Goal: Task Accomplishment & Management: Manage account settings

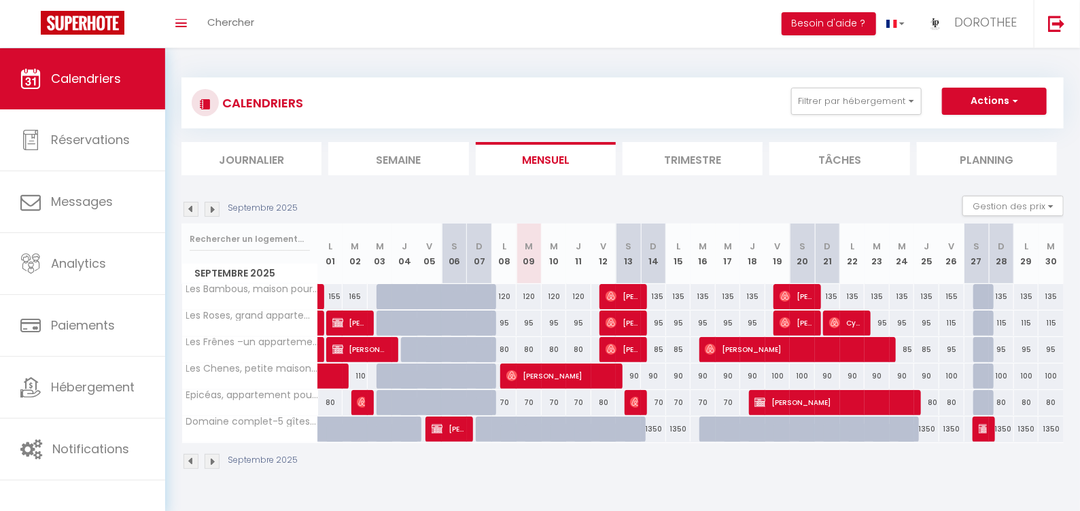
click at [510, 377] on img at bounding box center [511, 375] width 11 height 11
select select "OK"
select select "KO"
select select "0"
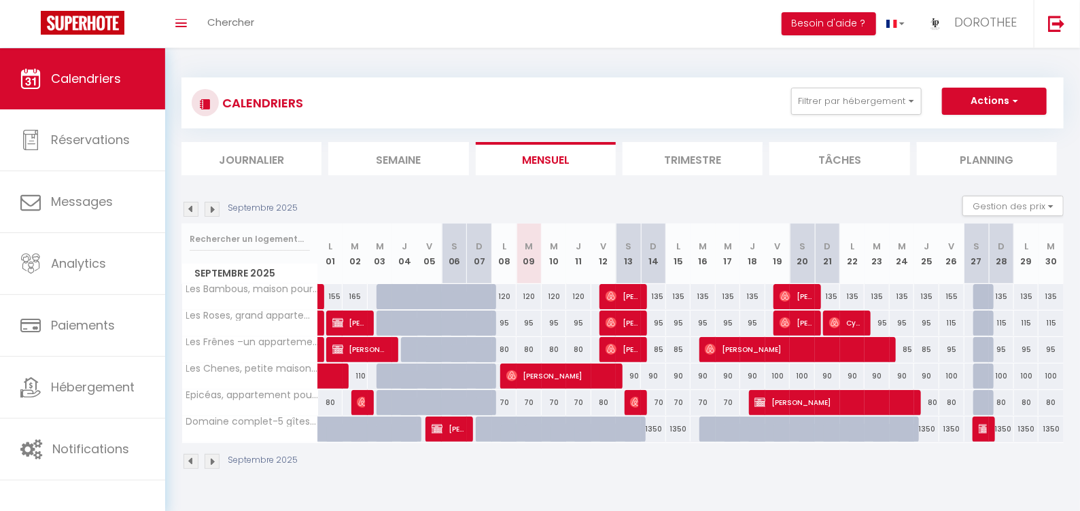
select select "1"
select select
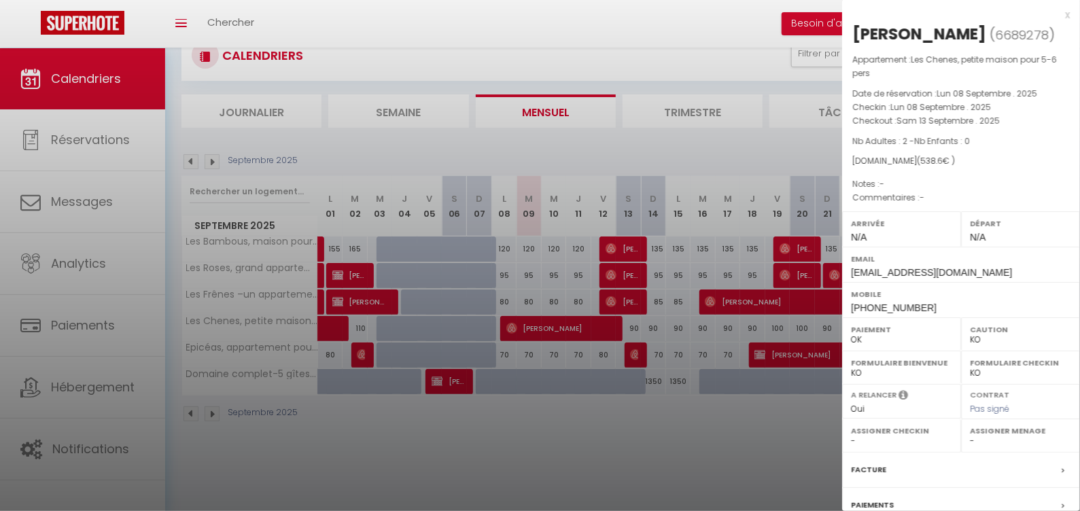
scroll to position [153, 0]
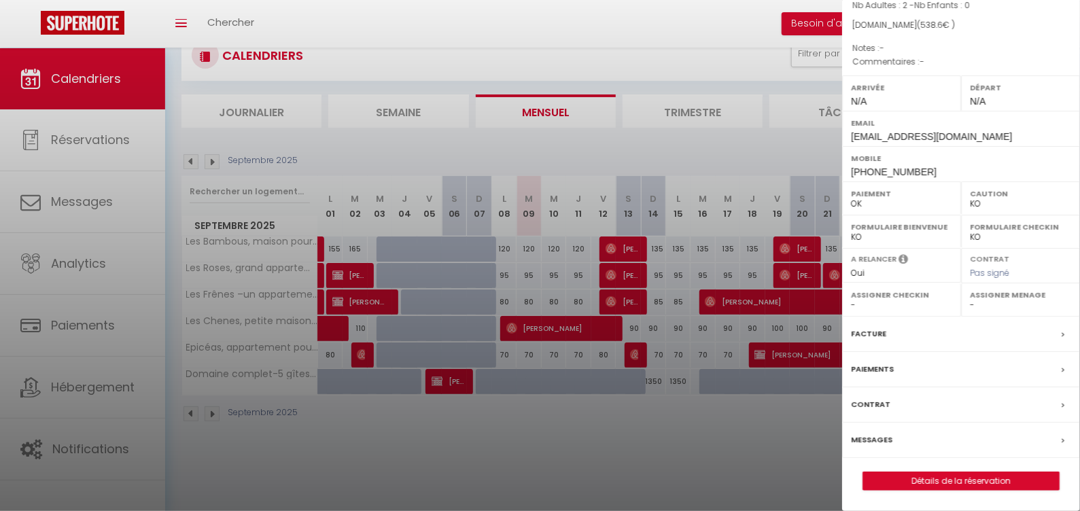
click at [941, 483] on link "Détails de la réservation" at bounding box center [961, 481] width 196 height 18
select select
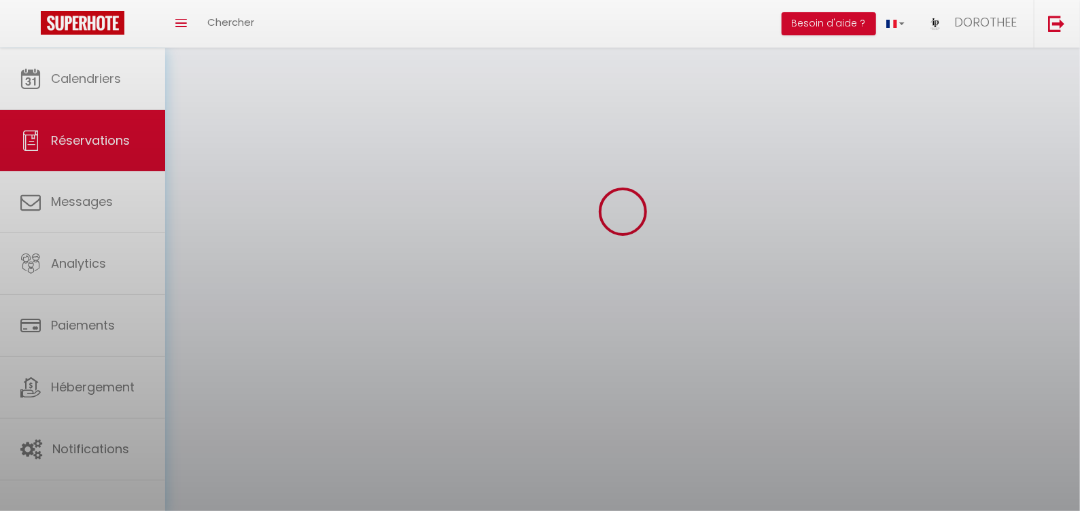
select select
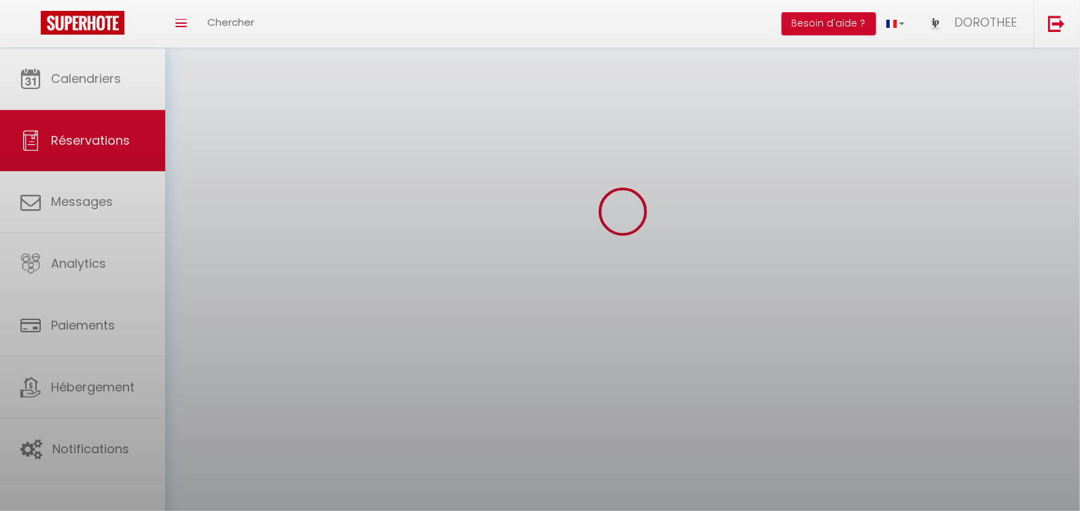
select select
checkbox input "false"
select select
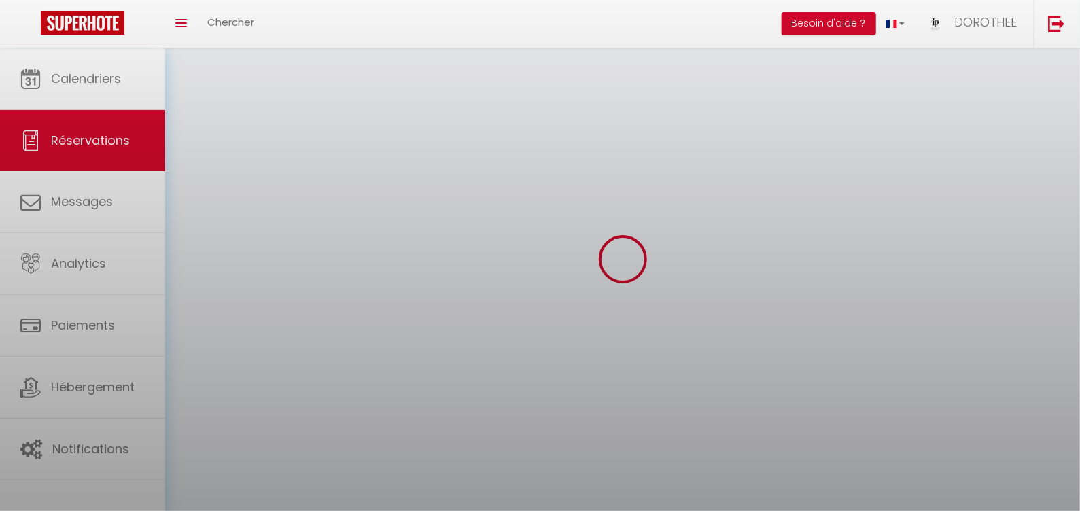
select select
checkbox input "false"
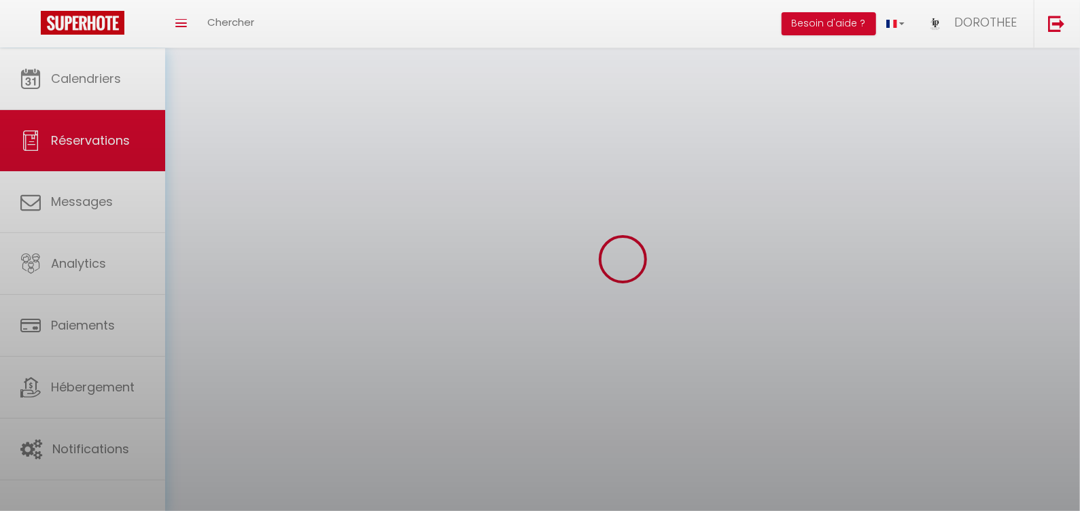
select select
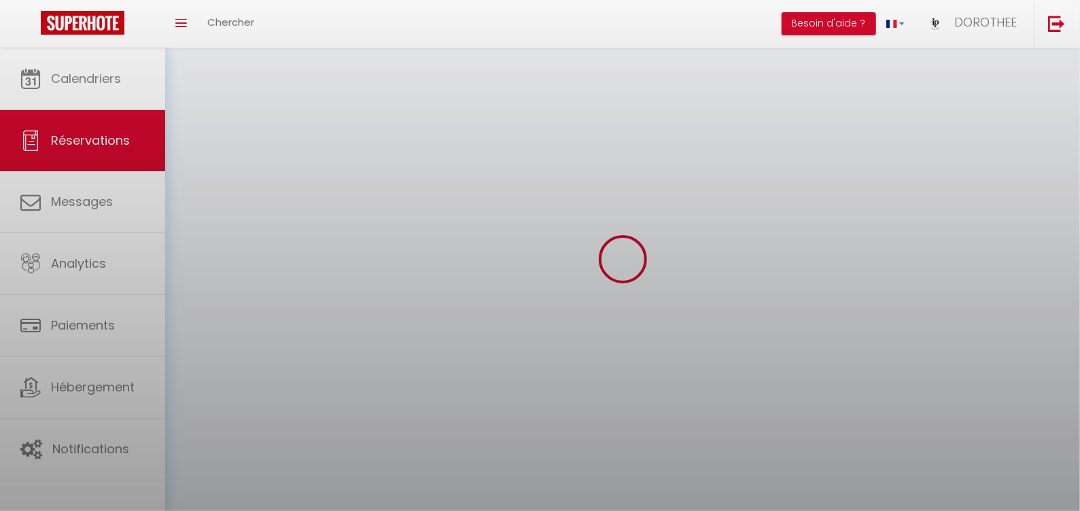
select select
checkbox input "false"
select select
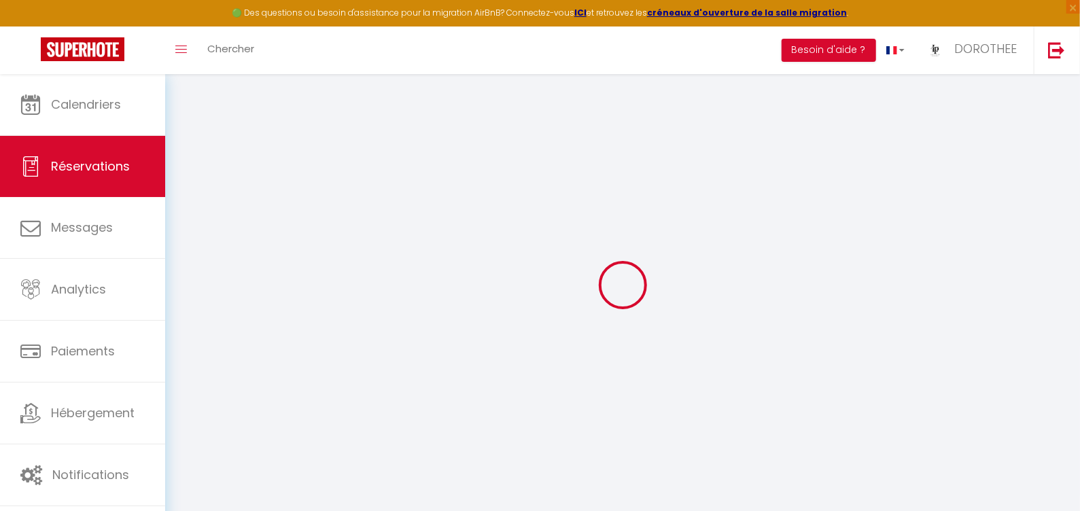
type input "[PERSON_NAME]"
type input "[EMAIL_ADDRESS][DOMAIN_NAME]"
type input "[PHONE_NUMBER]"
select select "NO"
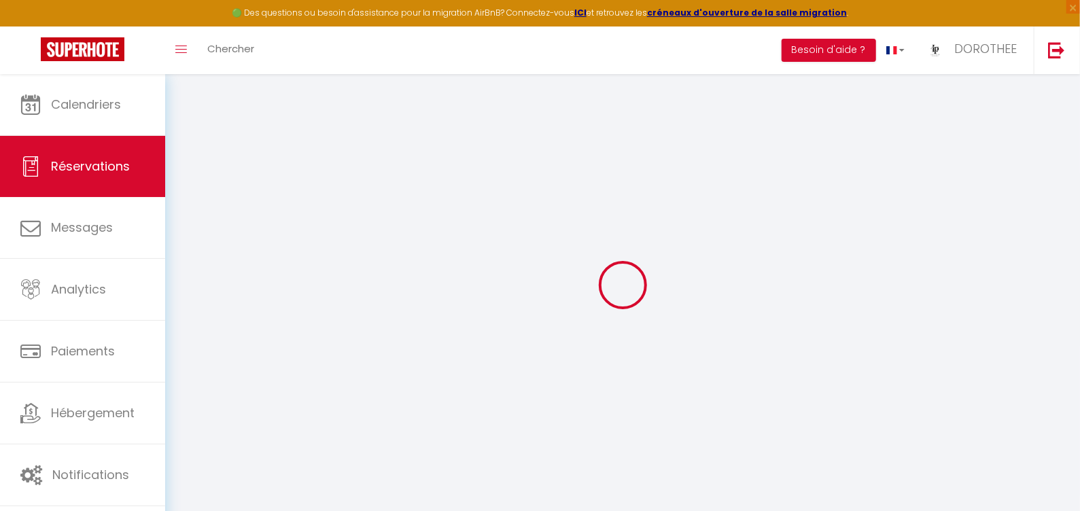
type input "96.3"
select select "42077"
select select "1"
select select
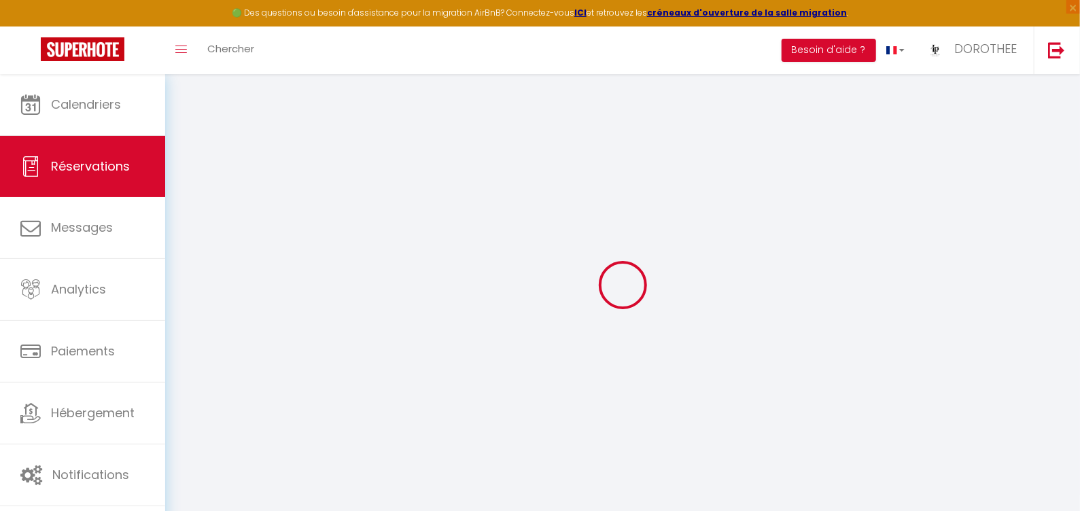
type input "2"
select select "12"
select select
type input "450"
checkbox input "false"
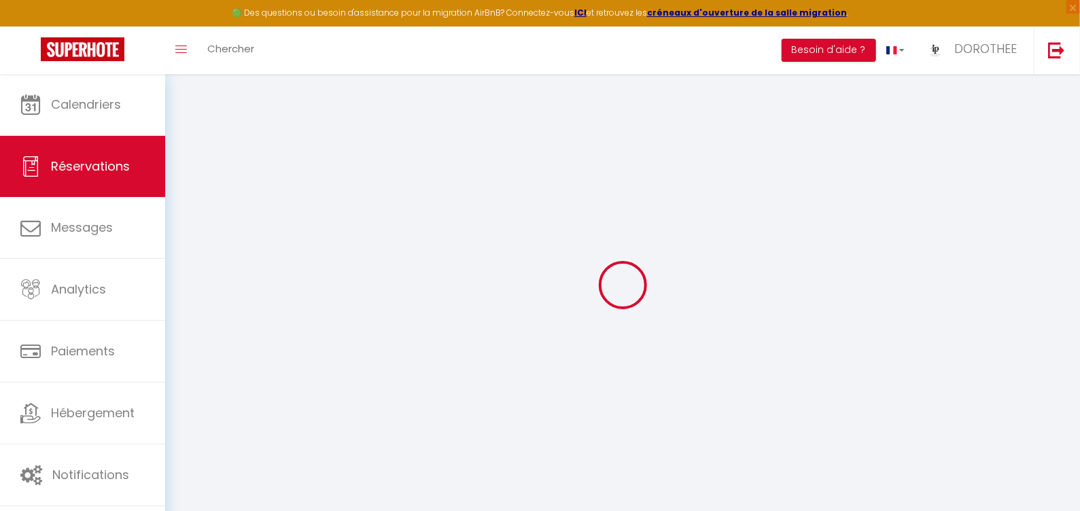
type input "0"
select select "1"
type input "0"
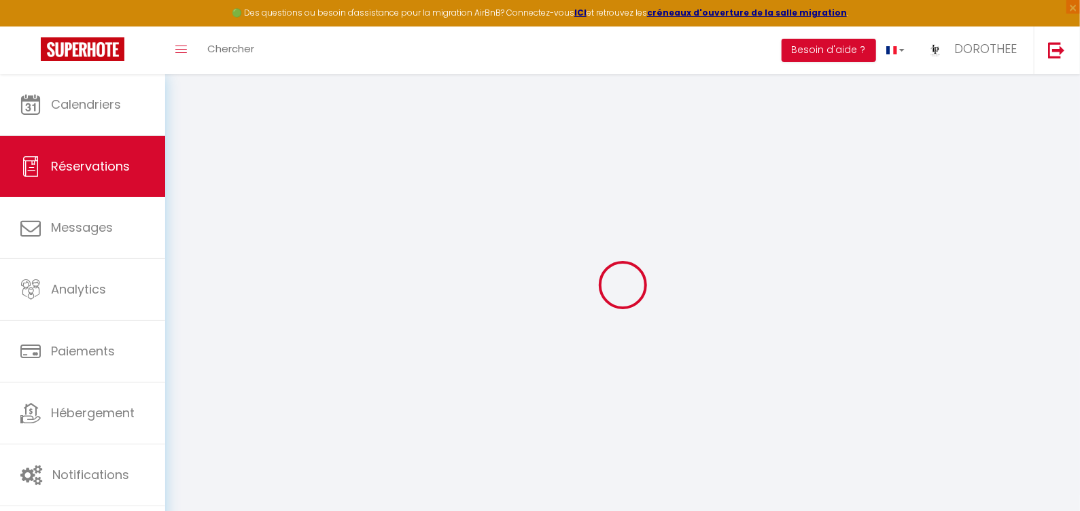
select select
select select "14"
checkbox input "false"
select select
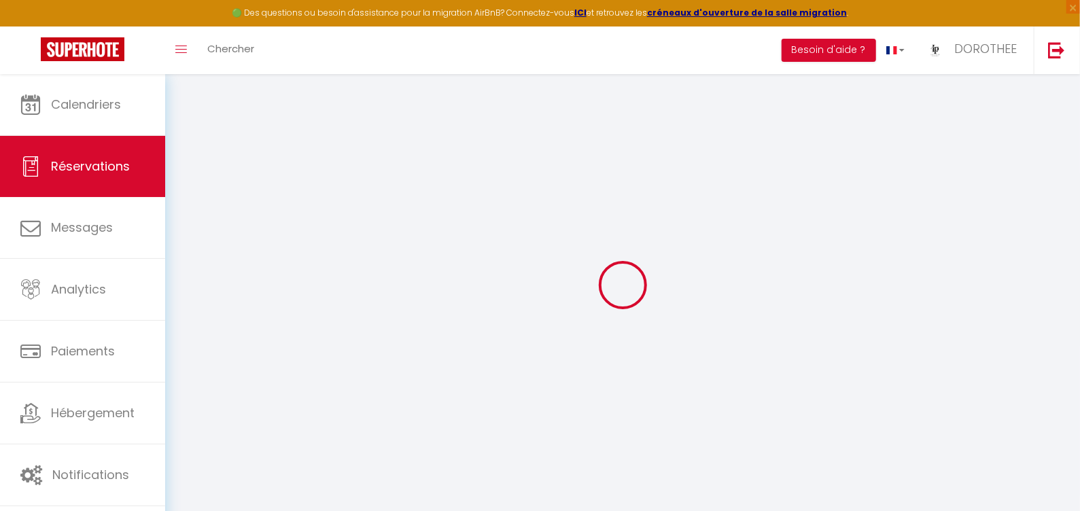
select select
checkbox input "false"
select select
checkbox input "false"
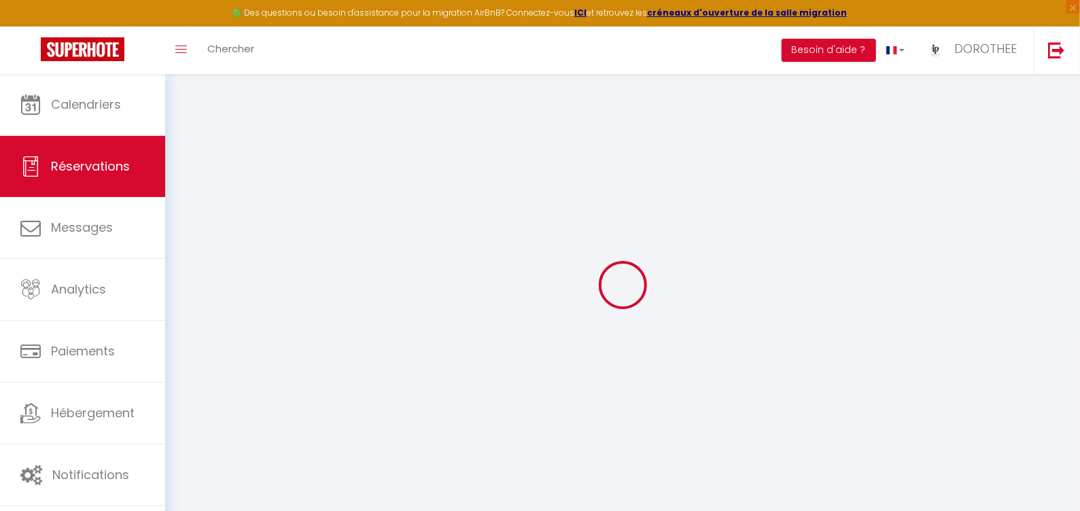
type input "70"
type input "18.6"
select select
checkbox input "false"
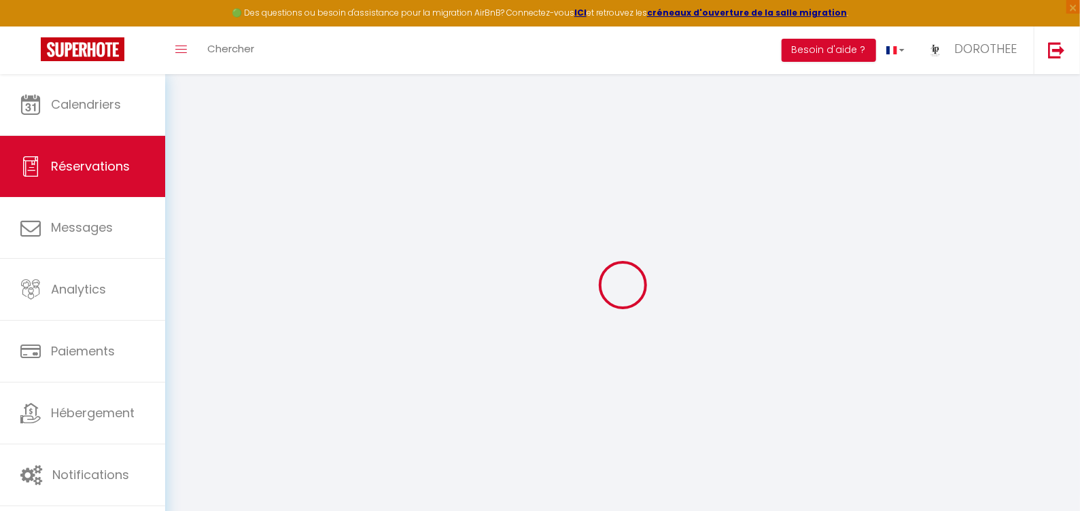
select select
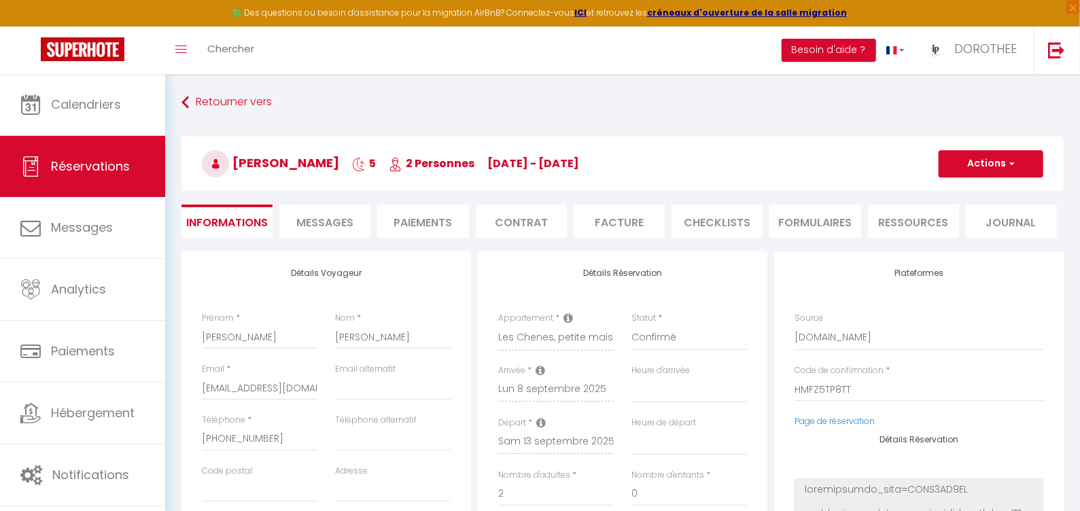
click at [318, 220] on span "Messages" at bounding box center [324, 223] width 57 height 16
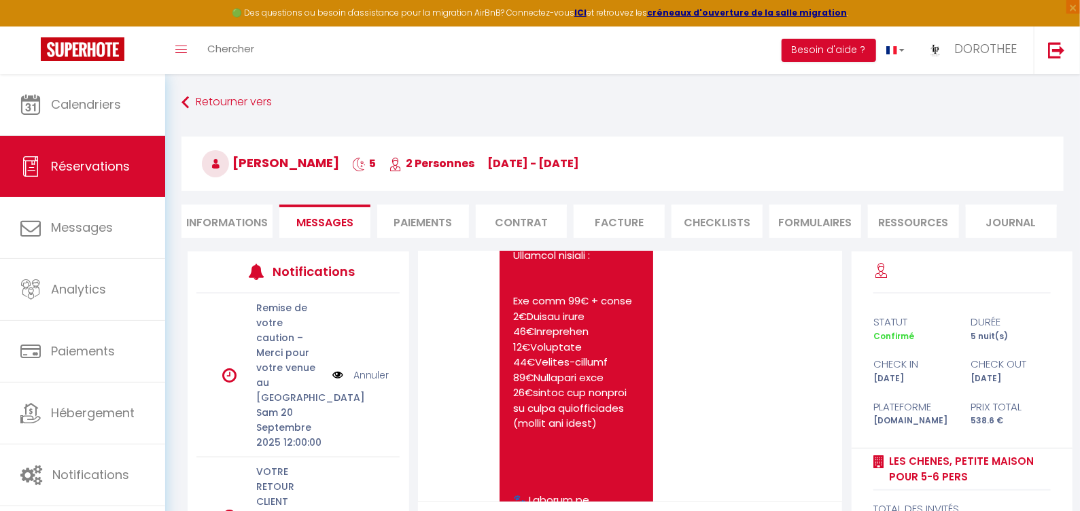
scroll to position [4233, 0]
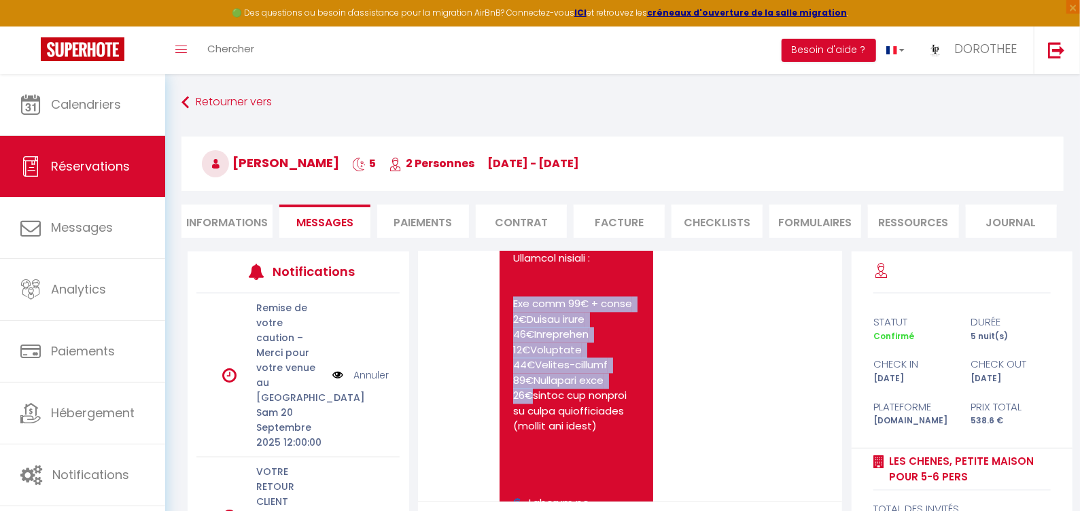
drag, startPoint x: 514, startPoint y: 278, endPoint x: 531, endPoint y: 368, distance: 91.3
copy pre "15€ + draps 3€Chaise haute 25€Réhausseur 15€Poussette 60€Chauffe-biberon 25€Bai…"
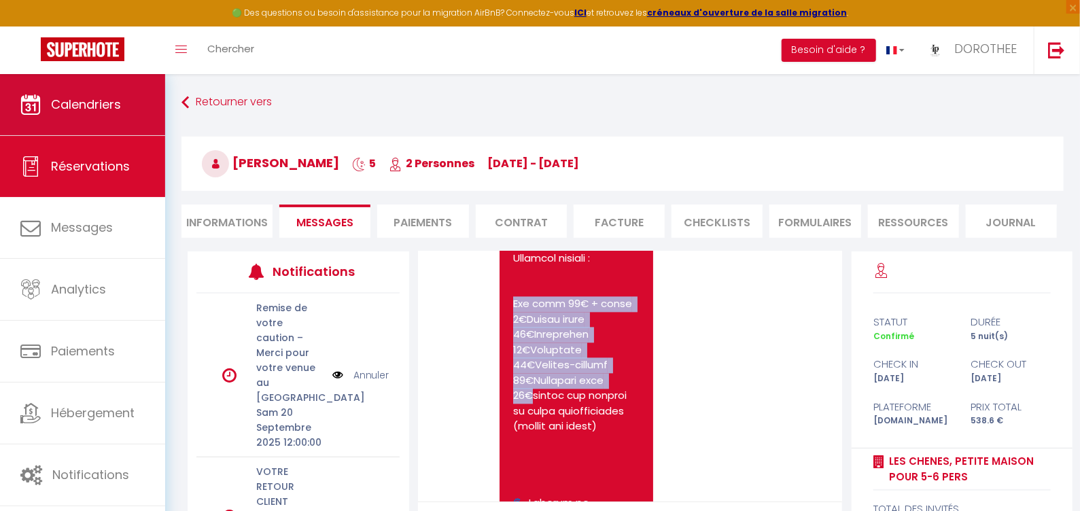
click at [132, 108] on link "Calendriers" at bounding box center [82, 104] width 165 height 61
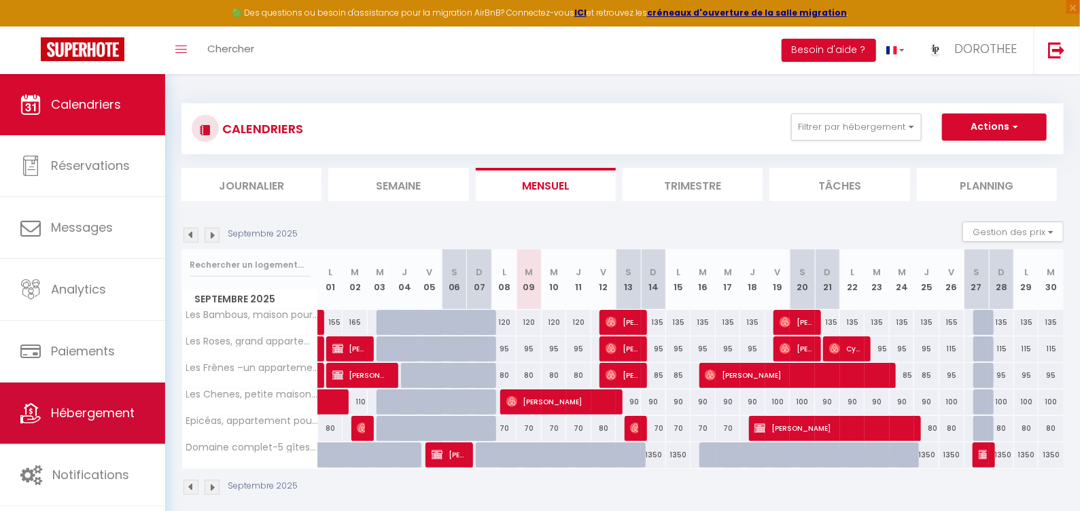
click at [80, 428] on link "Hébergement" at bounding box center [82, 413] width 165 height 61
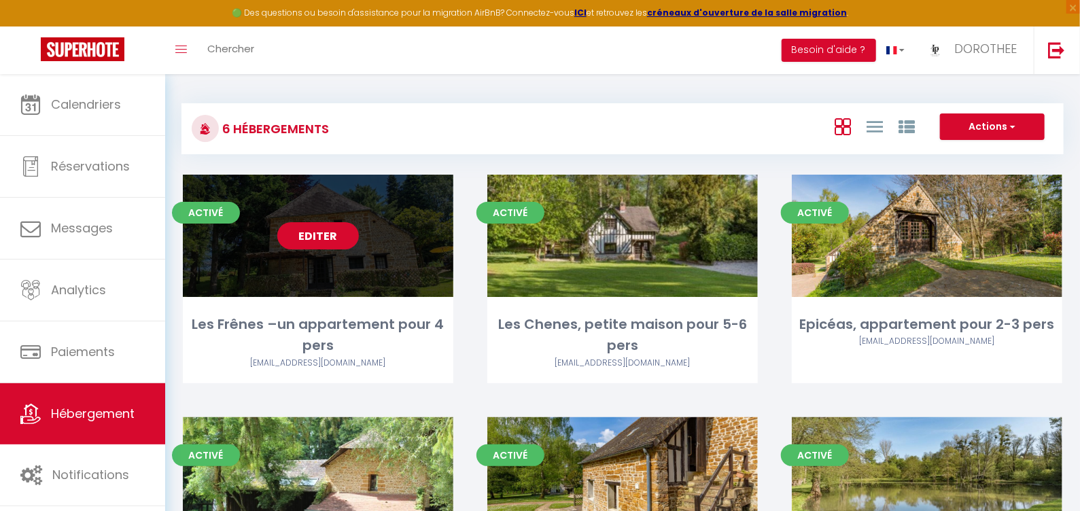
click at [302, 233] on link "Editer" at bounding box center [318, 235] width 82 height 27
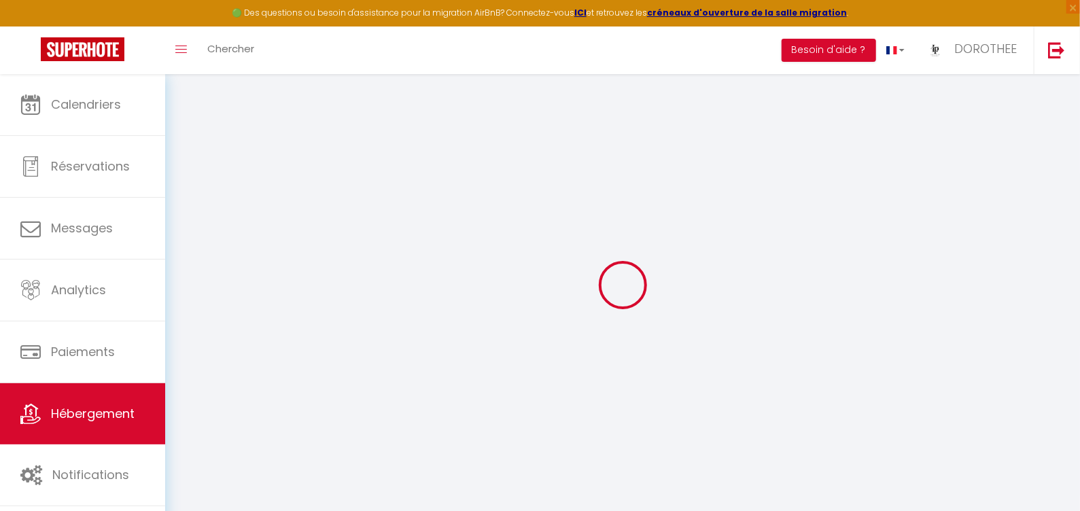
checkbox input "false"
select select "17:00"
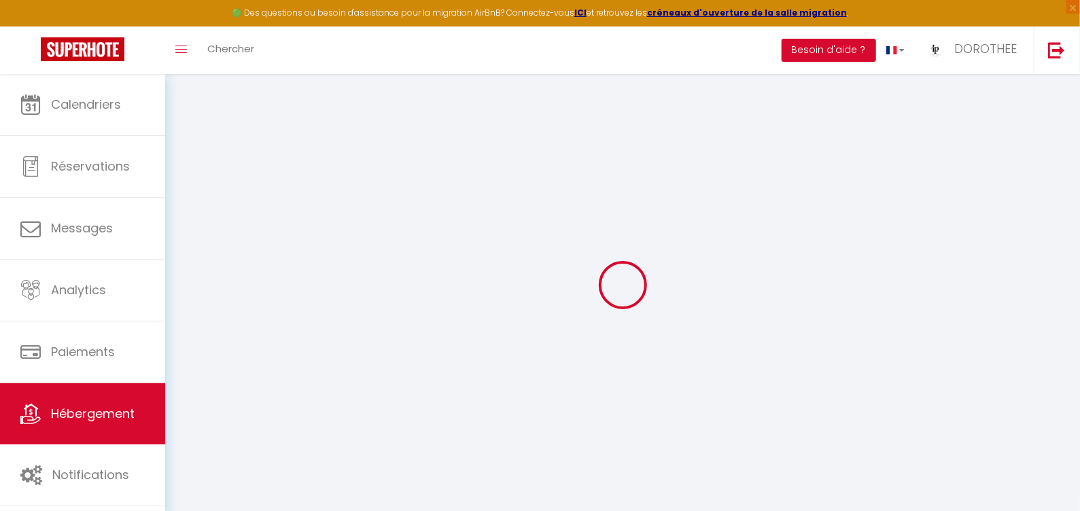
select select
select select "10:00"
select select "30"
select select "120"
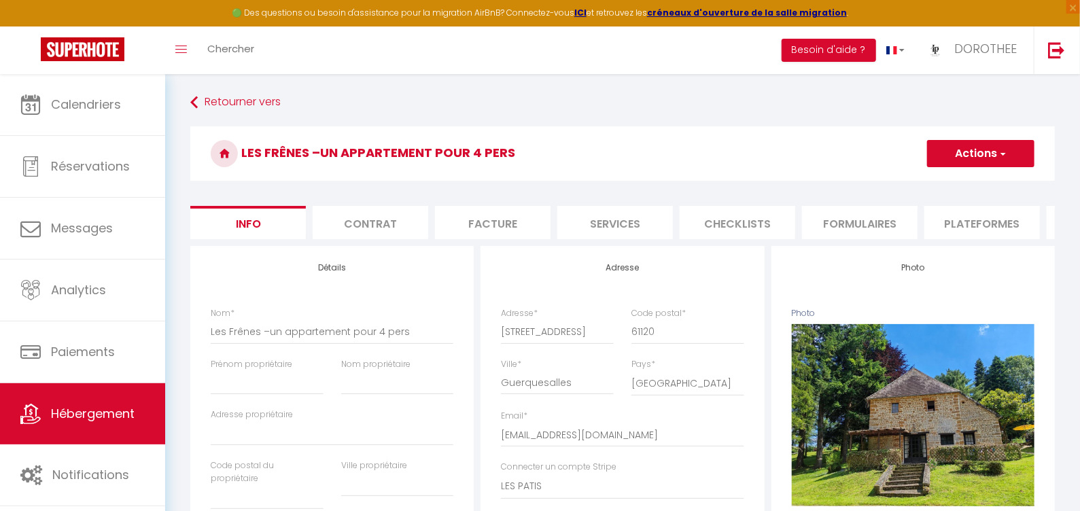
click at [384, 223] on li "Contrat" at bounding box center [371, 222] width 116 height 33
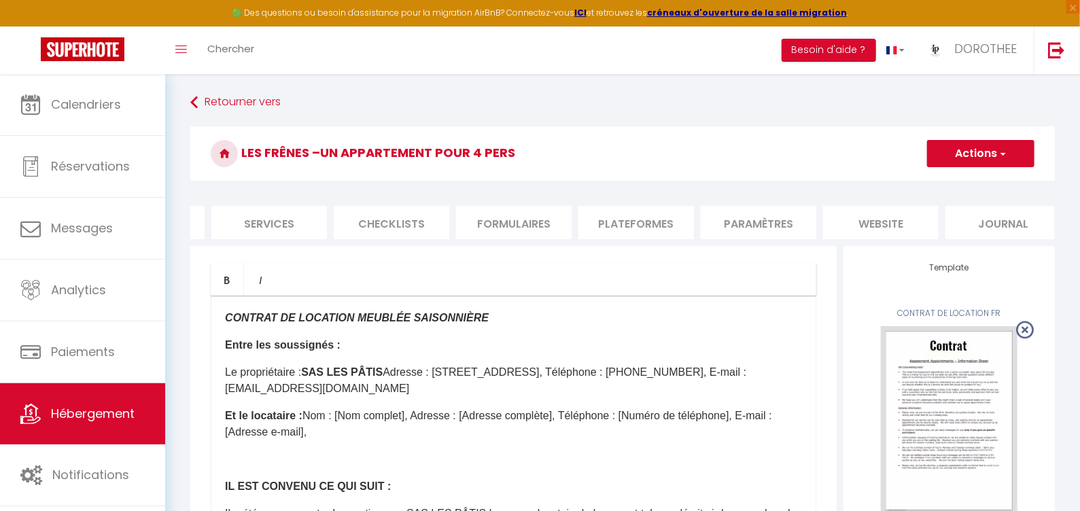
scroll to position [0, 352]
click at [861, 221] on li "website" at bounding box center [875, 222] width 116 height 33
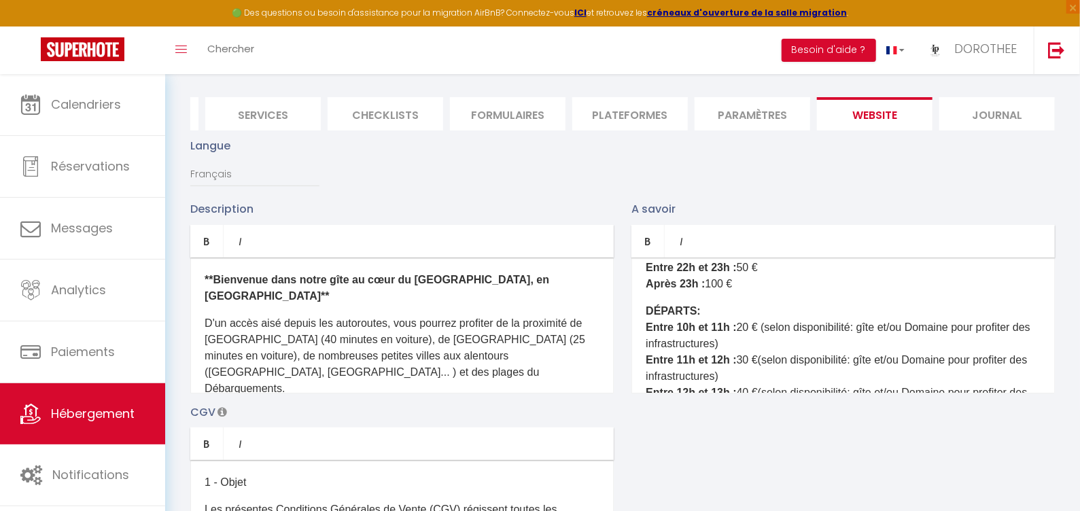
scroll to position [989, 0]
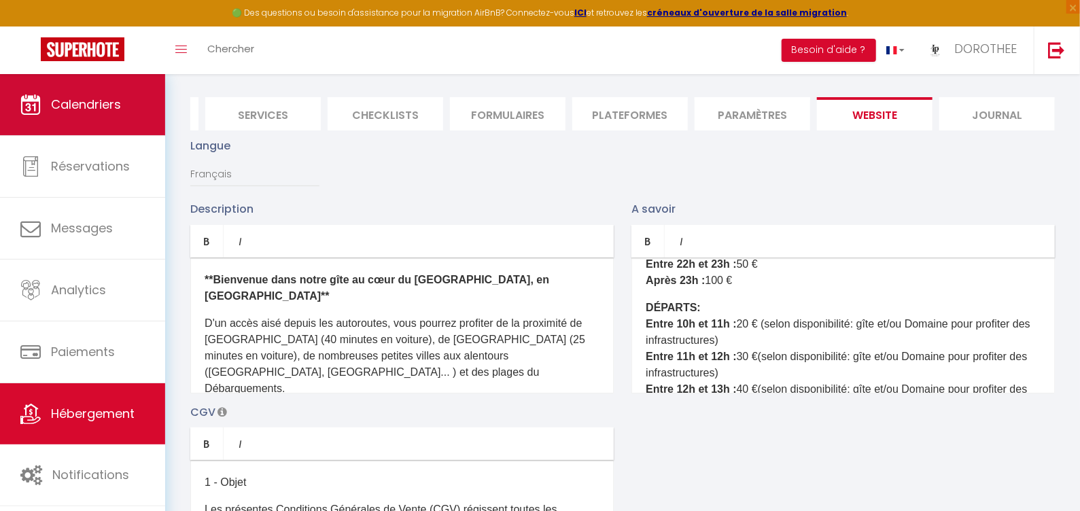
click at [145, 98] on link "Calendriers" at bounding box center [82, 104] width 165 height 61
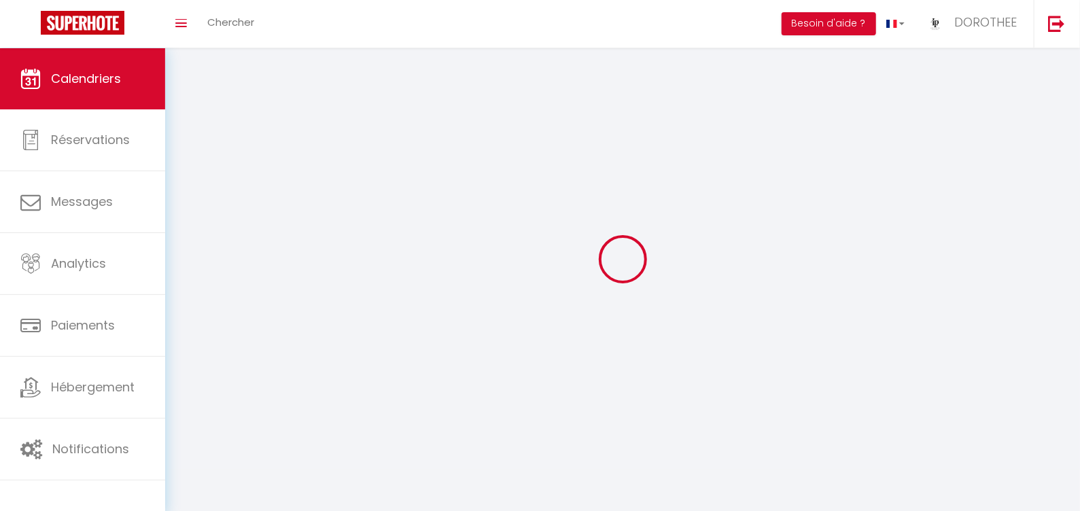
select select
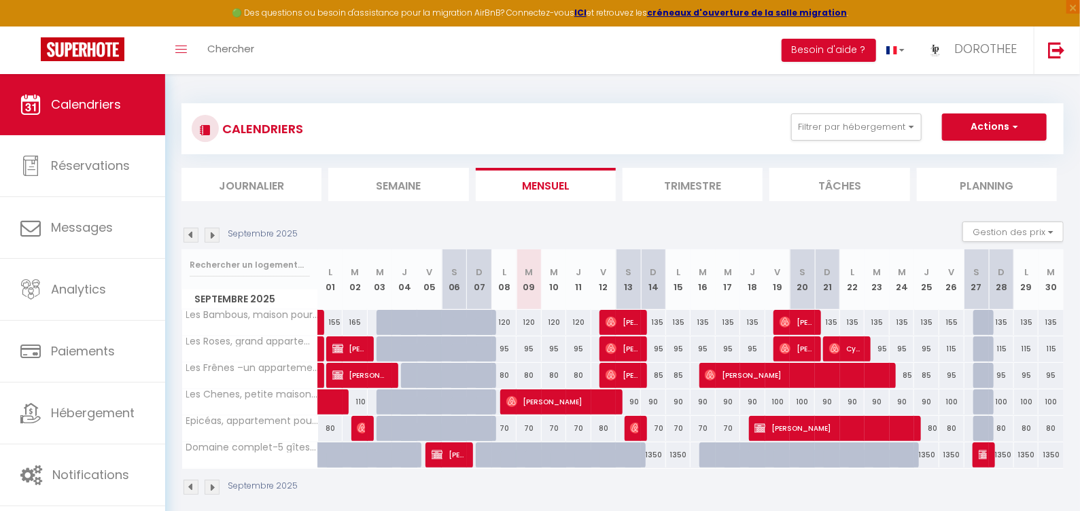
click at [609, 323] on img at bounding box center [611, 322] width 11 height 11
select select "OK"
select select "KO"
select select "0"
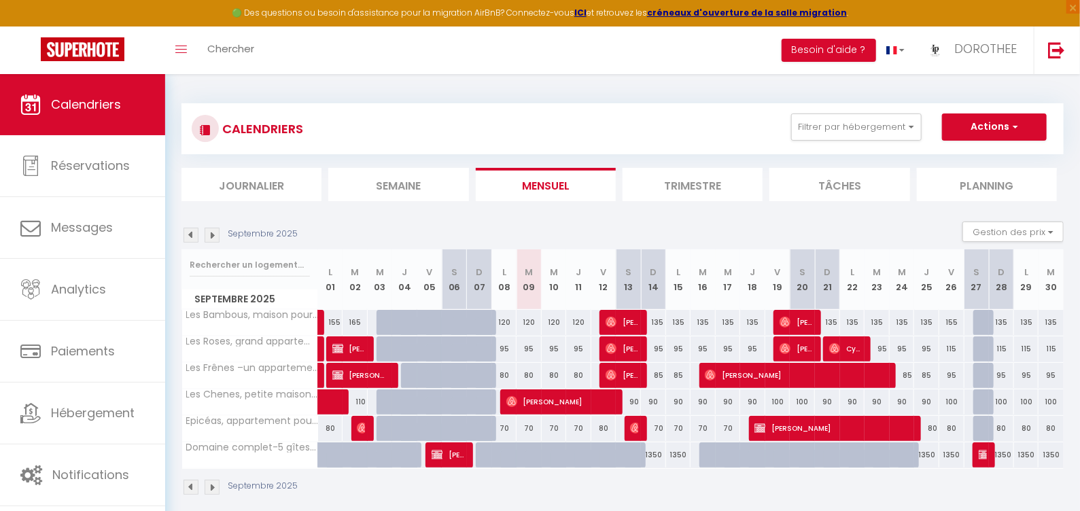
select select "1"
select select
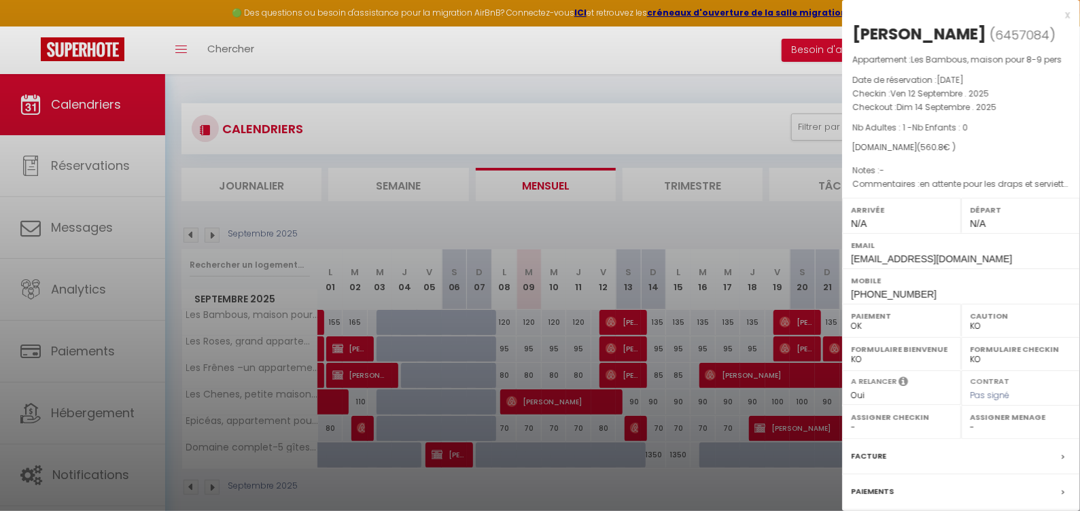
scroll to position [74, 0]
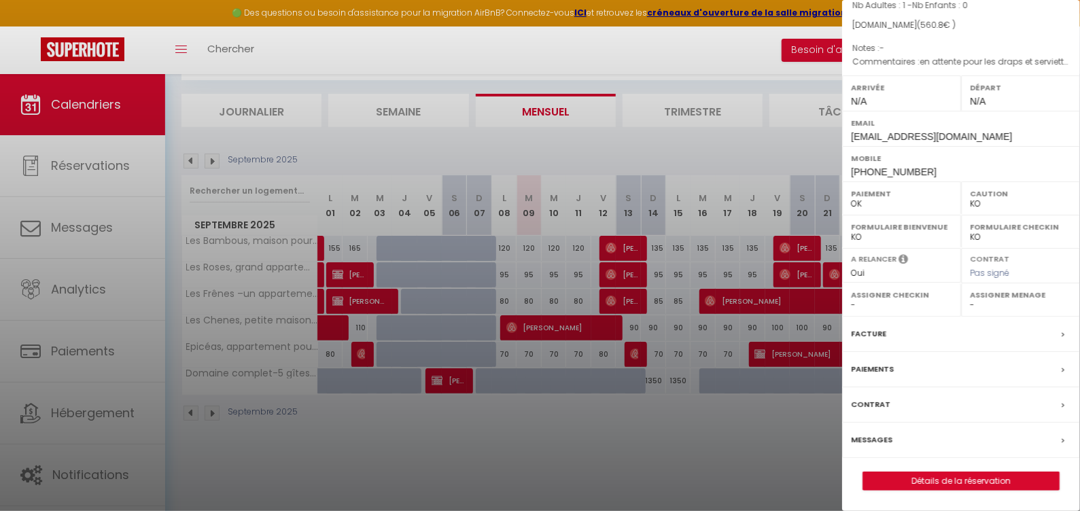
click at [971, 484] on link "Détails de la réservation" at bounding box center [961, 481] width 196 height 18
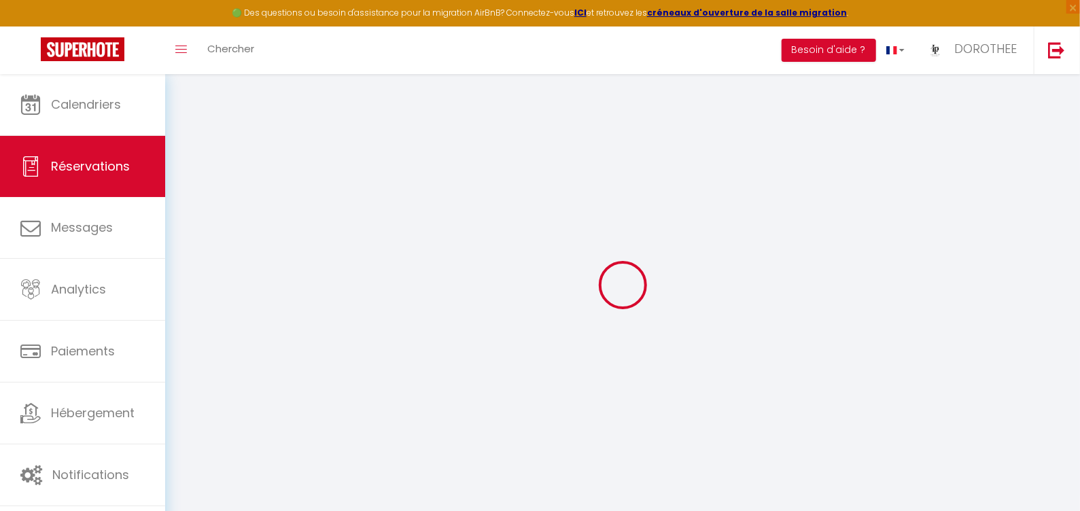
type input "Lea"
type input "Bouttefort"
type input "[EMAIL_ADDRESS][DOMAIN_NAME]"
type input "[PHONE_NUMBER]"
select select
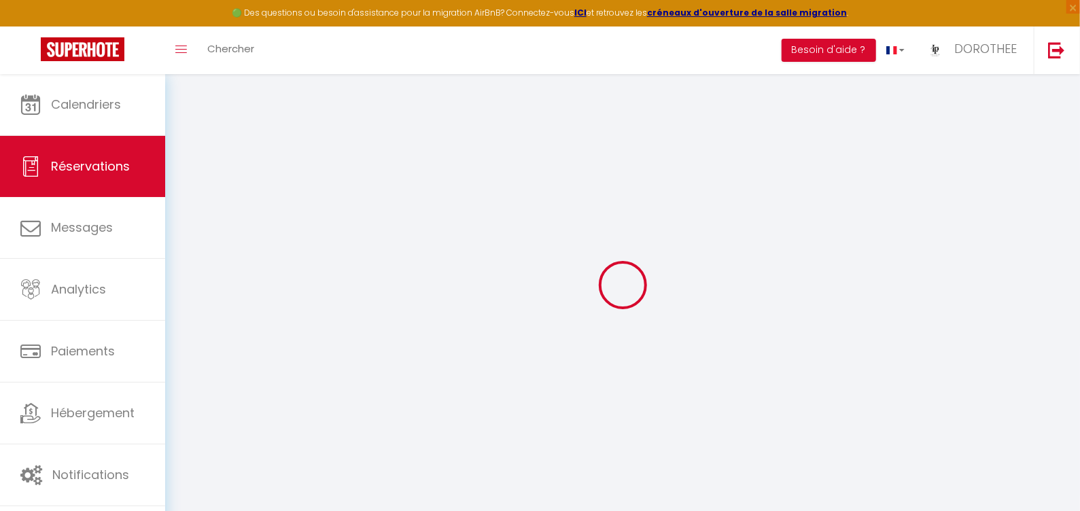
type input "19.97"
select select "41352"
select select "1"
select select
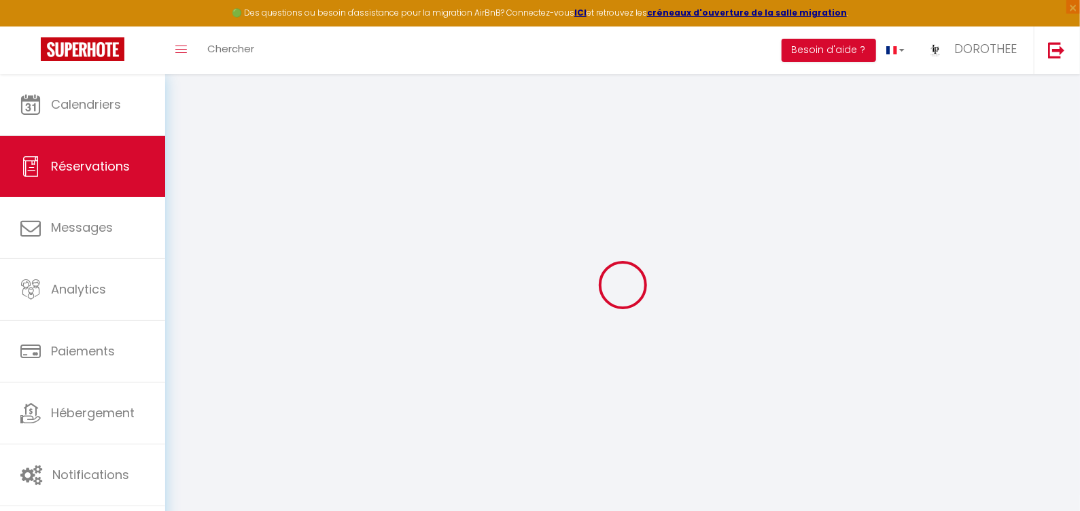
type input "1"
select select "12"
select select
type input "469.8"
checkbox input "false"
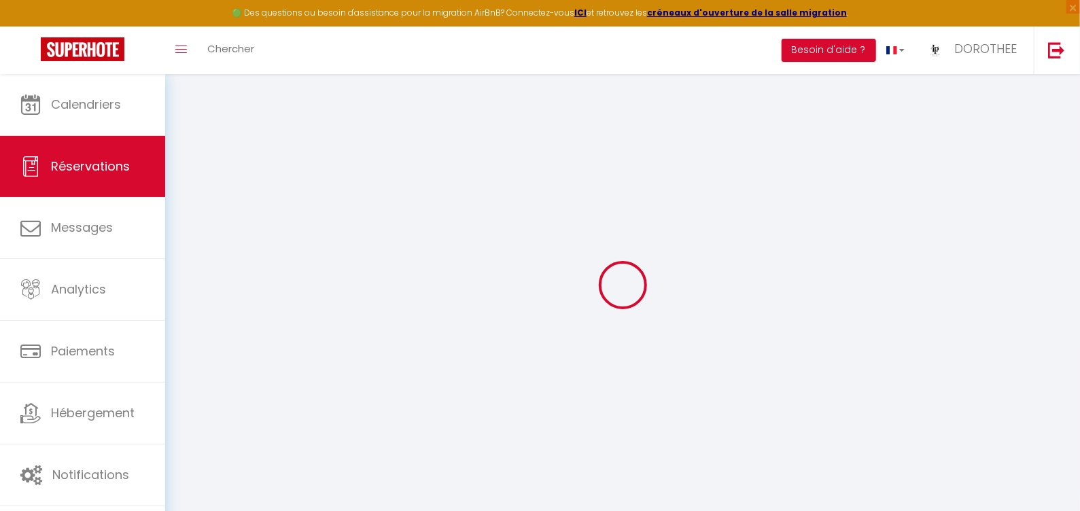
type input "0"
select select "1"
type input "0"
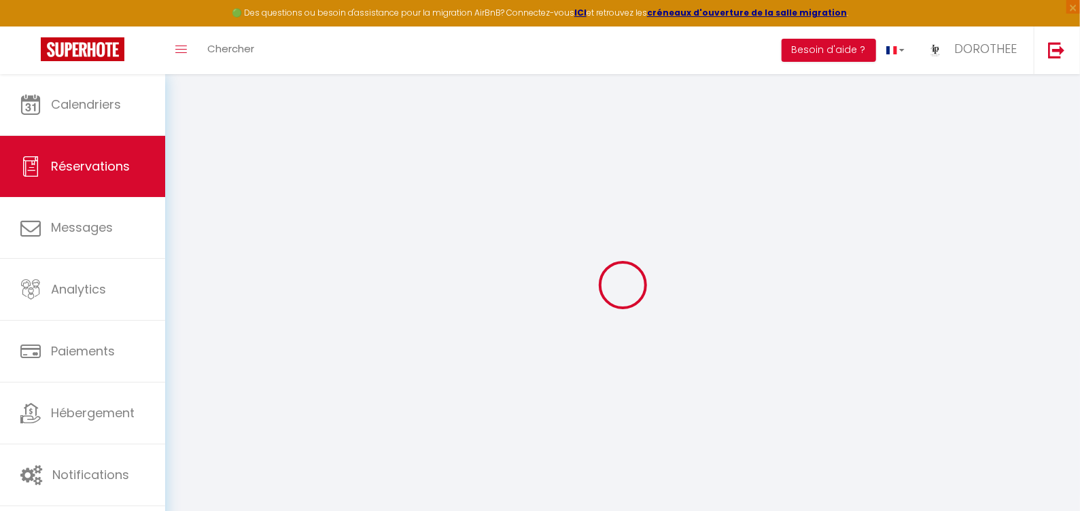
select select
select select "14"
checkbox input "false"
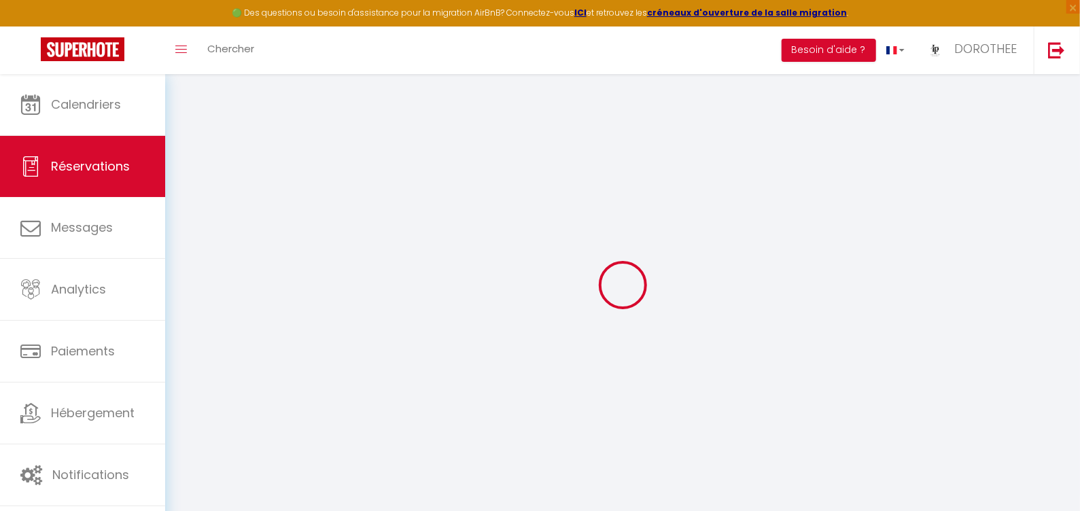
select select
checkbox input "false"
select select
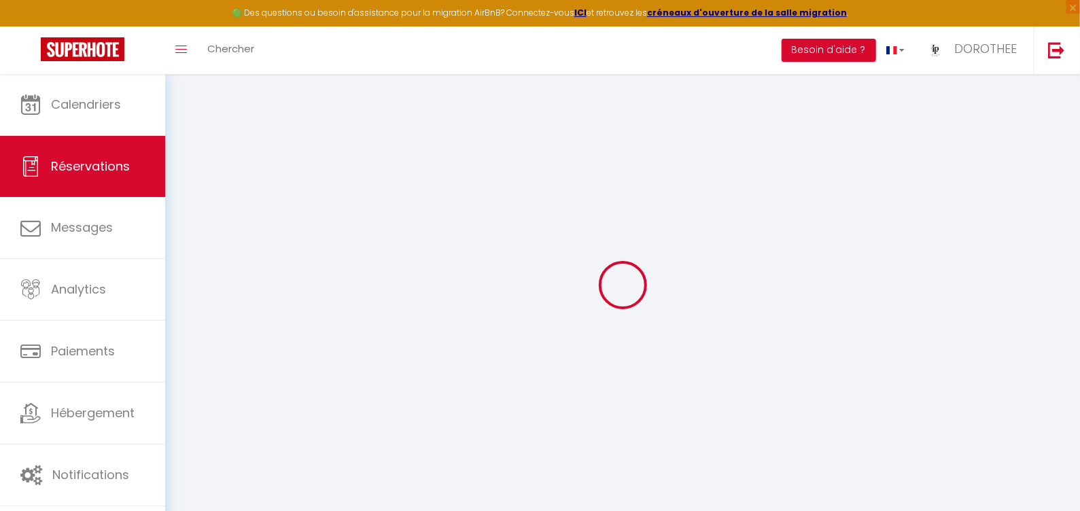
select select
checkbox input "false"
type textarea "en attente pour les draps et serviettes souhaite restez jusqu'à 18H00: Suppléme…"
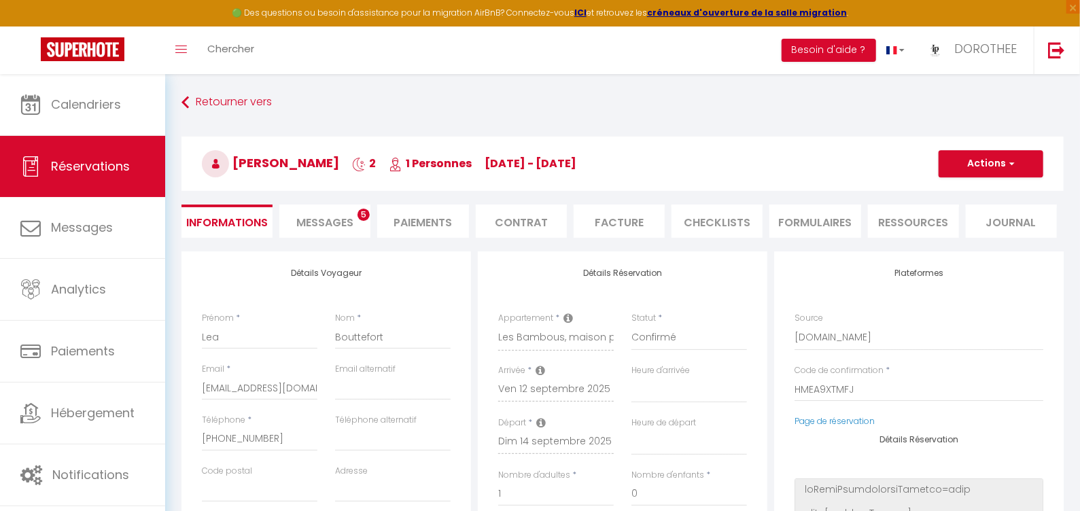
select select
type input "85"
type input "6"
select select
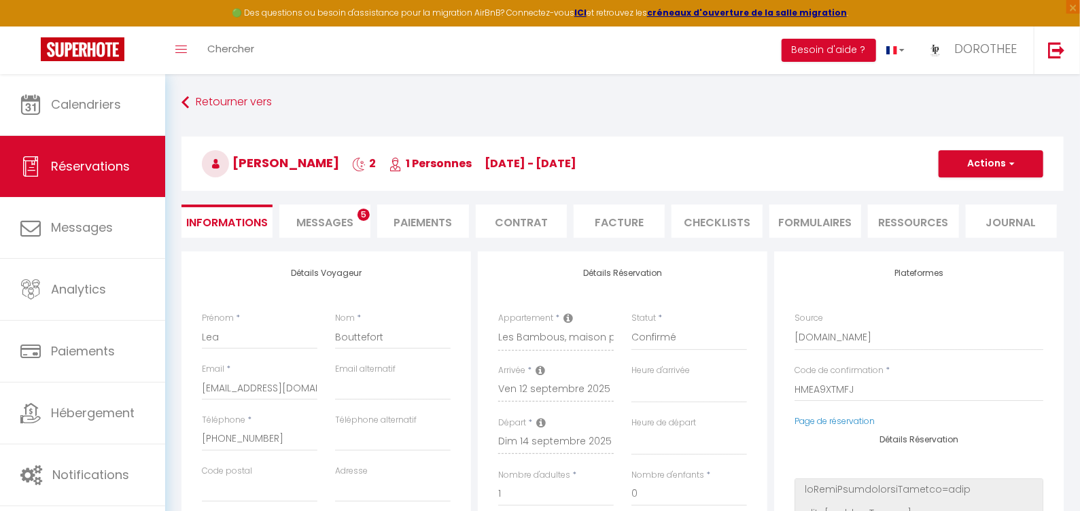
checkbox input "false"
select select
checkbox input "false"
select select
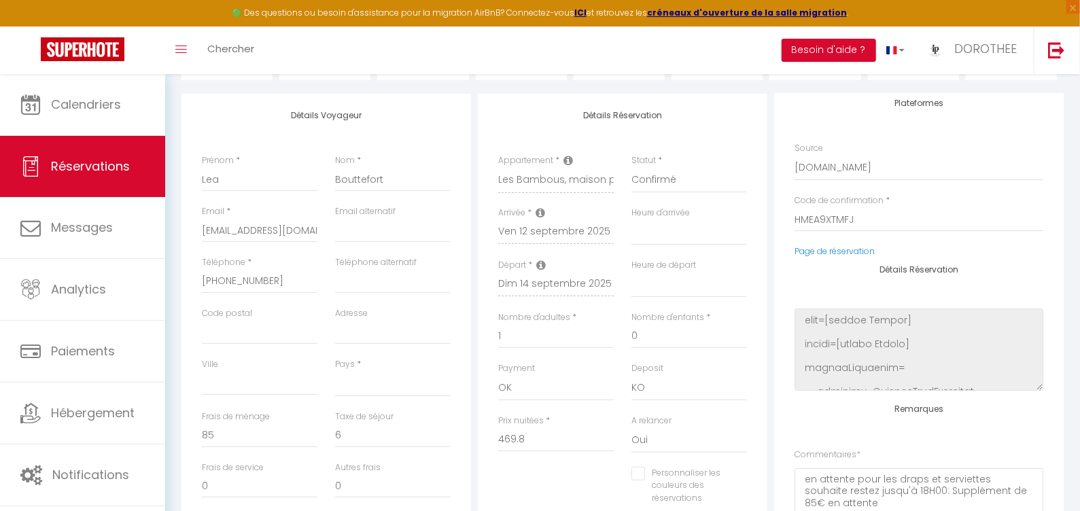
scroll to position [43, 0]
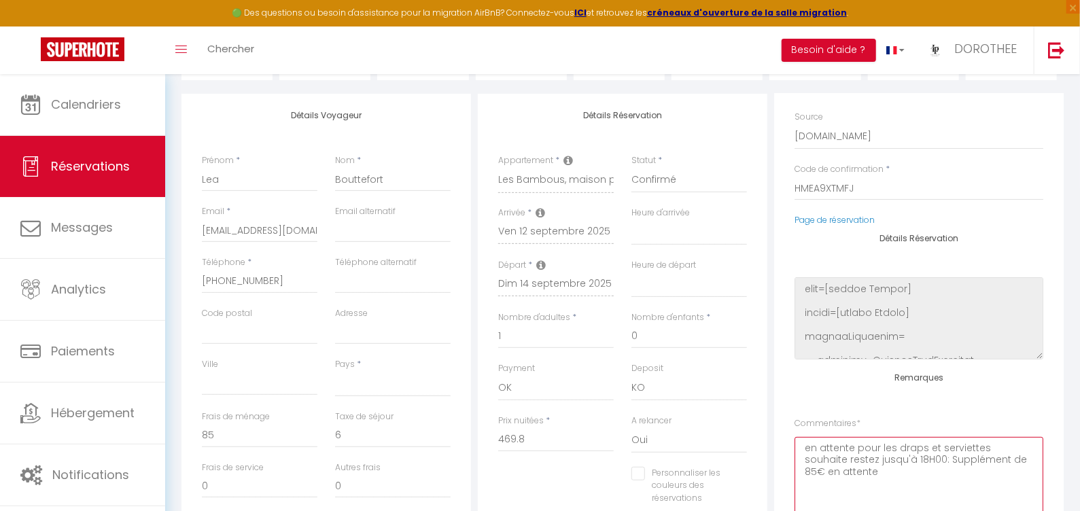
click at [910, 475] on textarea "en attente pour les draps et serviettes souhaite restez jusqu'à 18H00: Suppléme…" at bounding box center [919, 478] width 249 height 82
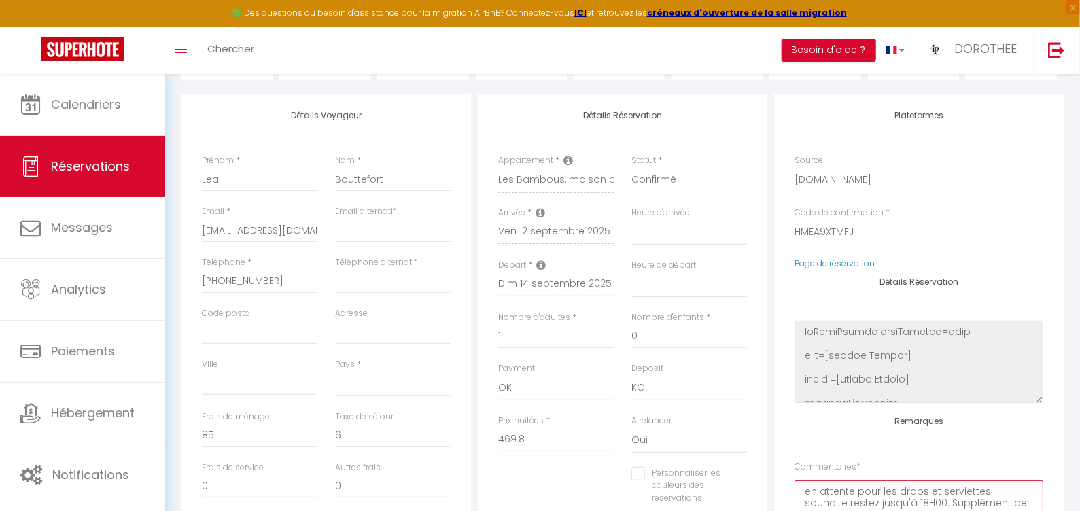
scroll to position [0, 0]
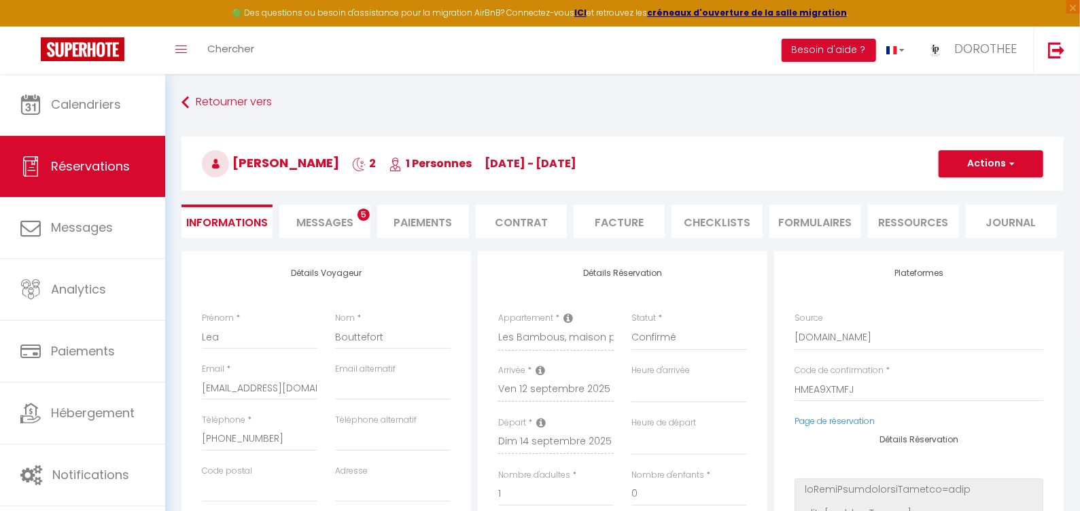
type textarea "en attente pour les draps et serviettes souhaite restez jusqu'à 18H00: Suppléme…"
click at [1009, 168] on span "button" at bounding box center [1010, 164] width 8 height 12
click at [950, 191] on link "Enregistrer" at bounding box center [977, 194] width 107 height 18
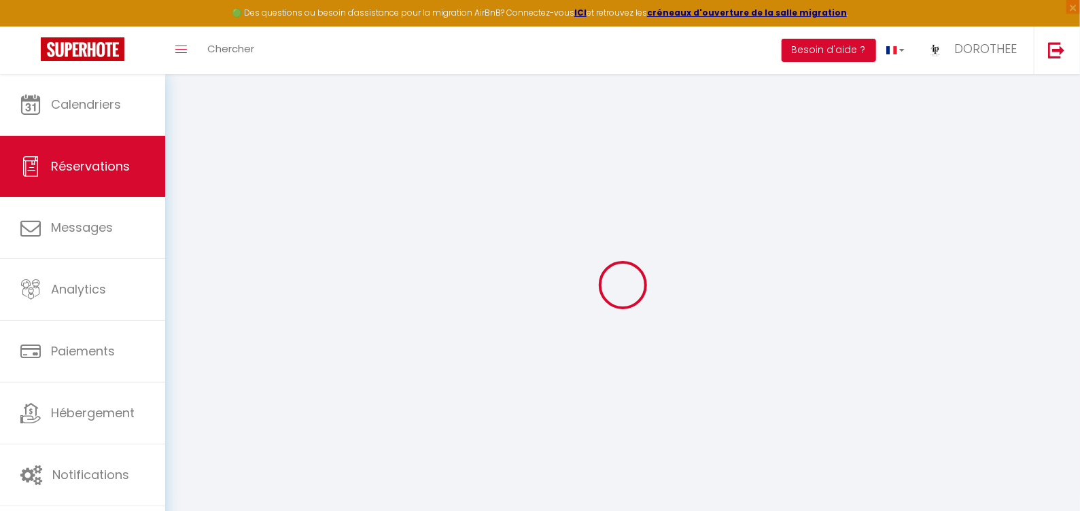
select select "not_cancelled"
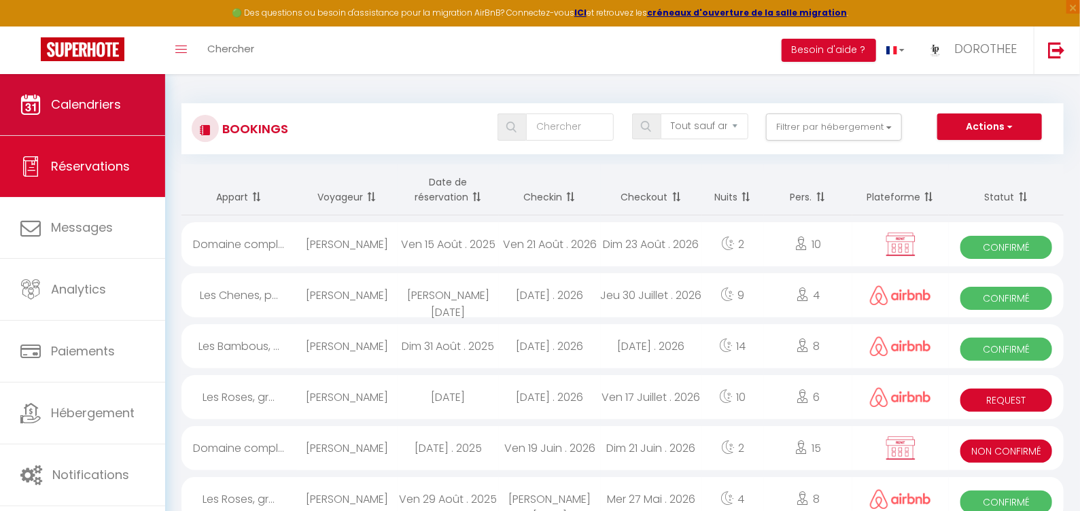
click at [74, 110] on span "Calendriers" at bounding box center [86, 104] width 70 height 17
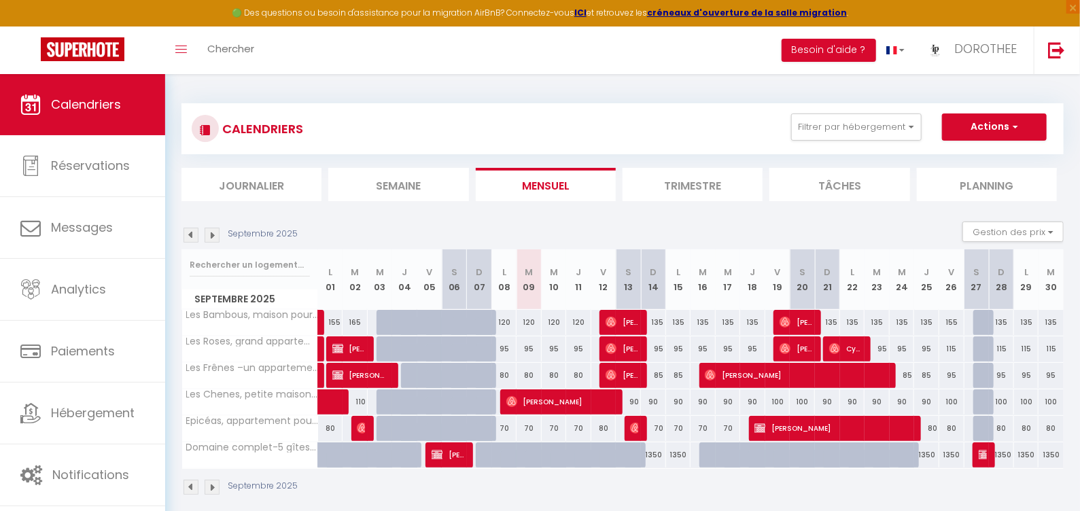
click at [610, 320] on img at bounding box center [611, 322] width 11 height 11
select select "OK"
select select "KO"
select select "0"
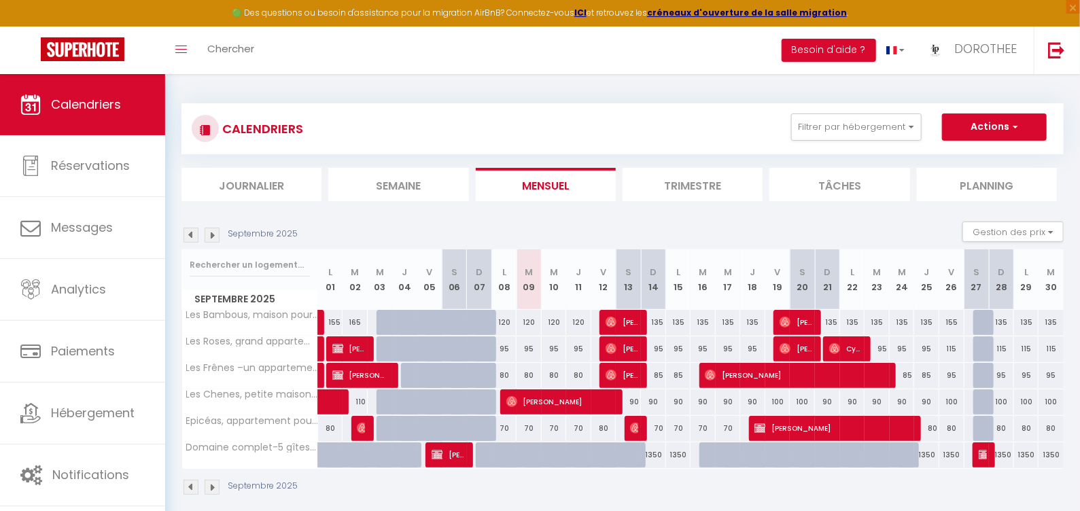
select select "1"
select select
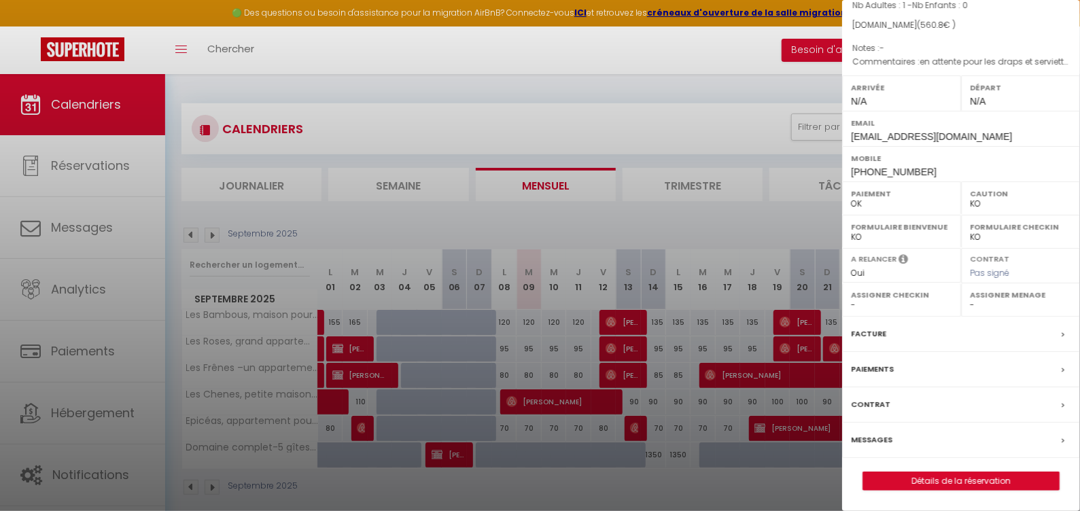
scroll to position [74, 0]
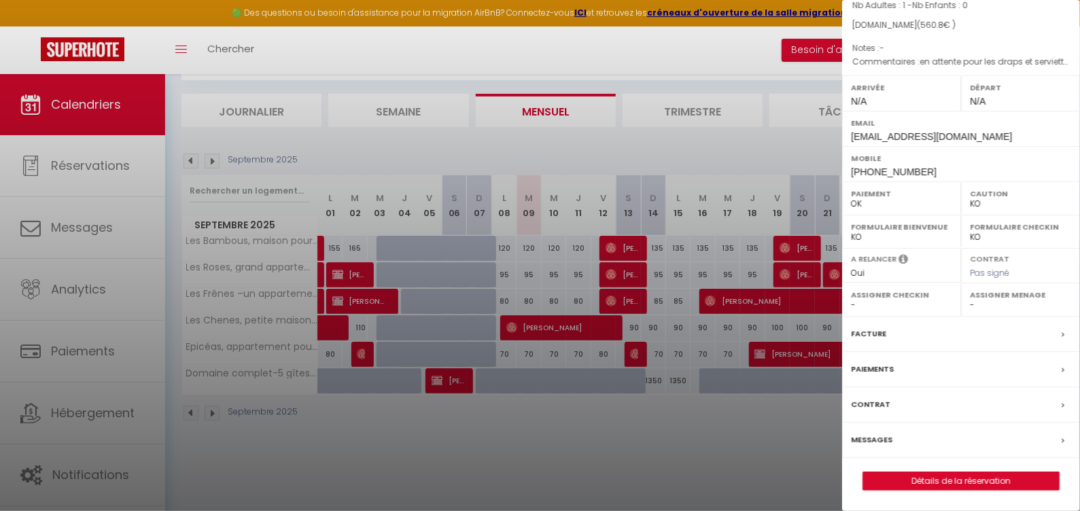
click at [977, 481] on link "Détails de la réservation" at bounding box center [961, 481] width 196 height 18
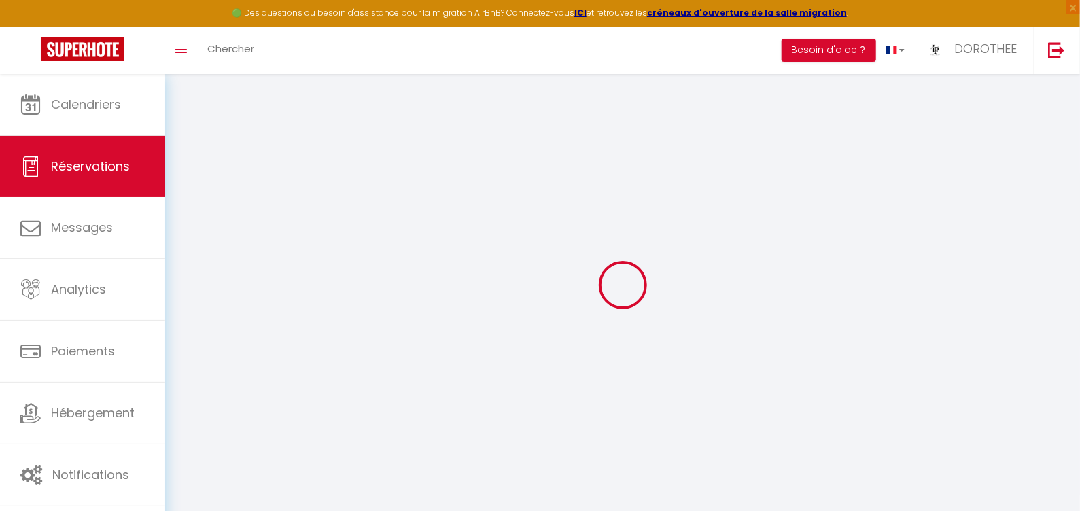
type input "Lea"
type input "Bouttefort"
type input "[EMAIL_ADDRESS][DOMAIN_NAME]"
type input "[PHONE_NUMBER]"
select select
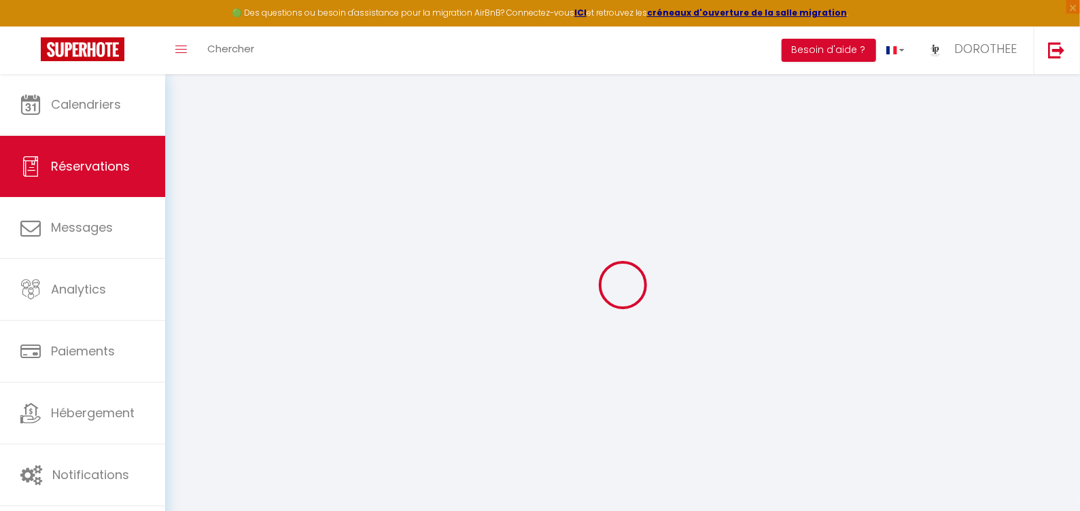
type input "19.97"
select select "41352"
select select "1"
select select
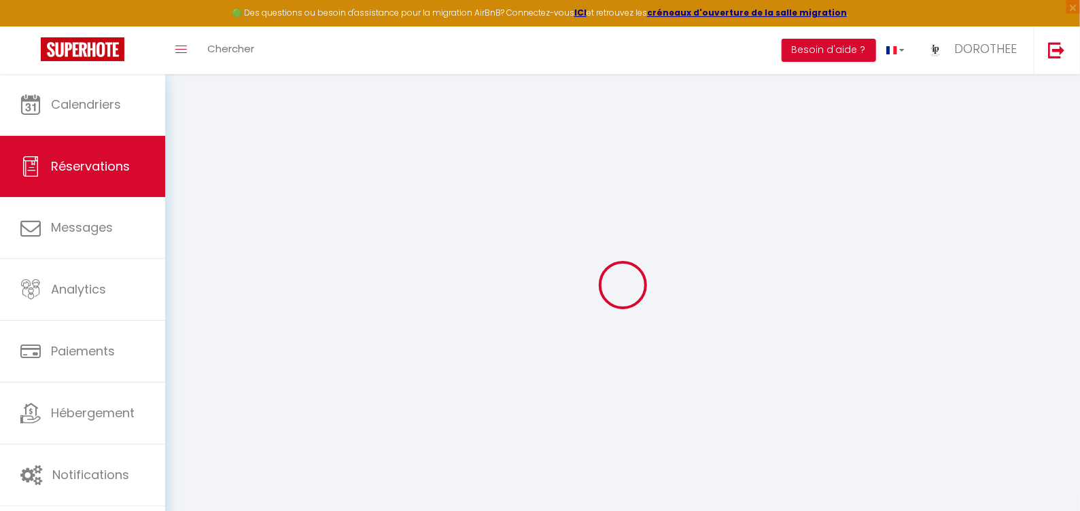
type input "1"
select select "12"
select select
type input "469.8"
checkbox input "false"
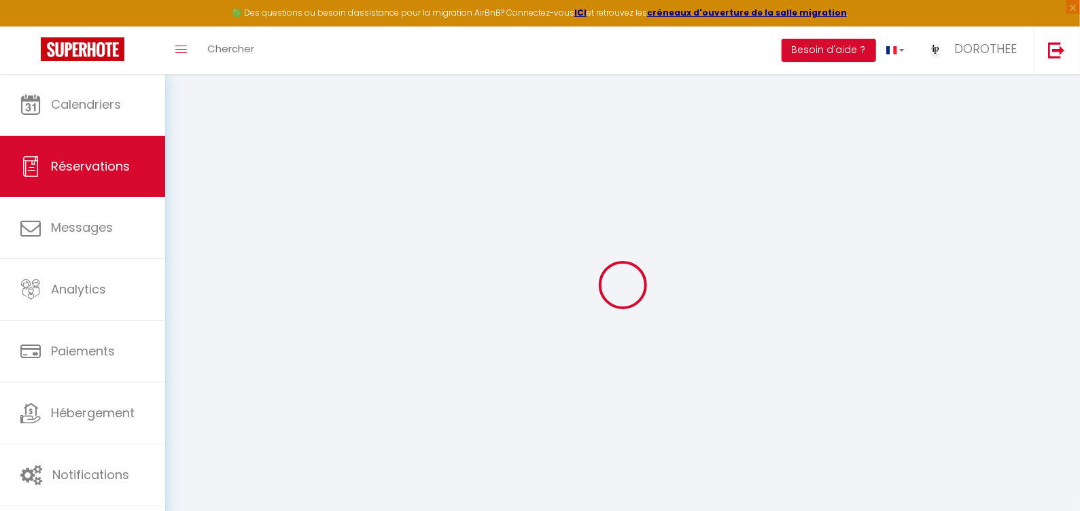
type input "0"
select select "1"
type input "0"
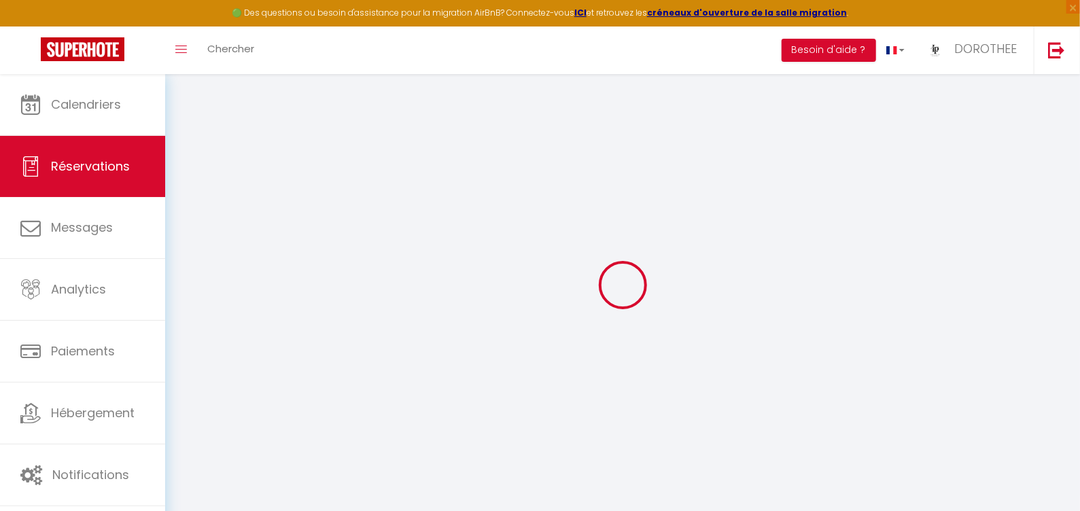
select select
select select "14"
checkbox input "false"
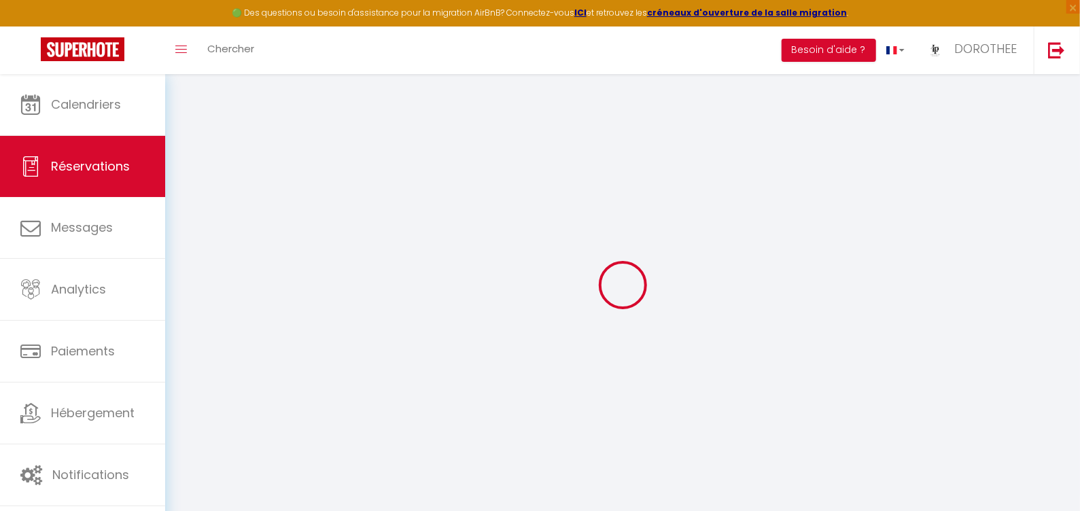
select select
checkbox input "false"
select select
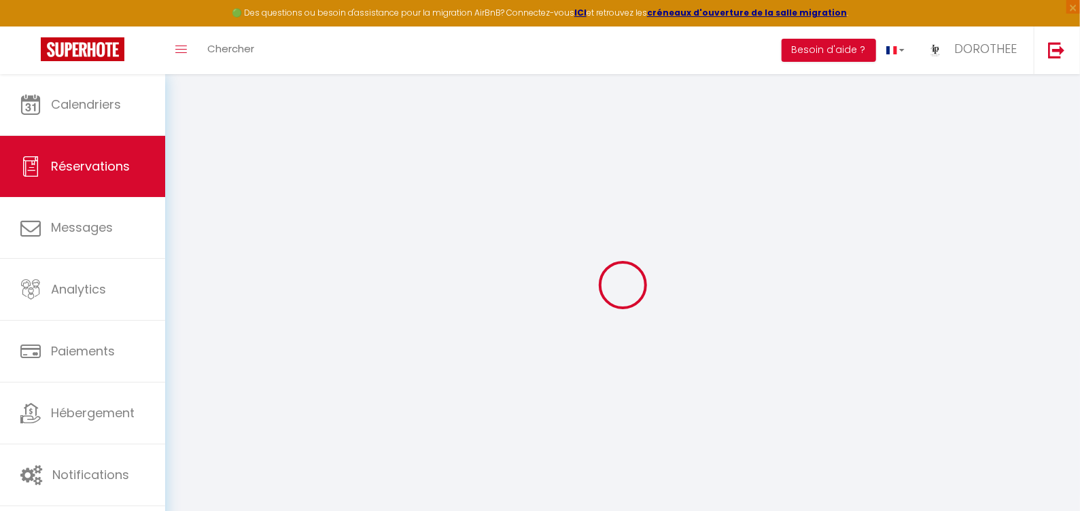
select select
checkbox input "false"
type textarea "en attente pour les draps et serviettes souhaite restez jusqu'à 18H00: Suppléme…"
select select
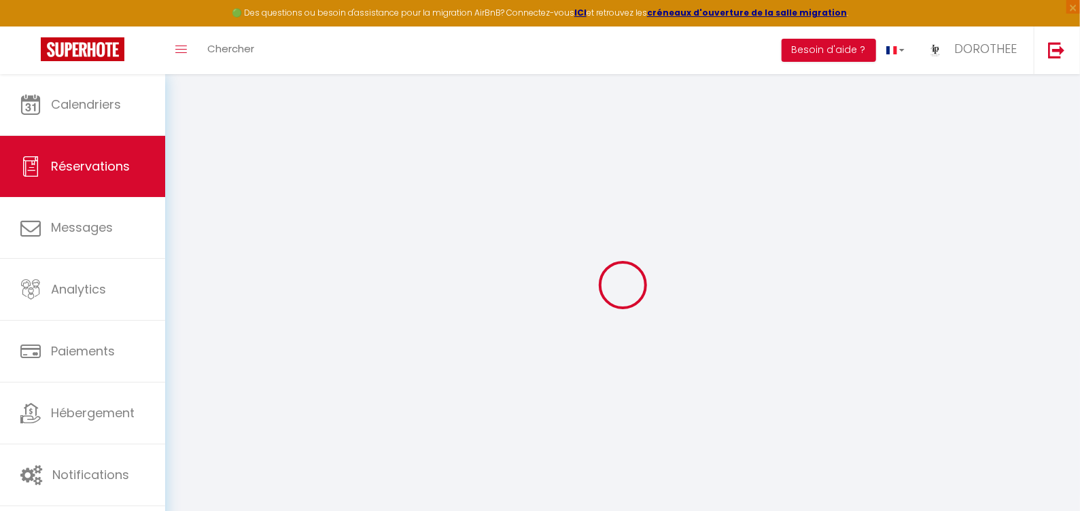
type input "85"
type input "6"
select select
checkbox input "false"
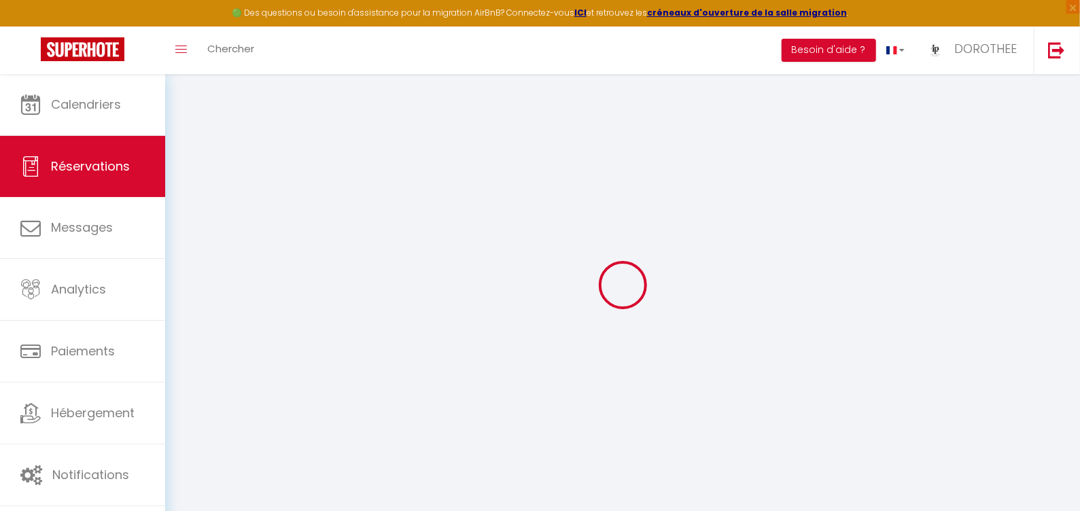
select select
checkbox input "false"
select select
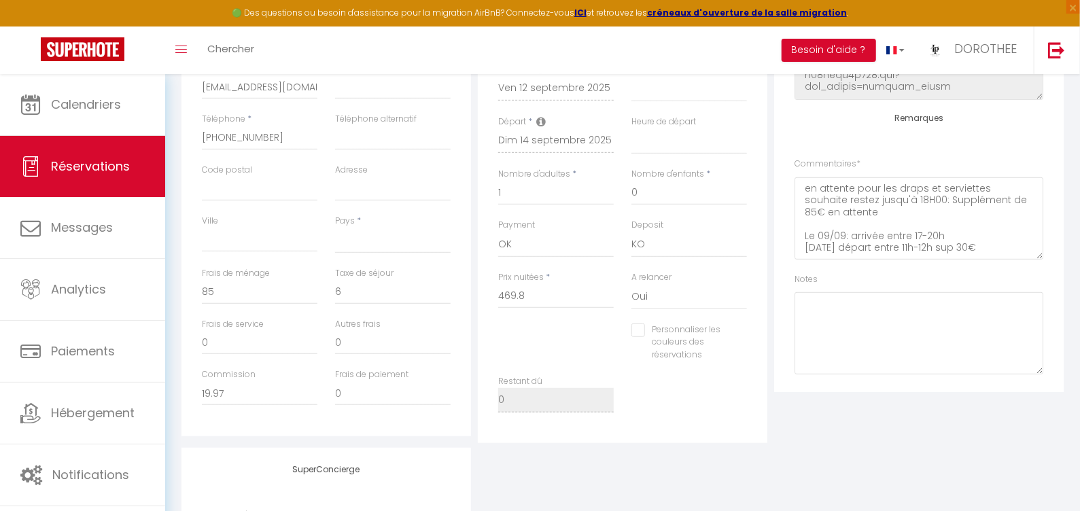
scroll to position [134, 0]
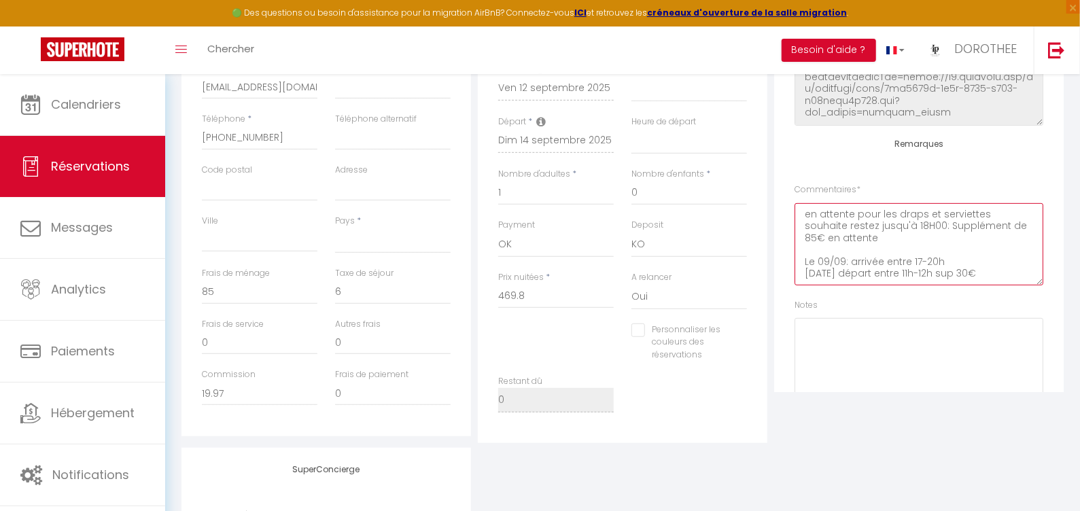
drag, startPoint x: 934, startPoint y: 233, endPoint x: 786, endPoint y: 207, distance: 150.4
click at [786, 207] on div "Plateformes Source Direct [DOMAIN_NAME] [DOMAIN_NAME] Chalet montagne Expedia G…" at bounding box center [919, 171] width 290 height 442
click at [1011, 225] on textarea "Le 09/09: arrivée entre 17-20h [DATE] départ entre 11h-12h sup 30€" at bounding box center [919, 244] width 249 height 82
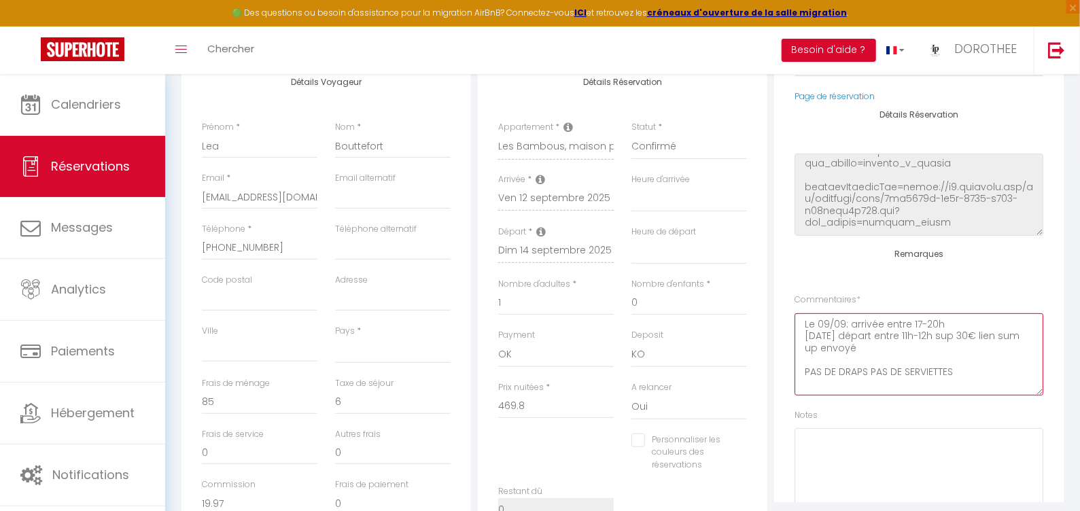
scroll to position [106, 0]
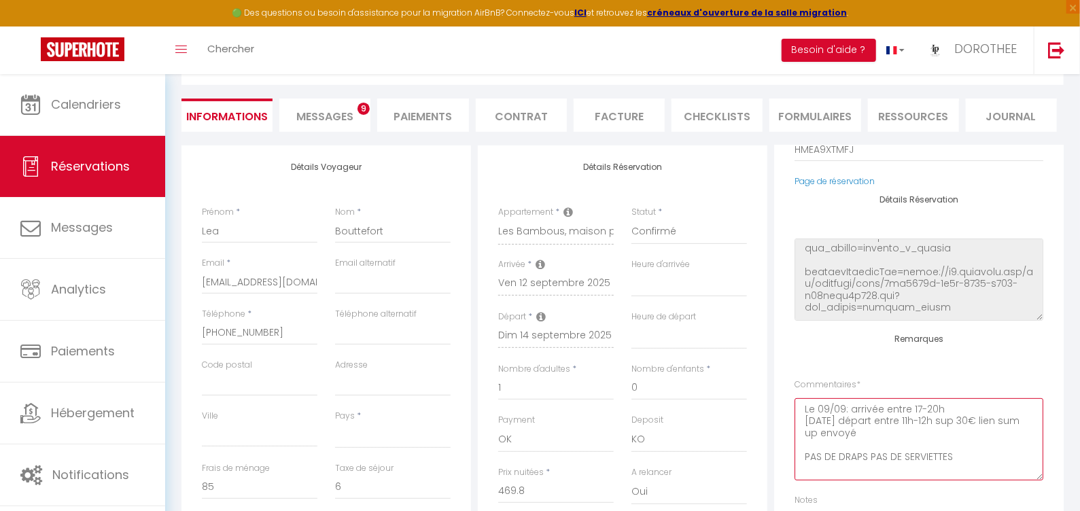
type textarea "Le 09/09: arrivée entre 17-20h [DATE] départ entre 11h-12h sup 30€ lien sum up …"
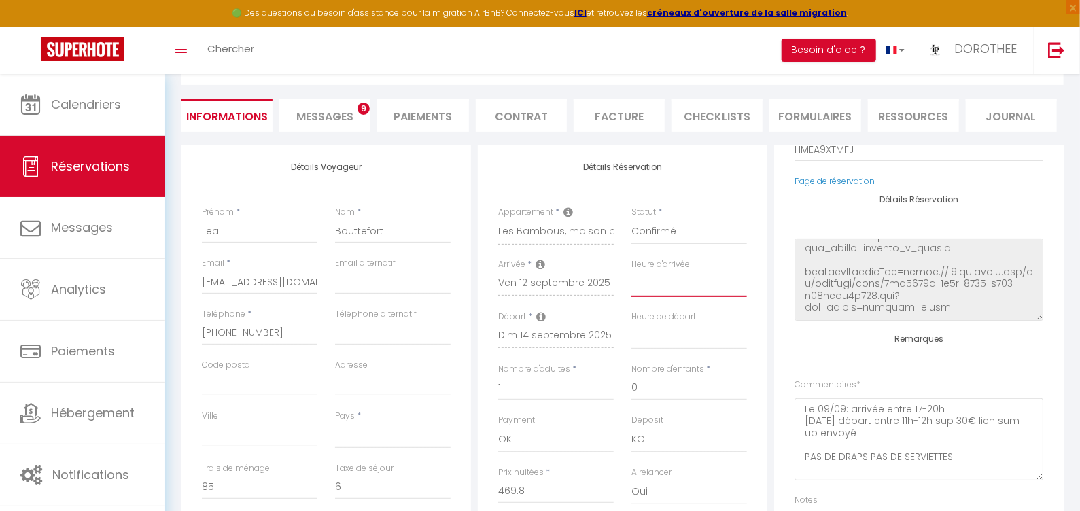
select select "17:00"
select select
checkbox input "false"
select select "11:00"
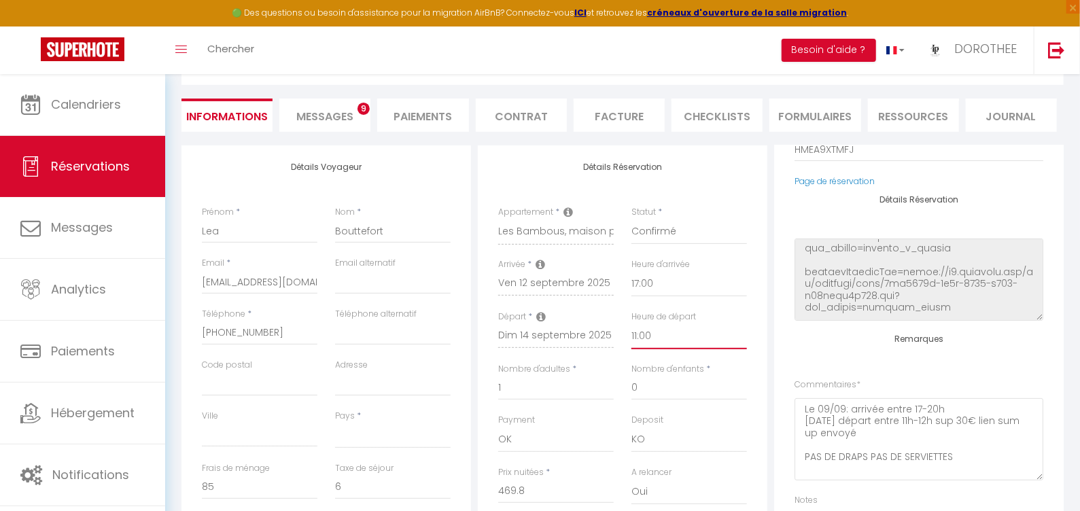
select select
checkbox input "false"
select select "FR"
checkbox input "false"
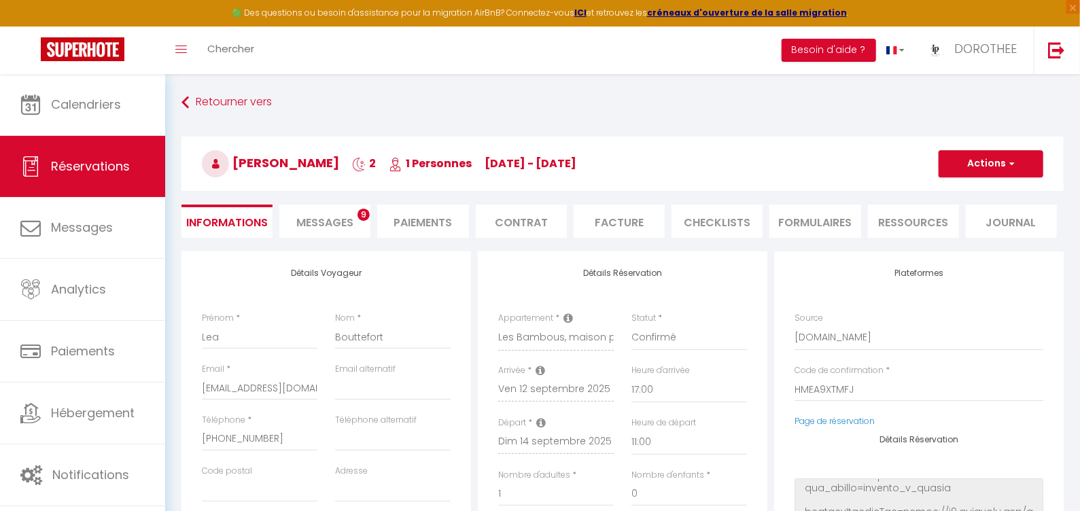
click at [970, 168] on button "Actions" at bounding box center [991, 163] width 105 height 27
click at [968, 189] on link "Enregistrer" at bounding box center [977, 194] width 107 height 18
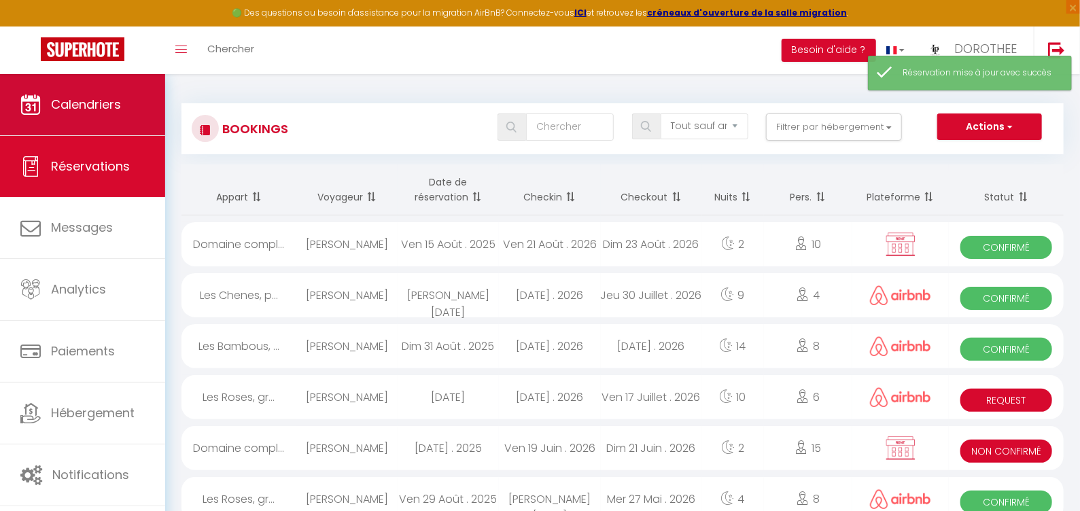
click at [60, 110] on span "Calendriers" at bounding box center [86, 104] width 70 height 17
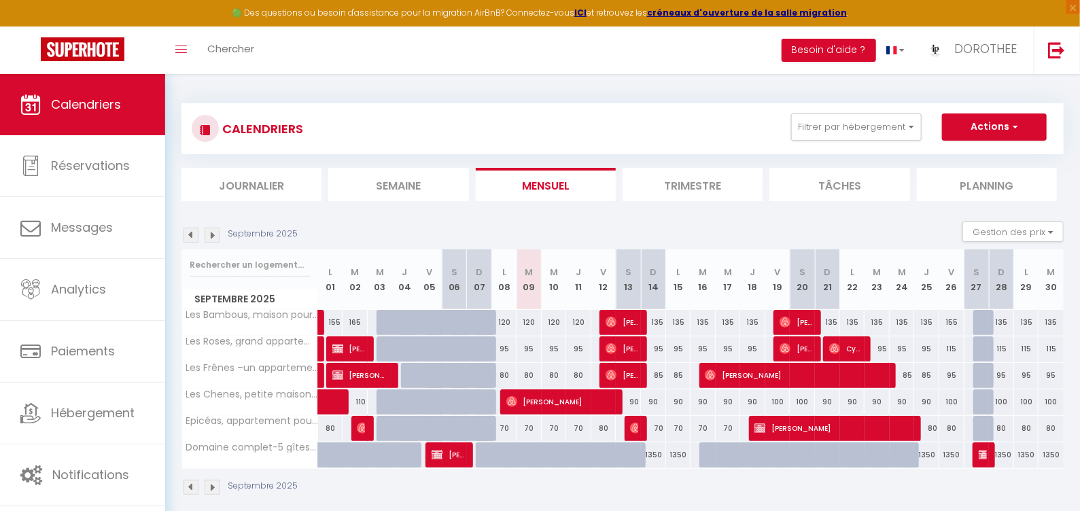
click at [609, 347] on img at bounding box center [611, 348] width 11 height 11
select select "OK"
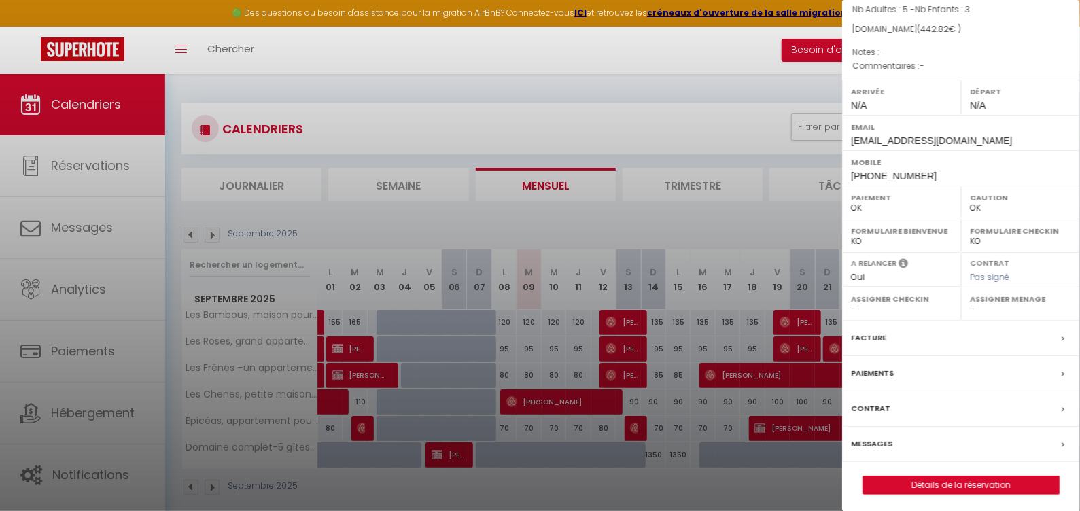
scroll to position [74, 0]
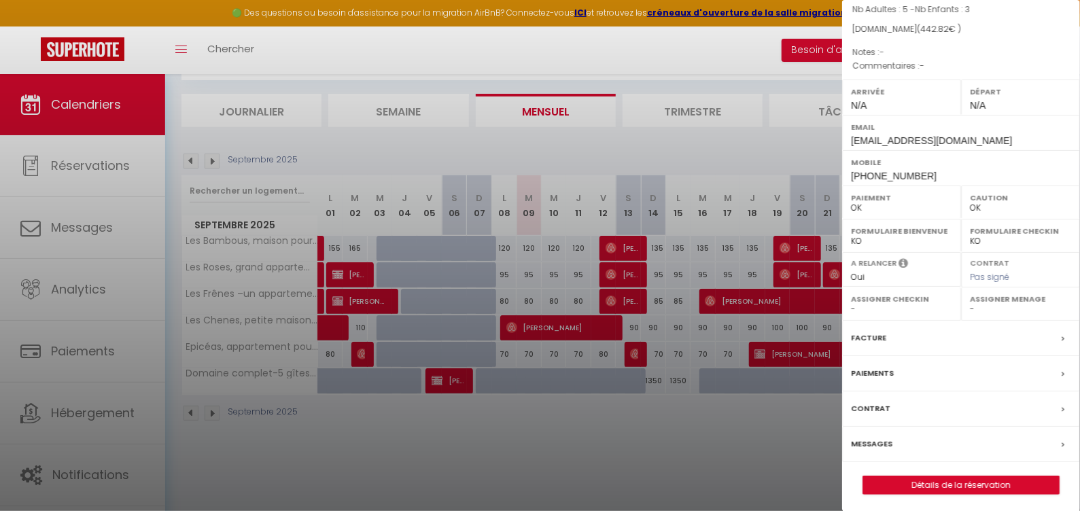
click at [962, 482] on link "Détails de la réservation" at bounding box center [961, 485] width 196 height 18
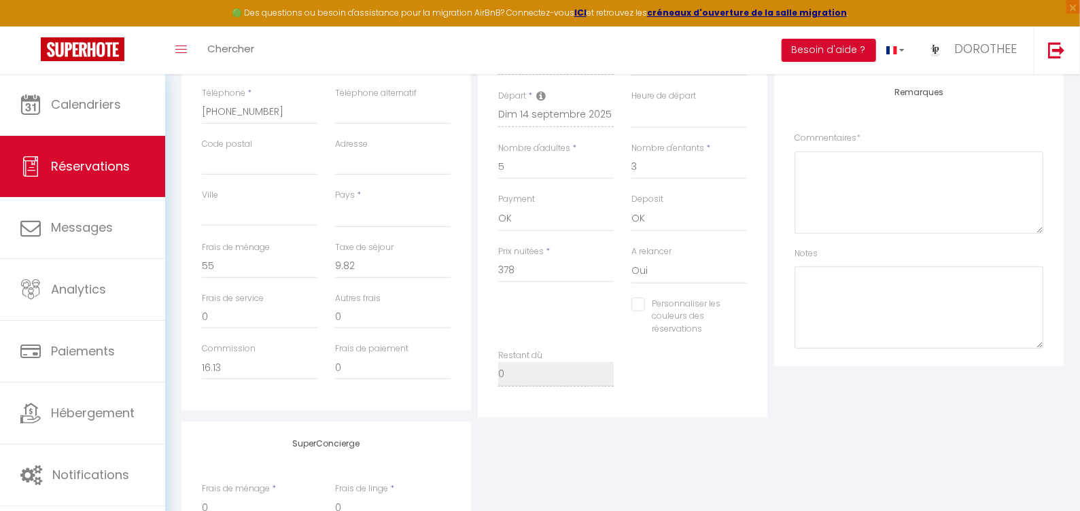
scroll to position [25, 0]
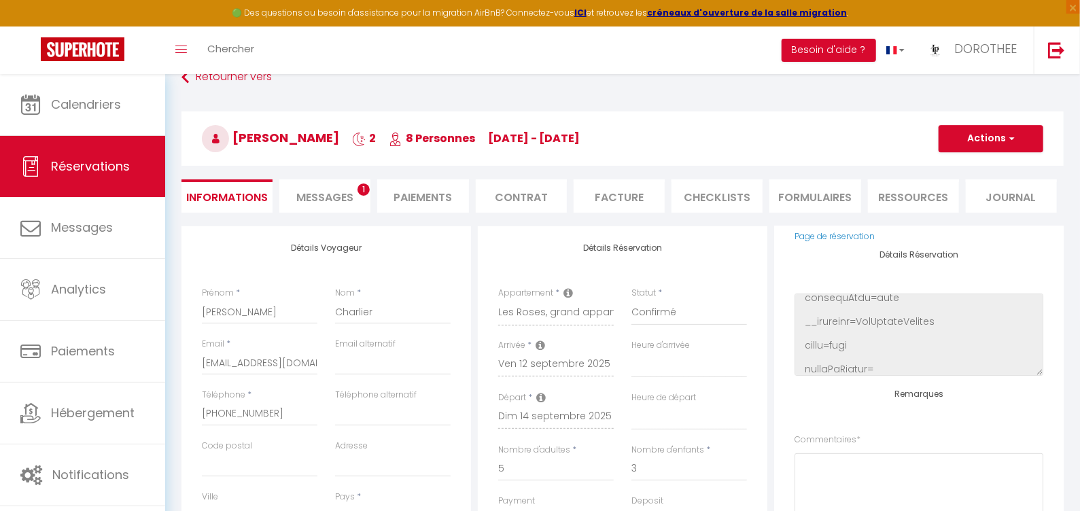
click at [310, 185] on li "Messages 1" at bounding box center [324, 195] width 91 height 33
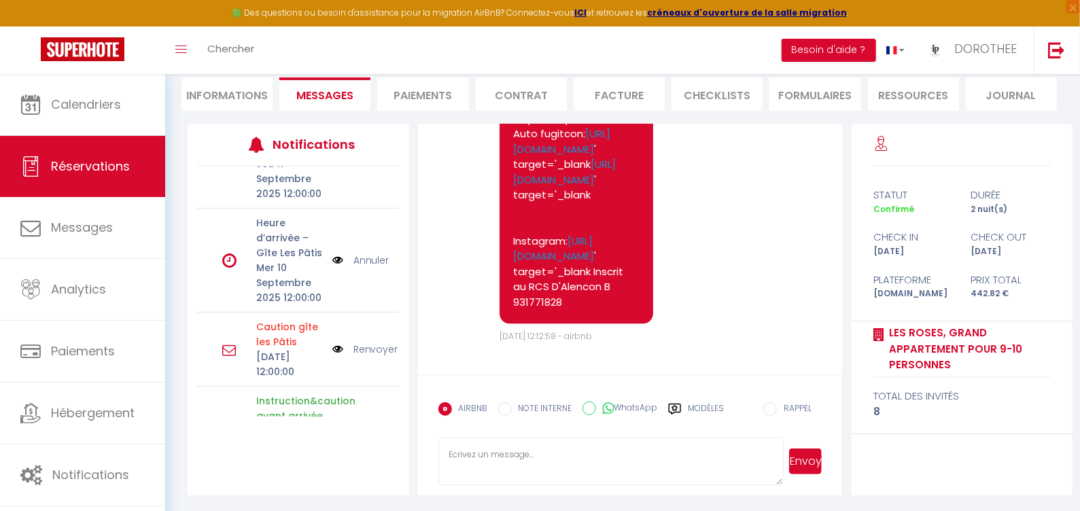
scroll to position [771, 0]
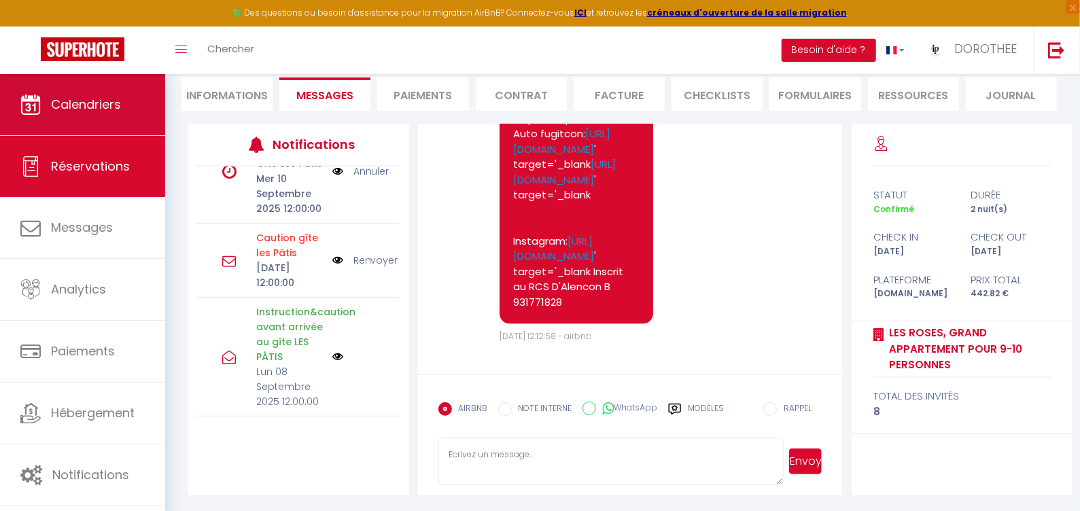
click at [88, 116] on link "Calendriers" at bounding box center [82, 104] width 165 height 61
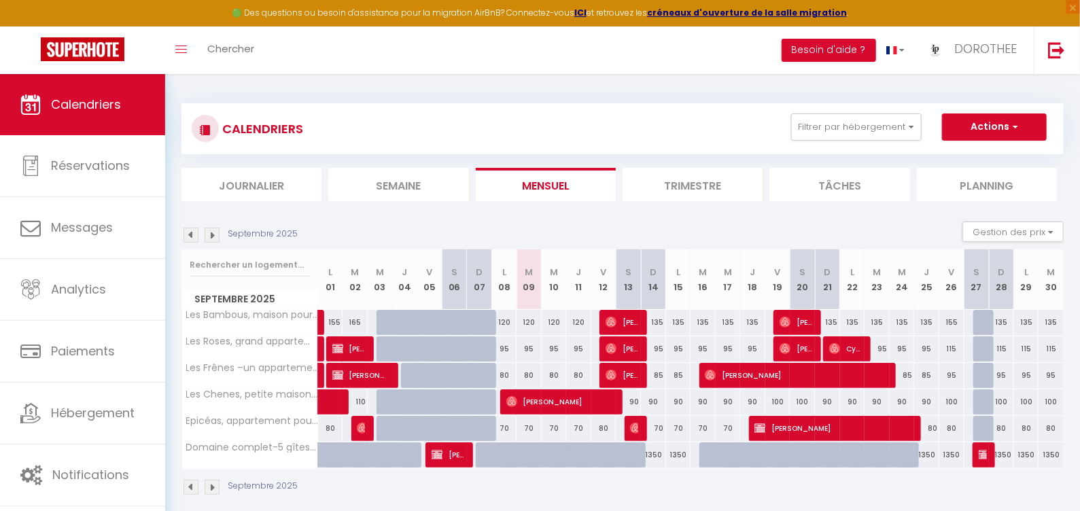
click at [608, 315] on span "[PERSON_NAME]" at bounding box center [622, 322] width 33 height 26
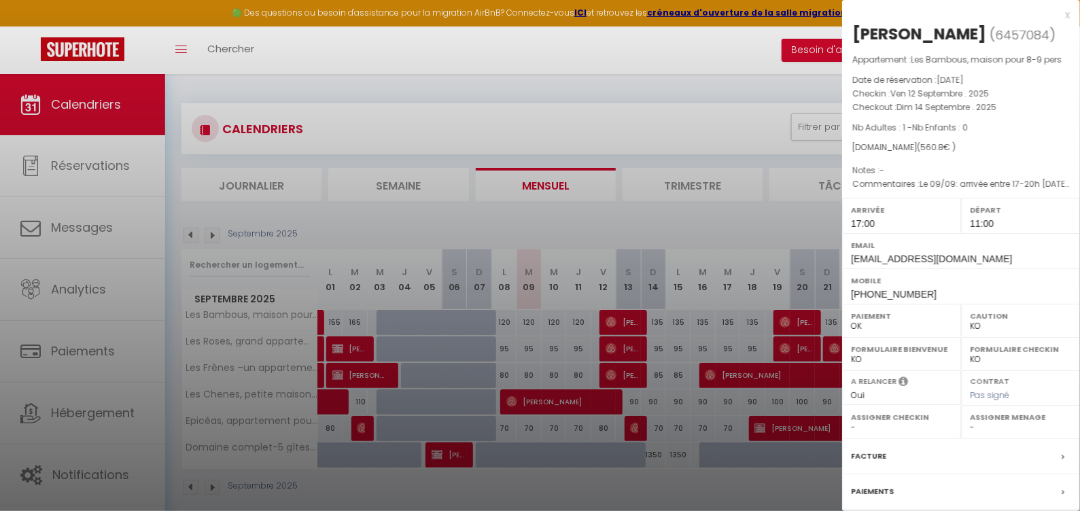
scroll to position [132, 0]
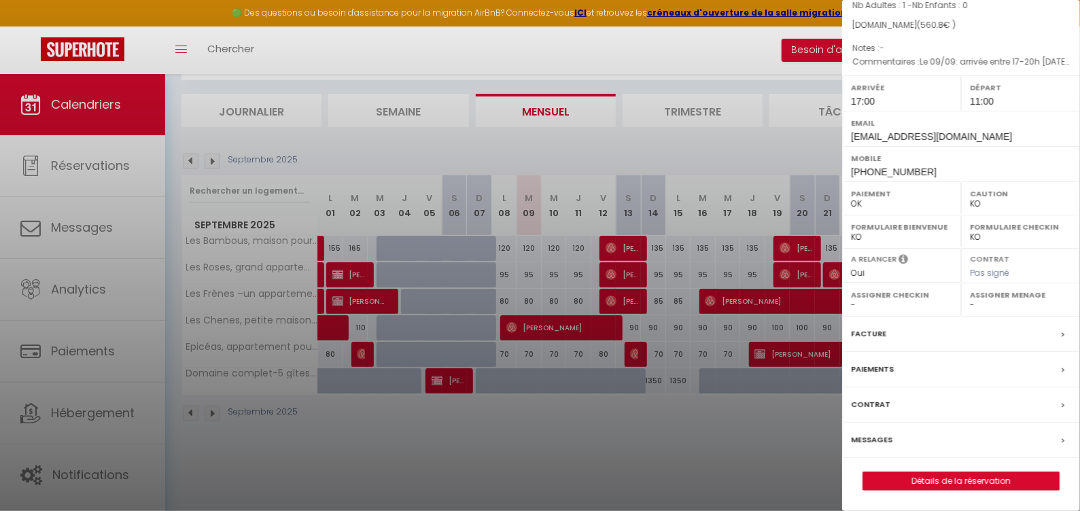
click at [961, 476] on link "Détails de la réservation" at bounding box center [961, 481] width 196 height 18
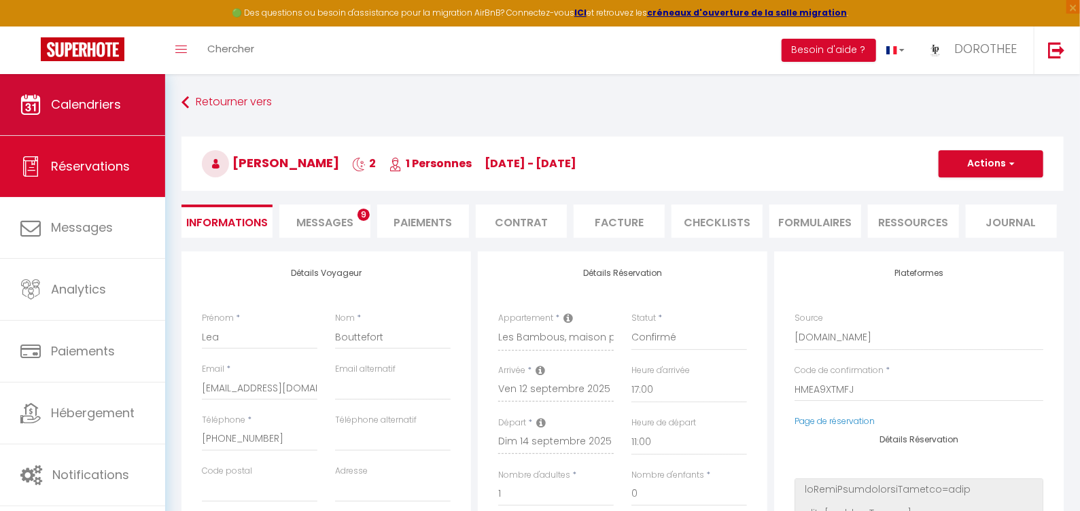
click at [127, 101] on link "Calendriers" at bounding box center [82, 104] width 165 height 61
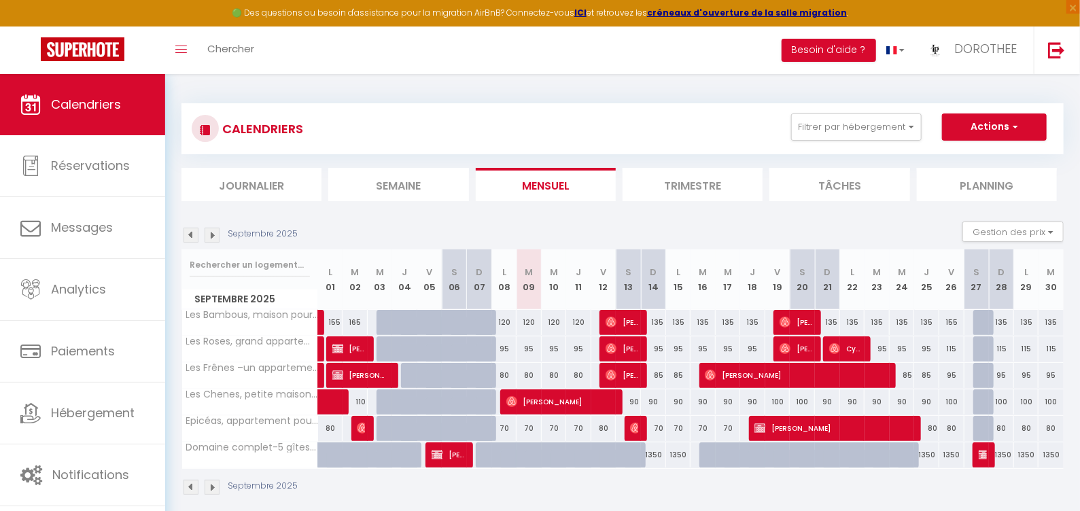
click at [333, 347] on img at bounding box center [337, 348] width 11 height 11
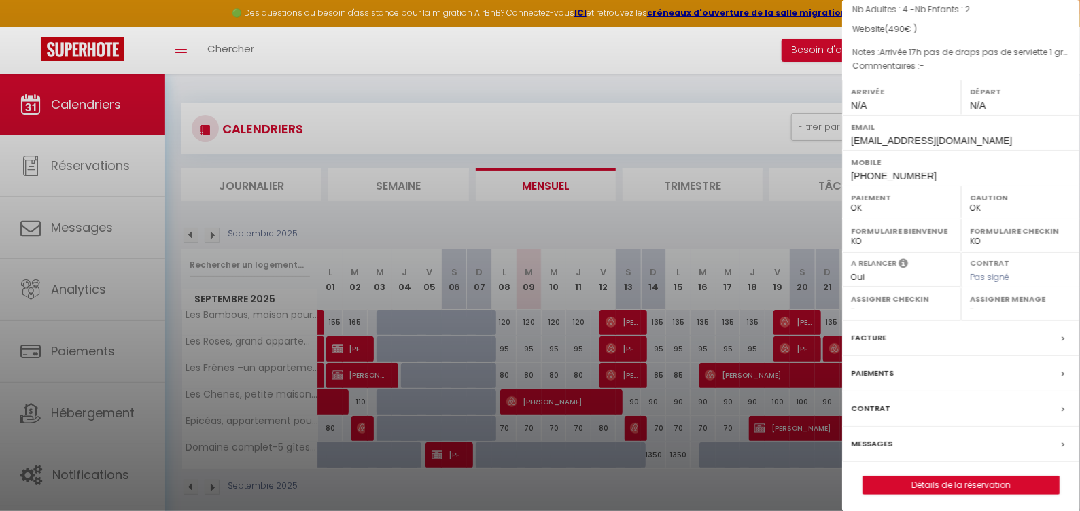
scroll to position [74, 0]
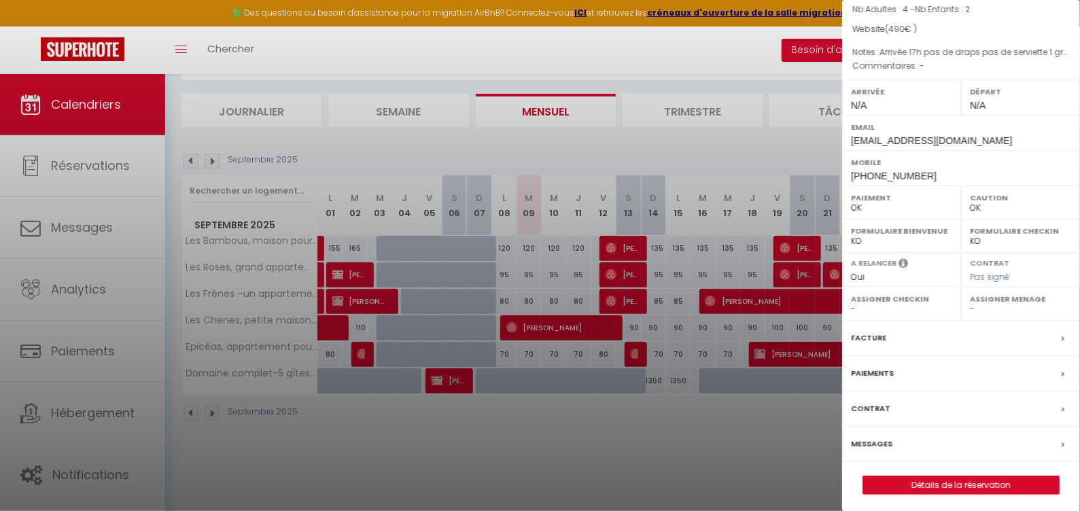
click at [990, 478] on link "Détails de la réservation" at bounding box center [961, 485] width 196 height 18
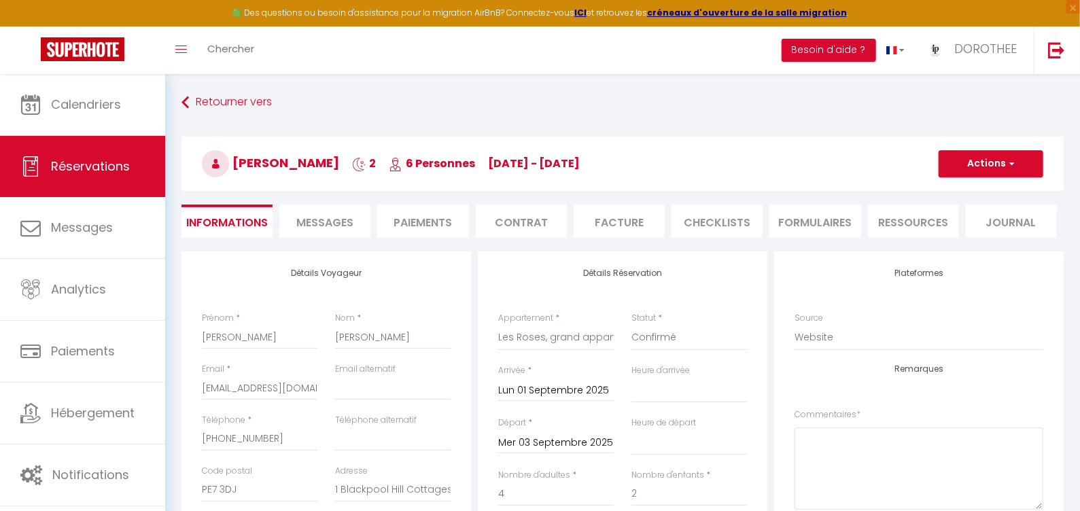
scroll to position [144, 0]
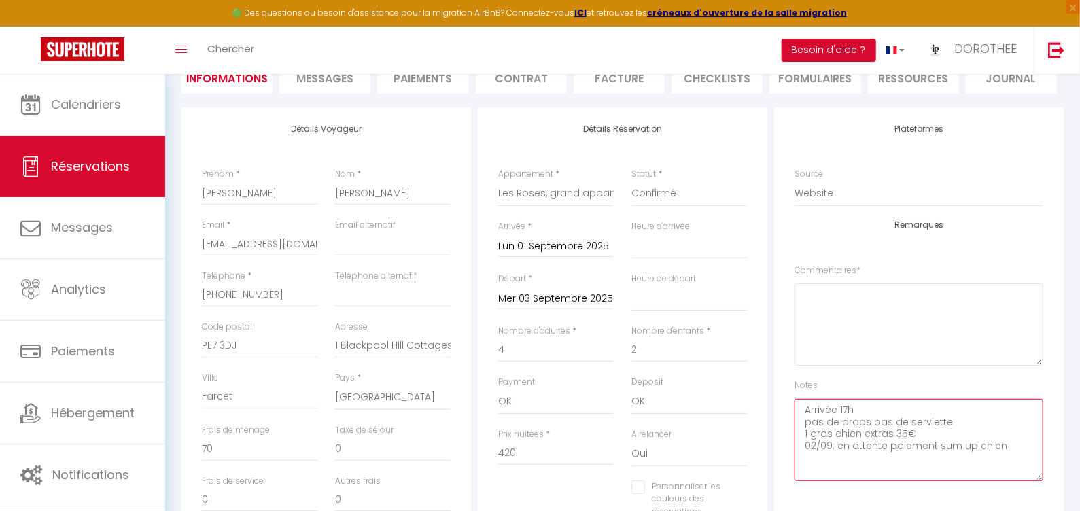
click at [1018, 436] on textarea "Arrivée 17h pas de draps pas de serviette 1 gros chien extras 35€ 02/09: en att…" at bounding box center [919, 440] width 249 height 82
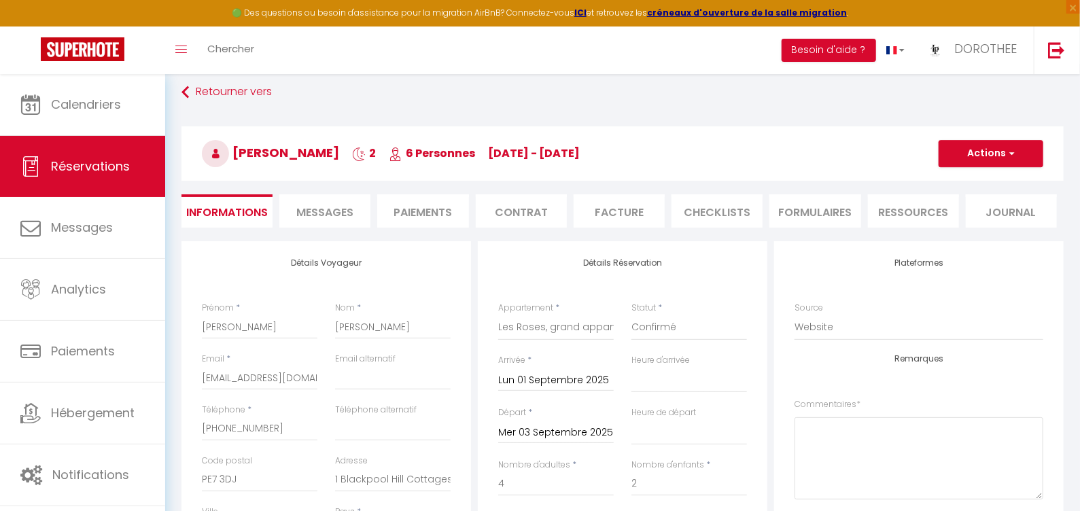
click at [605, 211] on li "Facture" at bounding box center [619, 210] width 91 height 33
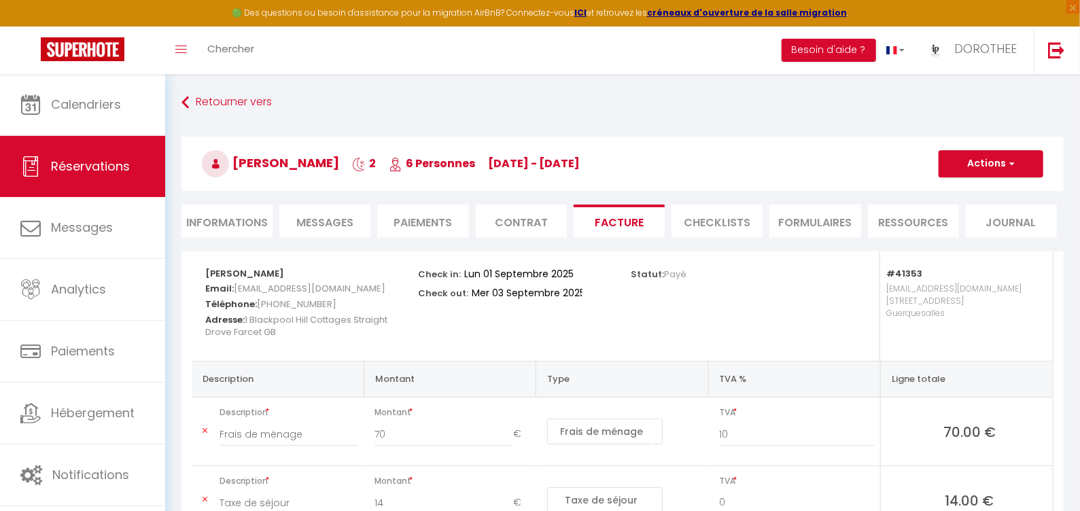
click at [990, 160] on button "Actions" at bounding box center [991, 163] width 105 height 27
click at [976, 205] on link "Aperçu et éditer" at bounding box center [981, 212] width 114 height 18
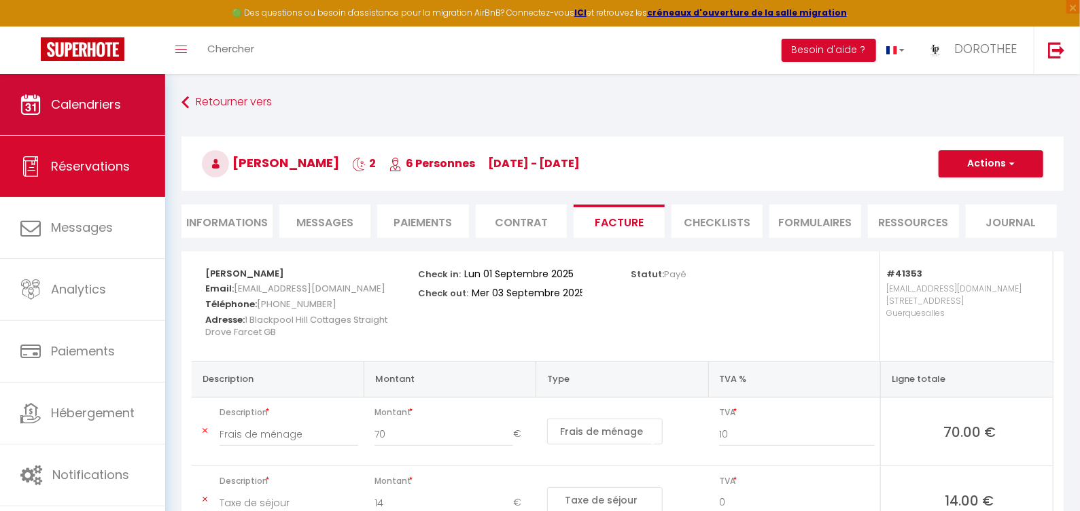
click at [120, 92] on link "Calendriers" at bounding box center [82, 104] width 165 height 61
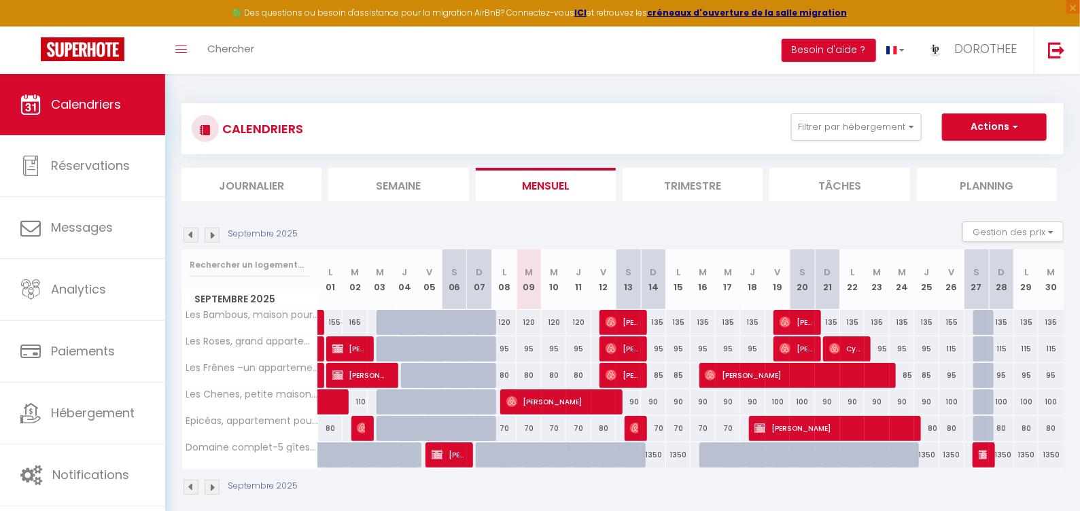
click at [333, 372] on img at bounding box center [337, 375] width 11 height 11
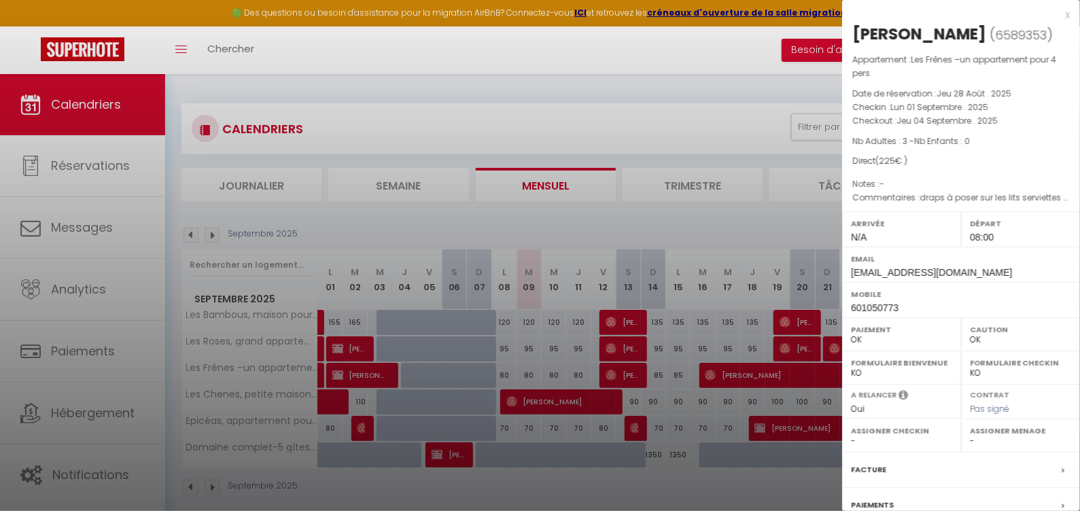
scroll to position [132, 0]
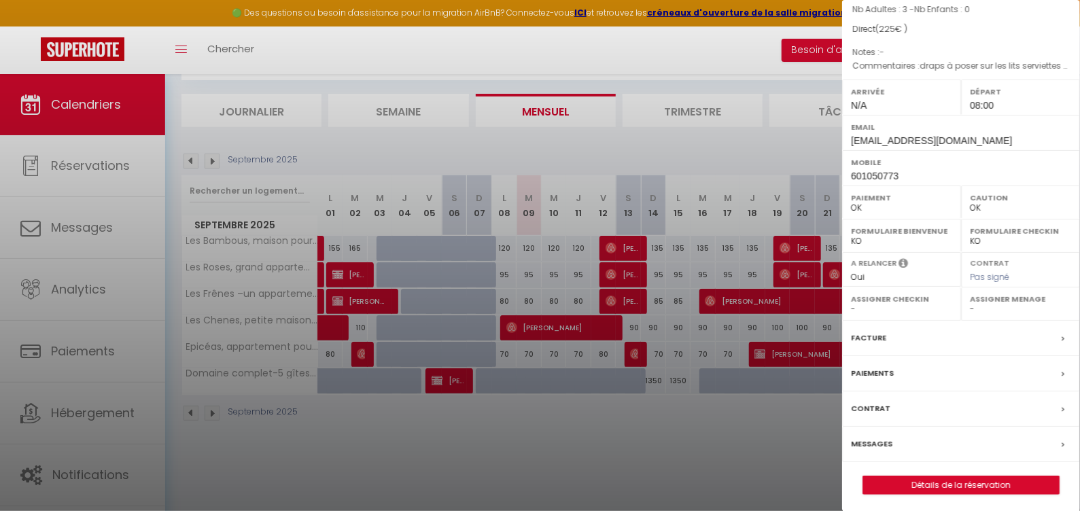
click at [983, 483] on link "Détails de la réservation" at bounding box center [961, 485] width 196 height 18
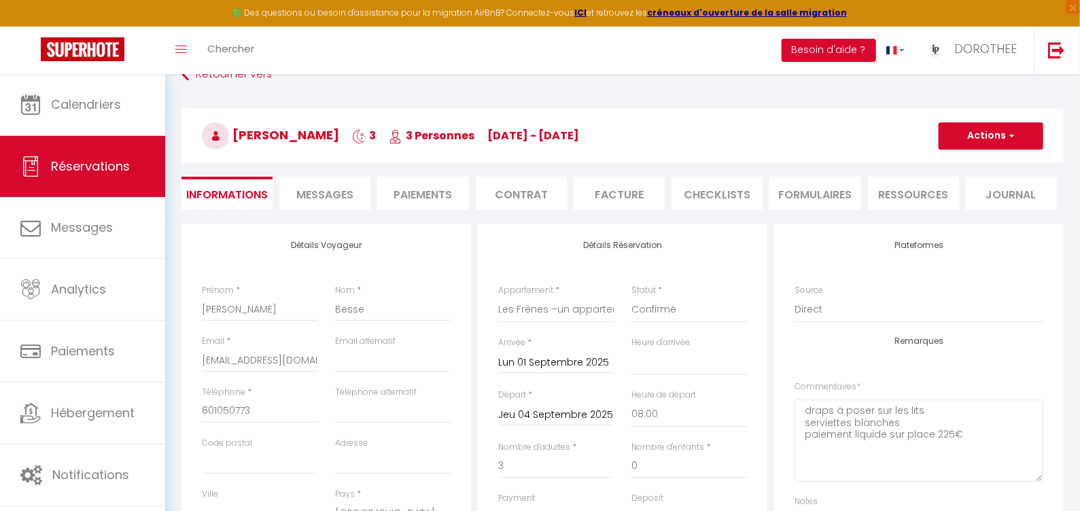
scroll to position [281, 0]
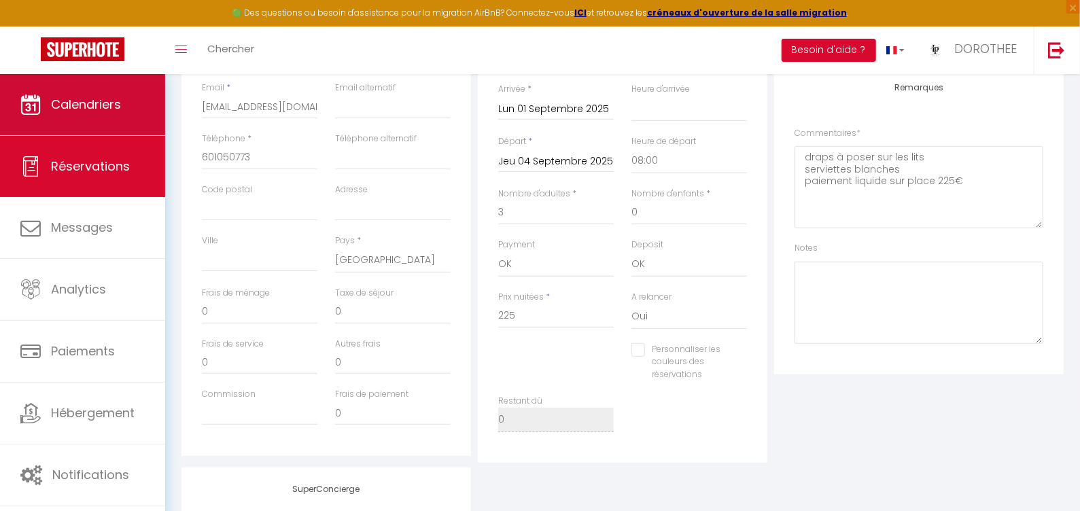
click at [89, 107] on span "Calendriers" at bounding box center [86, 104] width 70 height 17
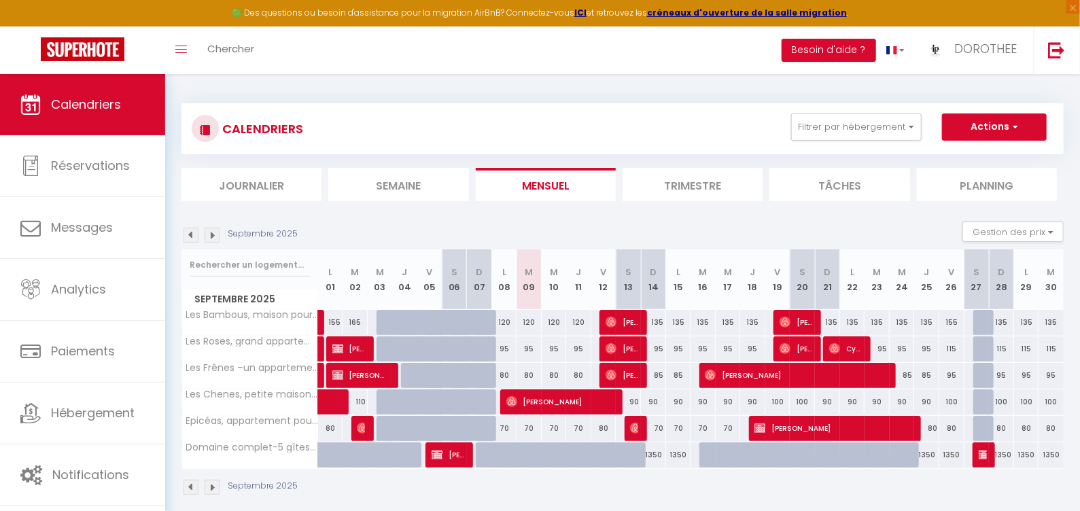
click at [358, 430] on img at bounding box center [362, 428] width 11 height 11
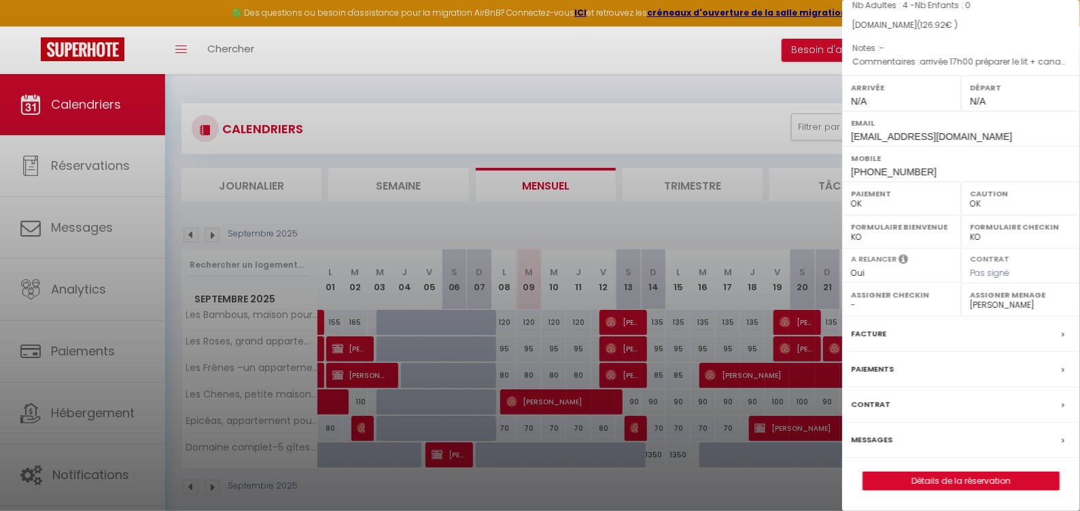
scroll to position [74, 0]
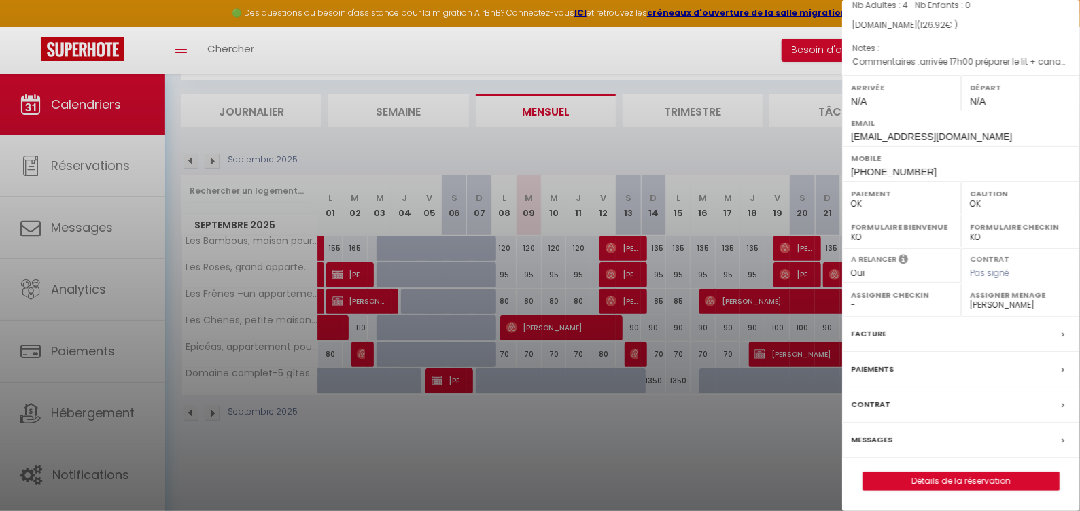
click at [971, 482] on link "Détails de la réservation" at bounding box center [961, 481] width 196 height 18
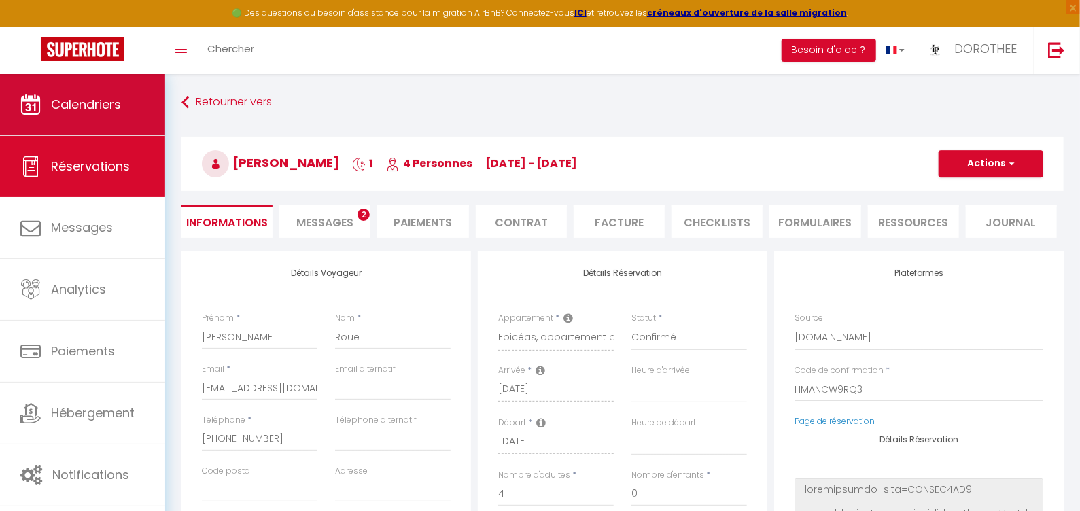
click at [110, 116] on link "Calendriers" at bounding box center [82, 104] width 165 height 61
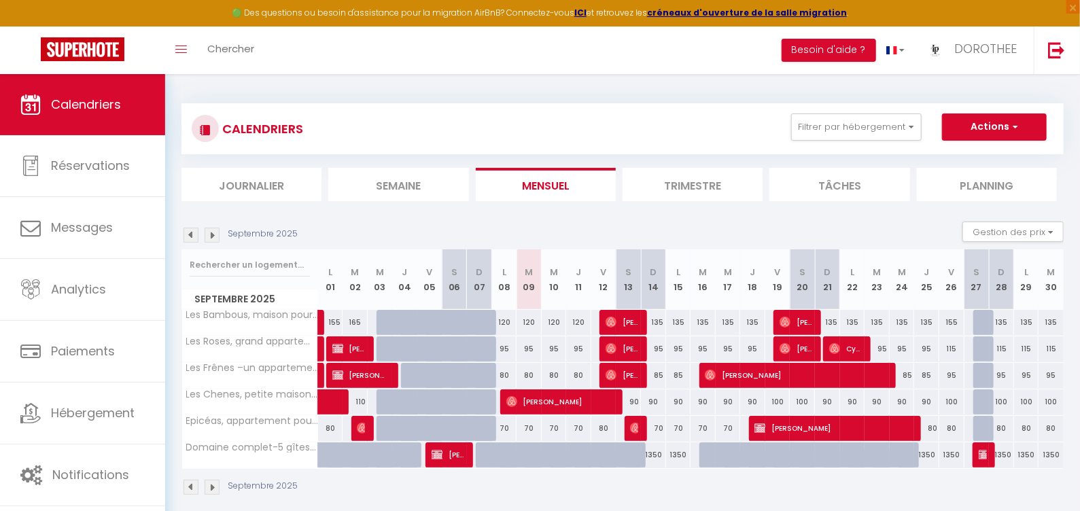
click at [434, 455] on img at bounding box center [437, 454] width 11 height 11
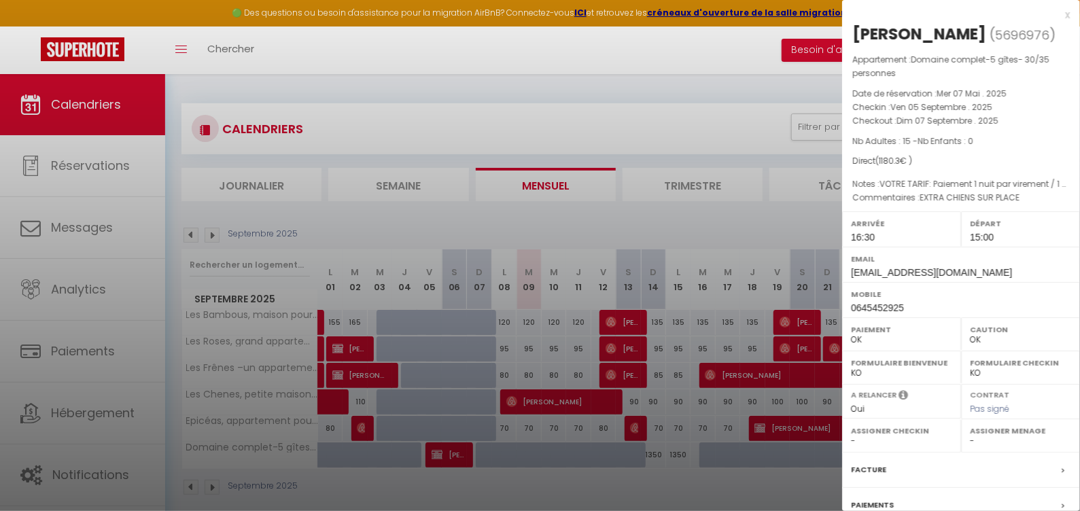
scroll to position [74, 0]
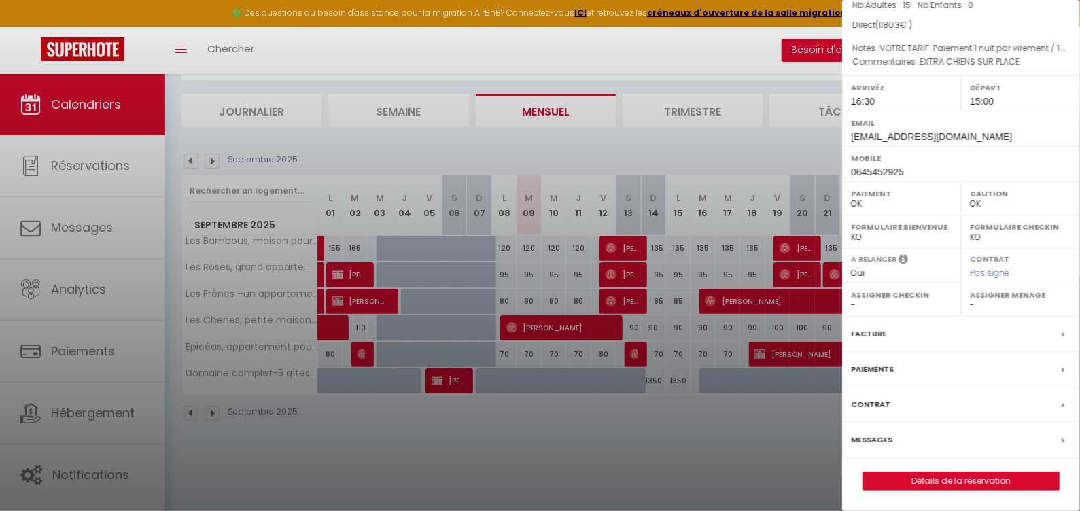
click at [973, 487] on link "Détails de la réservation" at bounding box center [961, 481] width 196 height 18
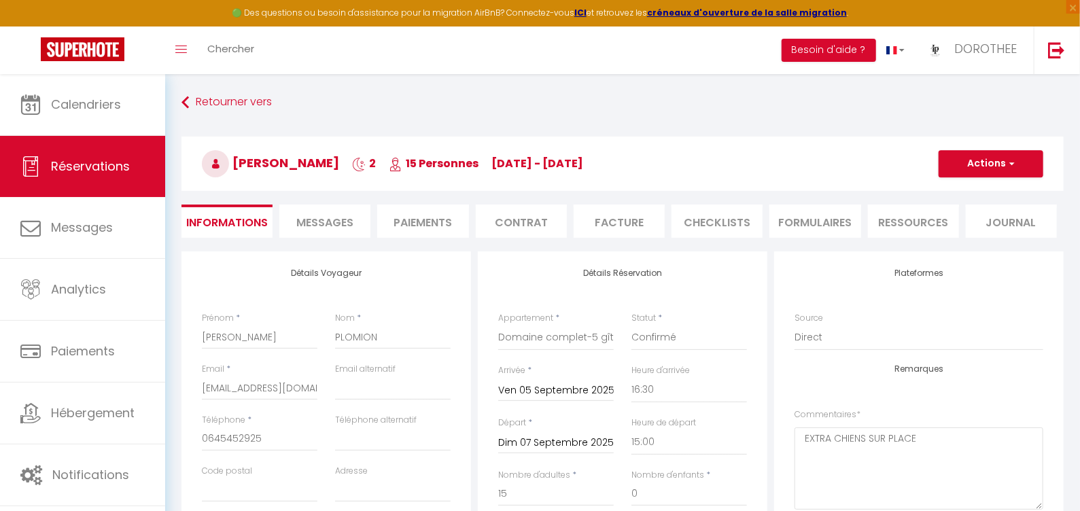
click at [627, 220] on li "Facture" at bounding box center [619, 221] width 91 height 33
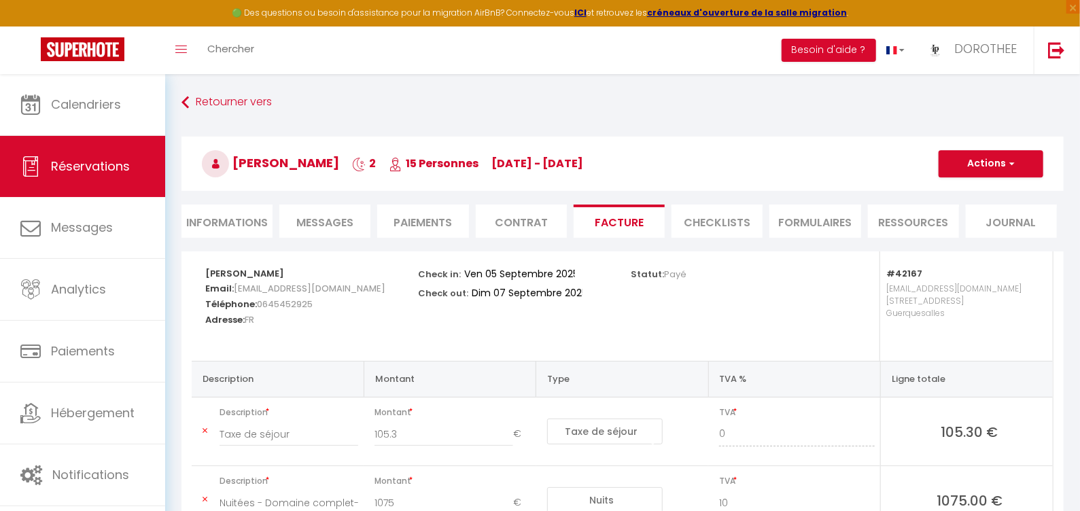
scroll to position [111, 0]
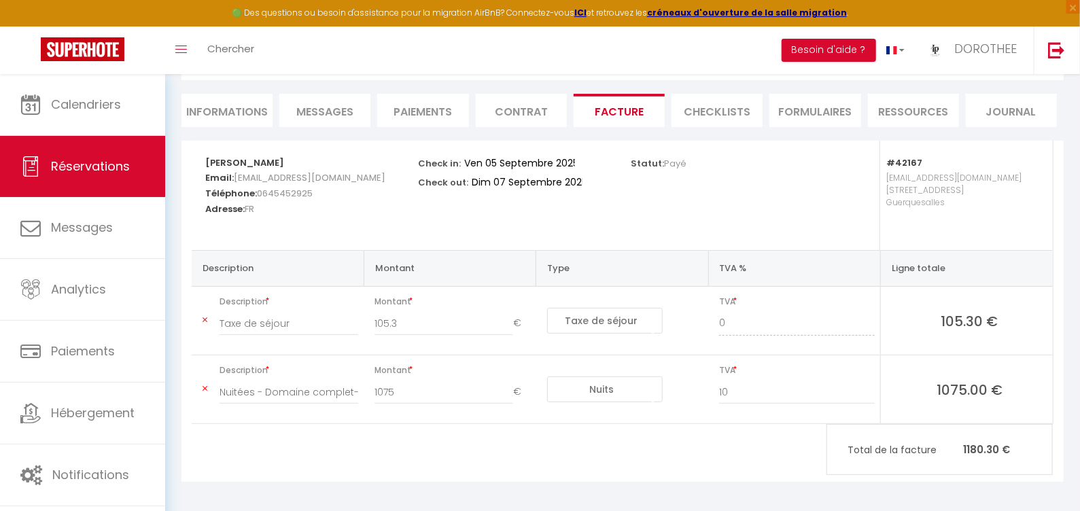
click at [423, 105] on li "Paiements" at bounding box center [422, 110] width 91 height 33
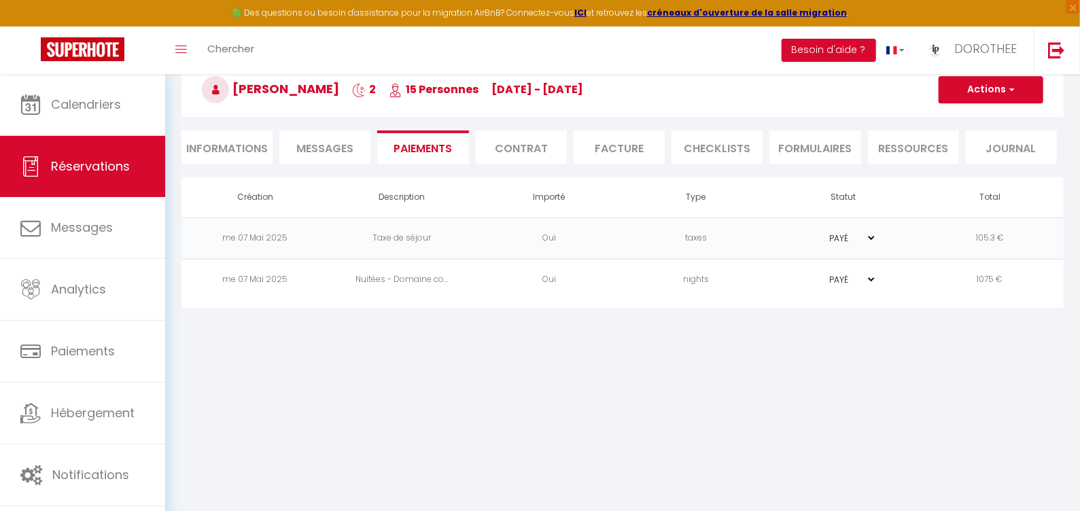
click at [203, 142] on li "Informations" at bounding box center [226, 146] width 91 height 33
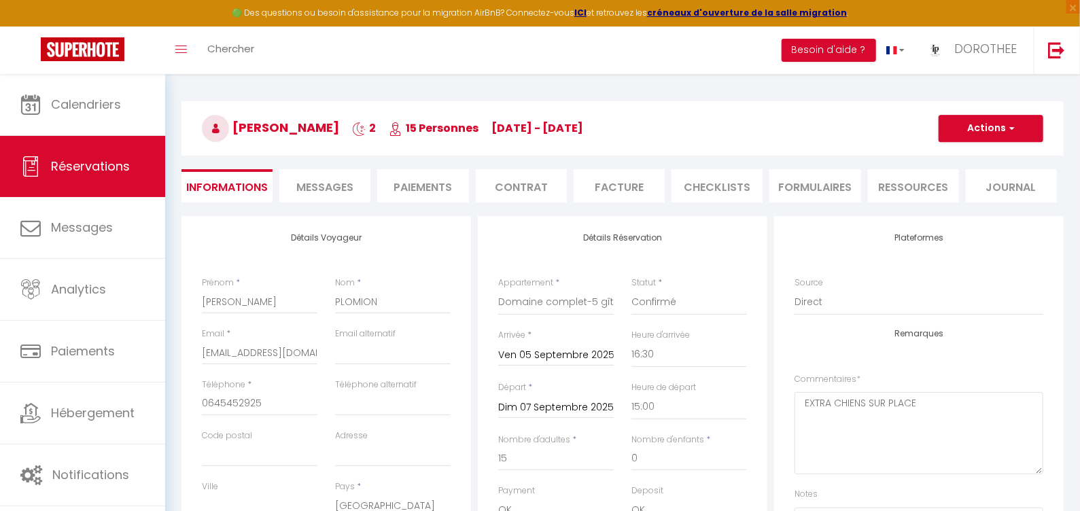
click at [602, 188] on li "Facture" at bounding box center [619, 185] width 91 height 33
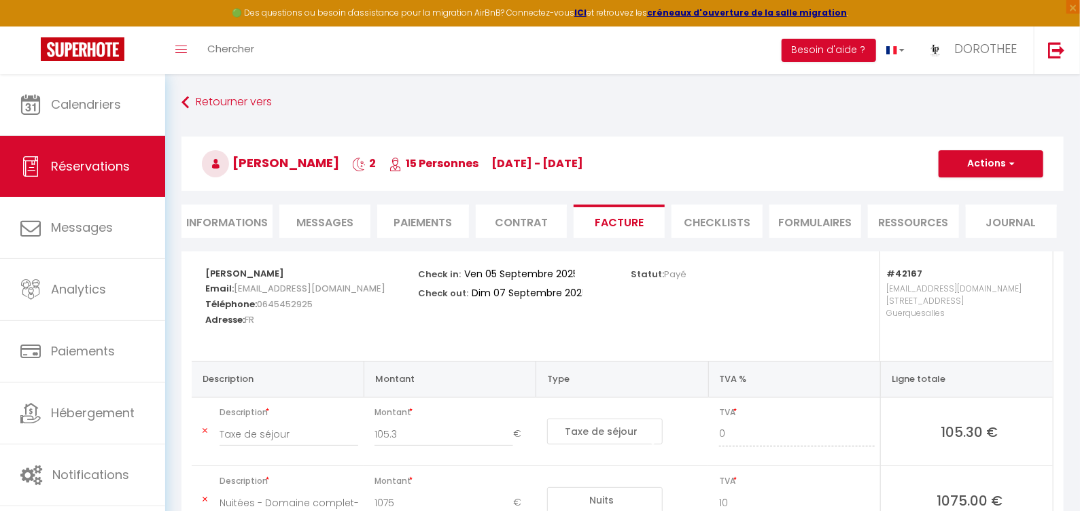
click at [999, 152] on button "Actions" at bounding box center [991, 163] width 105 height 27
click at [968, 205] on link "Aperçu et éditer" at bounding box center [981, 212] width 114 height 18
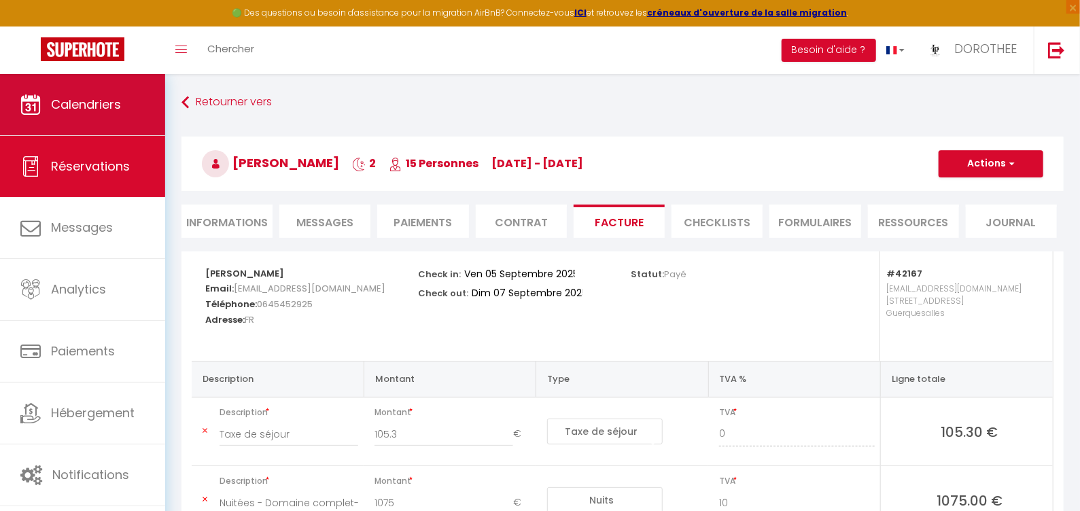
click at [139, 106] on link "Calendriers" at bounding box center [82, 104] width 165 height 61
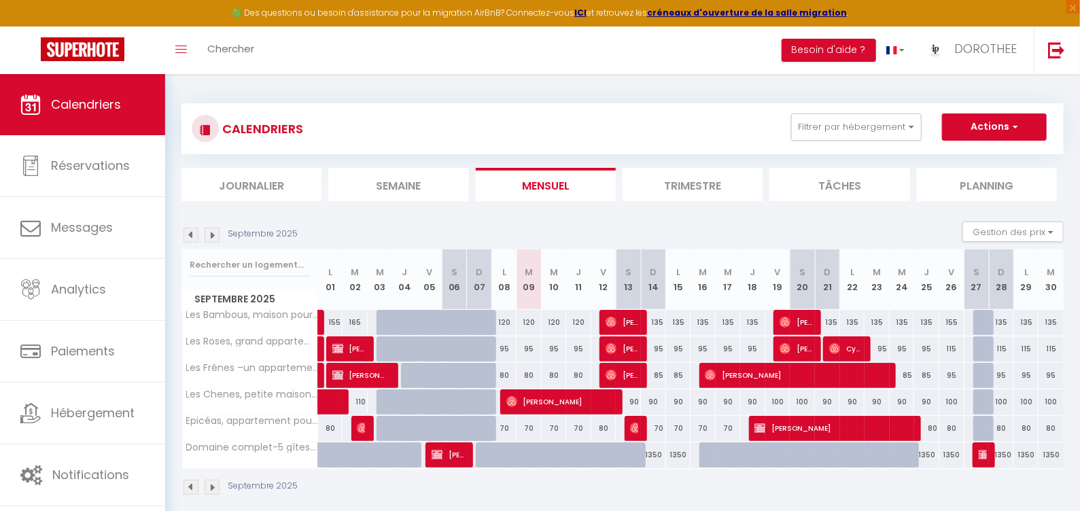
click at [509, 398] on img at bounding box center [511, 401] width 11 height 11
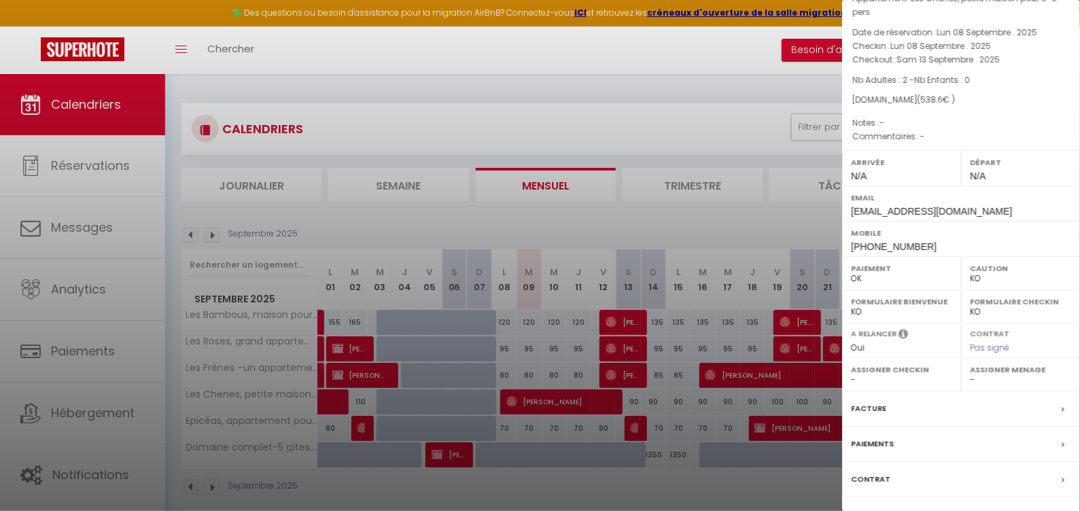
scroll to position [153, 0]
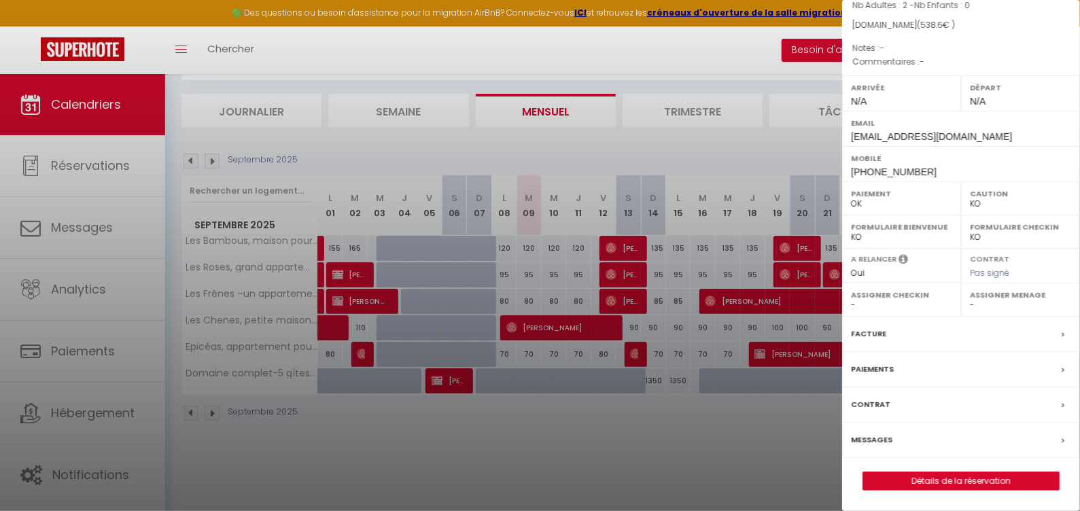
click at [951, 478] on link "Détails de la réservation" at bounding box center [961, 481] width 196 height 18
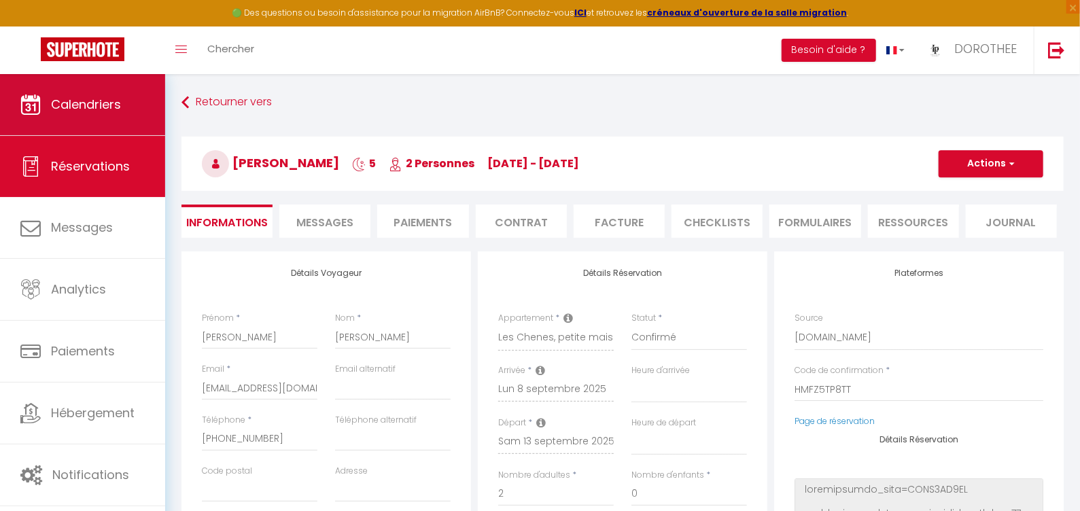
click at [94, 109] on span "Calendriers" at bounding box center [86, 104] width 70 height 17
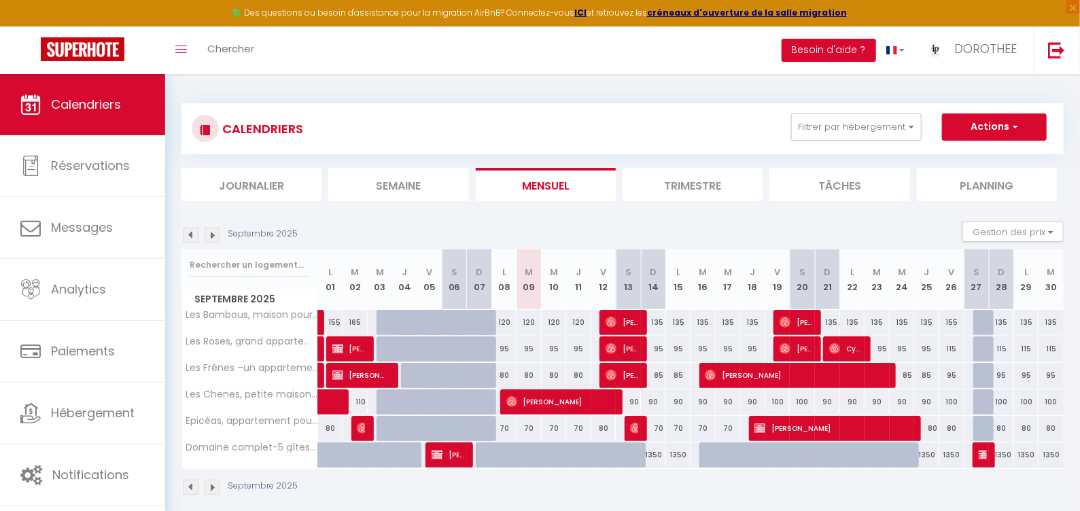
click at [608, 347] on img at bounding box center [611, 348] width 11 height 11
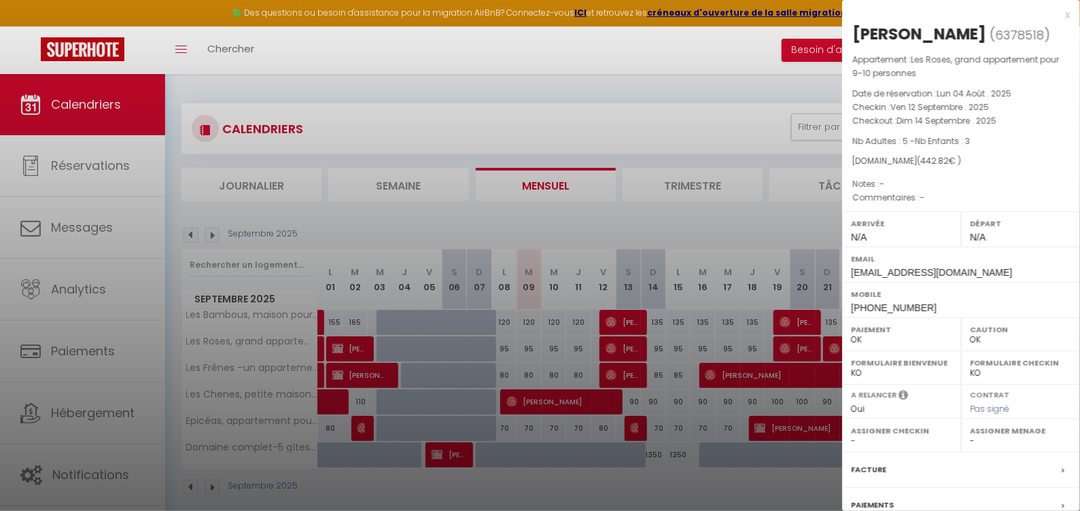
click at [612, 317] on div at bounding box center [540, 255] width 1080 height 511
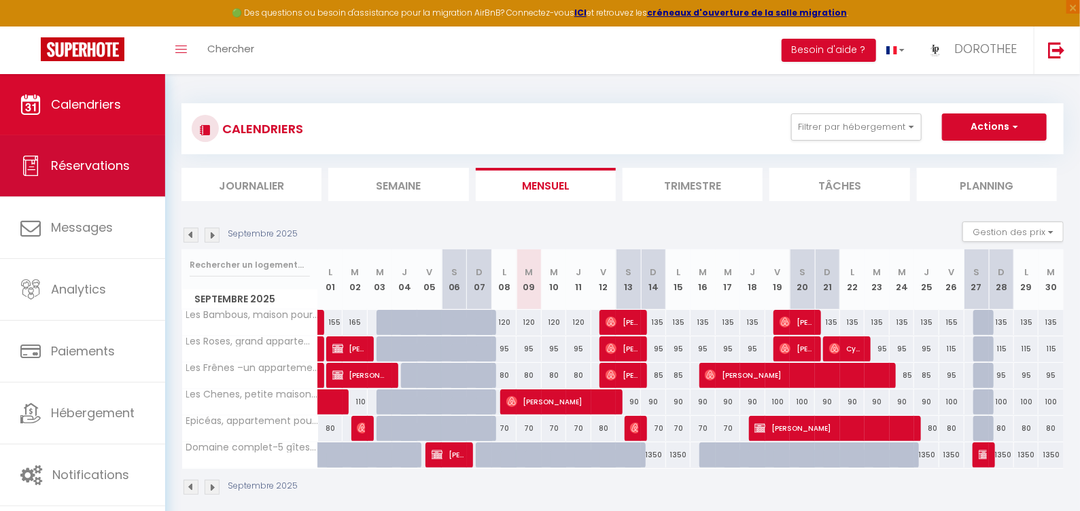
click at [608, 347] on img at bounding box center [611, 348] width 11 height 11
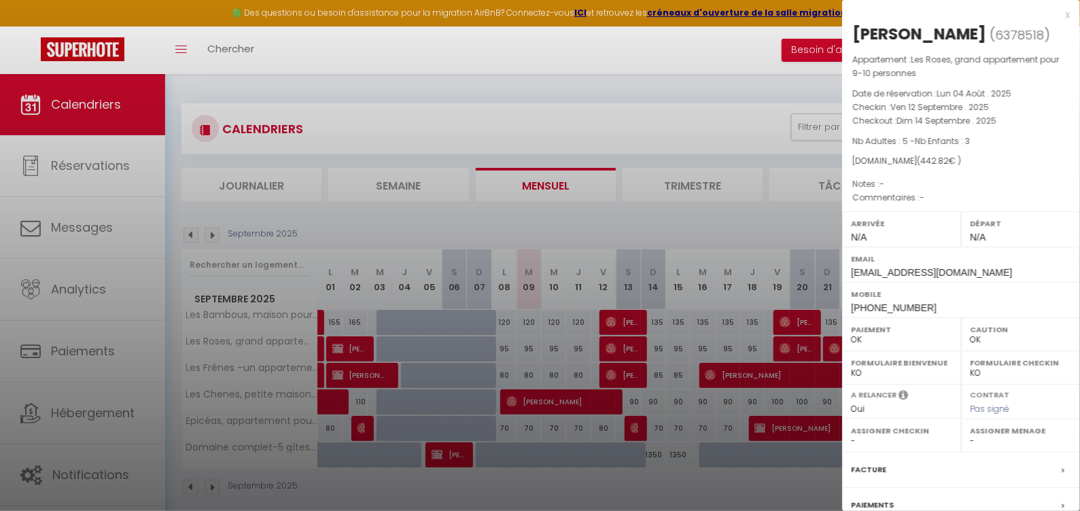
scroll to position [74, 0]
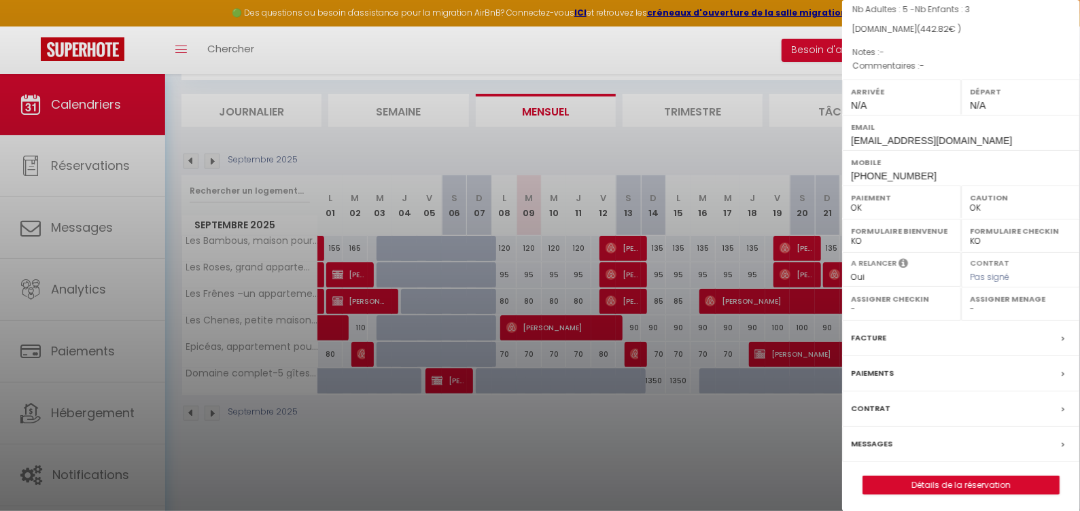
click at [928, 485] on link "Détails de la réservation" at bounding box center [961, 485] width 196 height 18
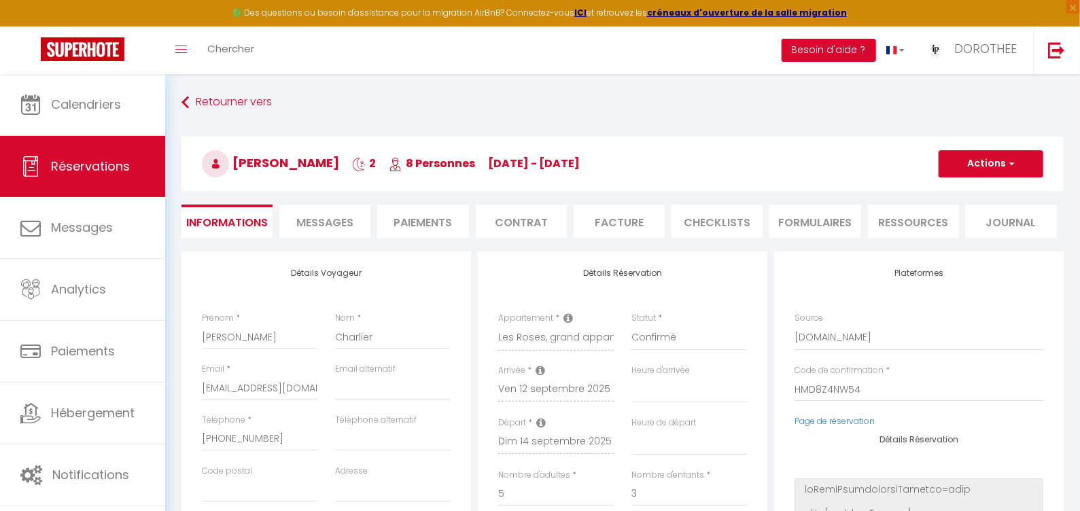
click at [310, 215] on span "Messages" at bounding box center [324, 223] width 57 height 16
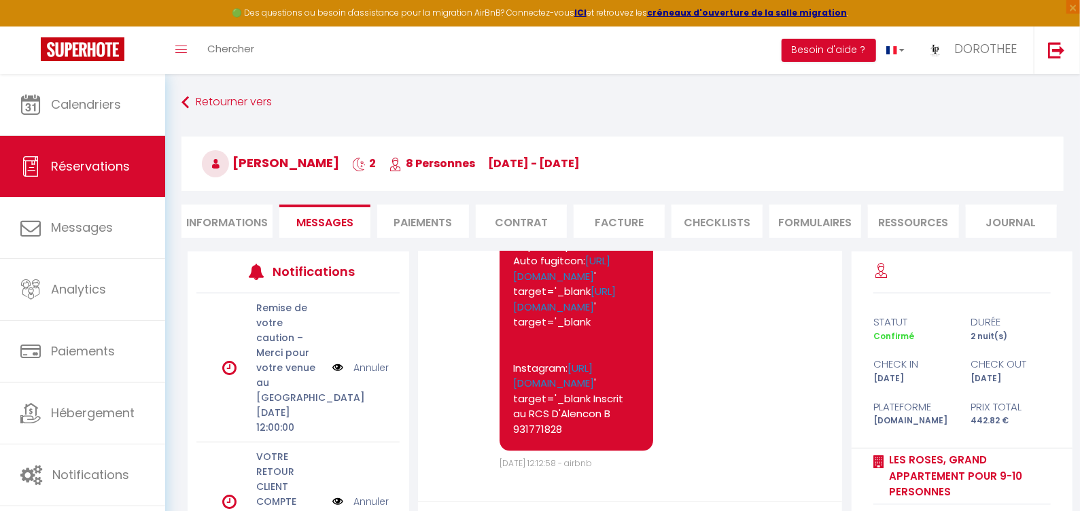
scroll to position [127, 0]
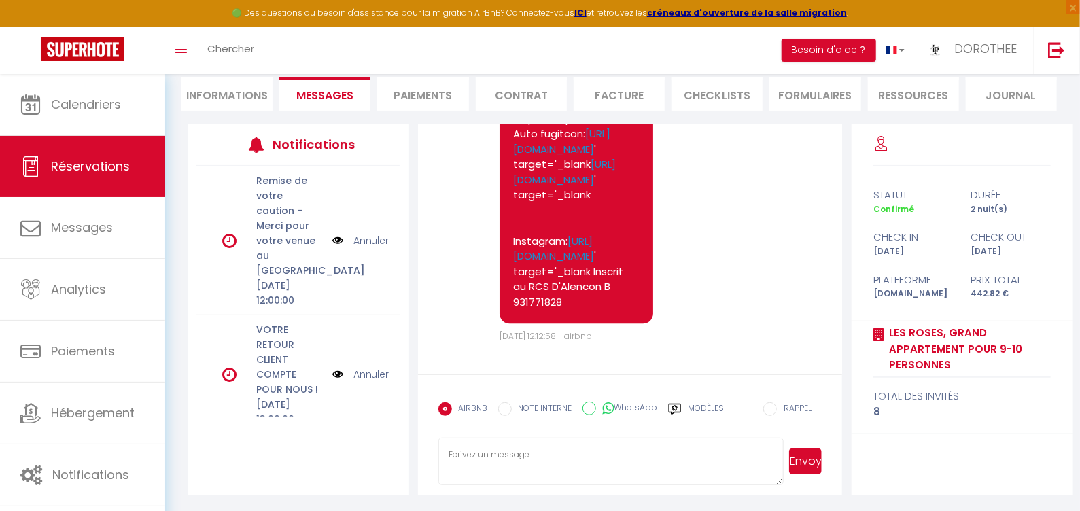
click at [631, 409] on label "WhatsApp" at bounding box center [627, 409] width 62 height 15
click at [596, 409] on input "WhatsApp" at bounding box center [589, 409] width 14 height 14
click at [237, 87] on li "Informations" at bounding box center [226, 93] width 91 height 33
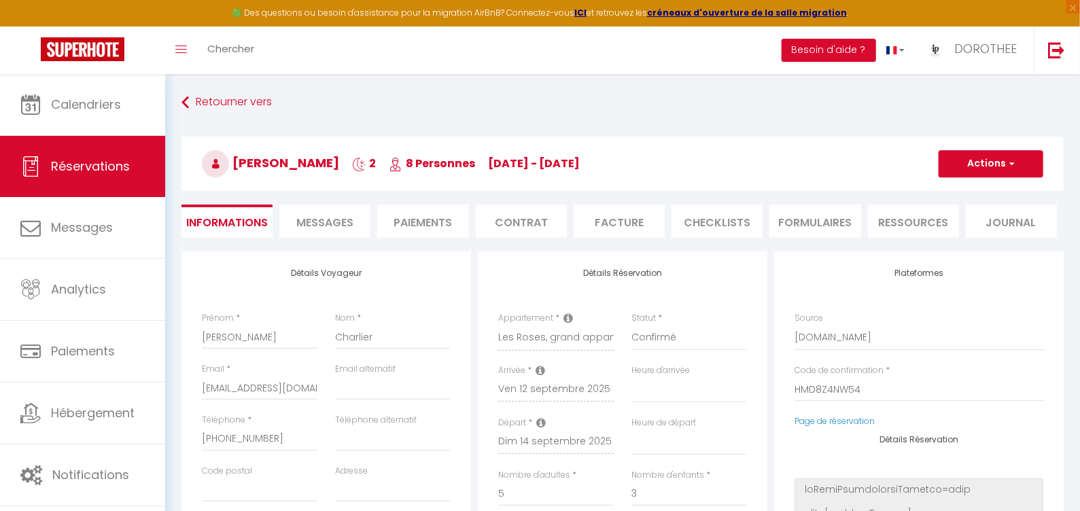
click at [954, 171] on button "Actions" at bounding box center [991, 163] width 105 height 27
click at [950, 192] on link "Enregistrer" at bounding box center [977, 194] width 107 height 18
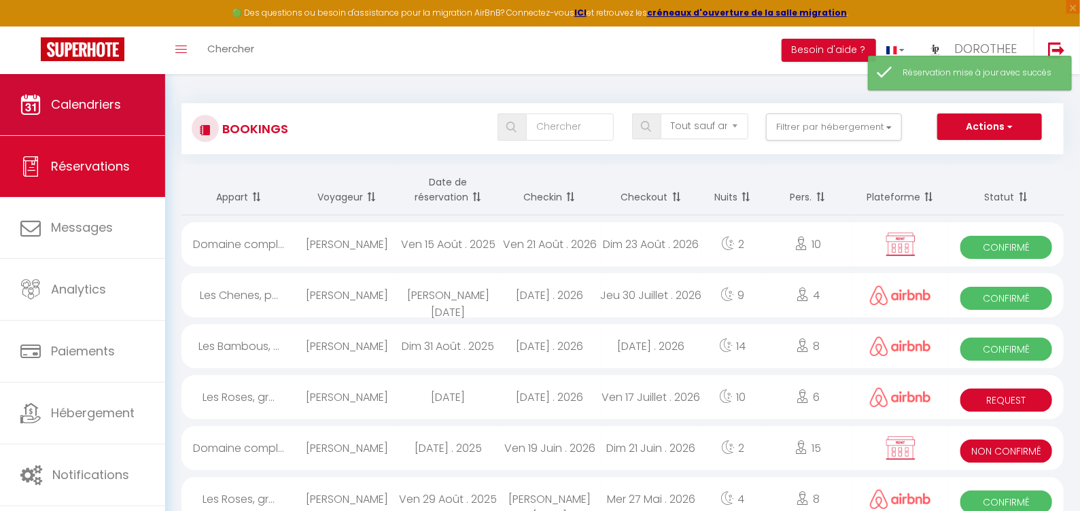
click at [114, 118] on link "Calendriers" at bounding box center [82, 104] width 165 height 61
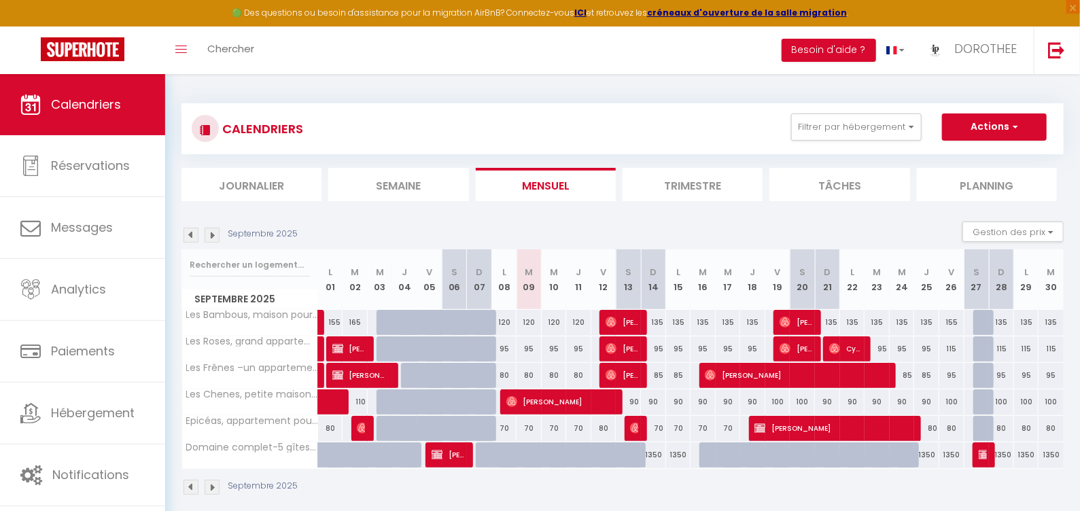
drag, startPoint x: 97, startPoint y: 266, endPoint x: 608, endPoint y: 373, distance: 522.8
click at [608, 374] on img at bounding box center [611, 375] width 11 height 11
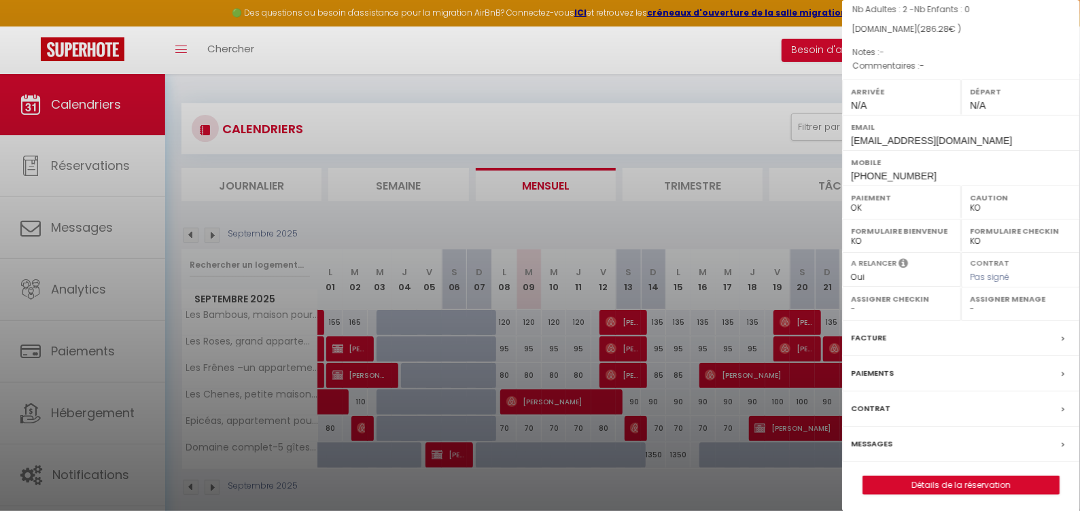
scroll to position [74, 0]
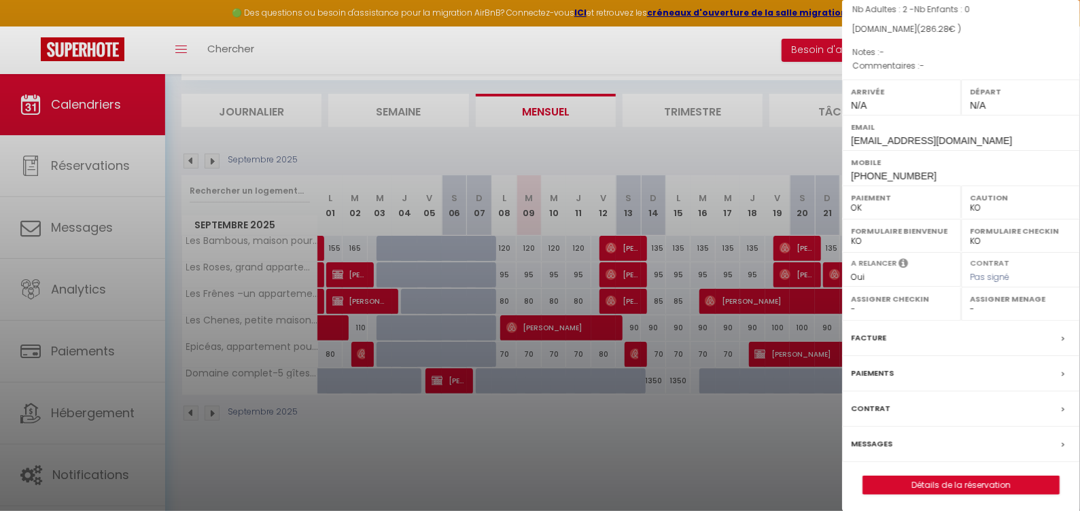
click at [985, 484] on link "Détails de la réservation" at bounding box center [961, 485] width 196 height 18
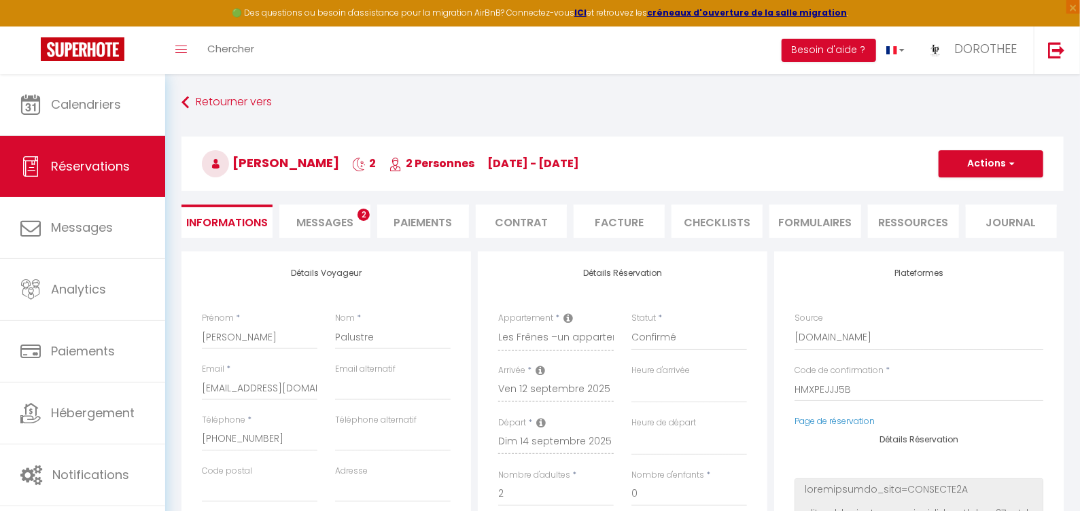
click at [423, 137] on h3 "[PERSON_NAME] 2 2 Personnes [DATE] - [DATE]" at bounding box center [622, 164] width 882 height 54
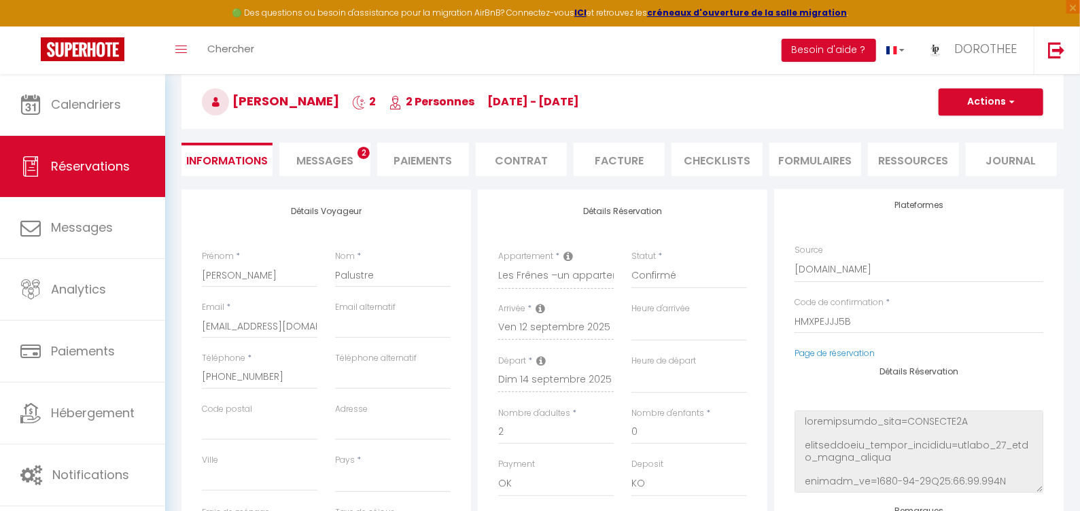
scroll to position [187, 0]
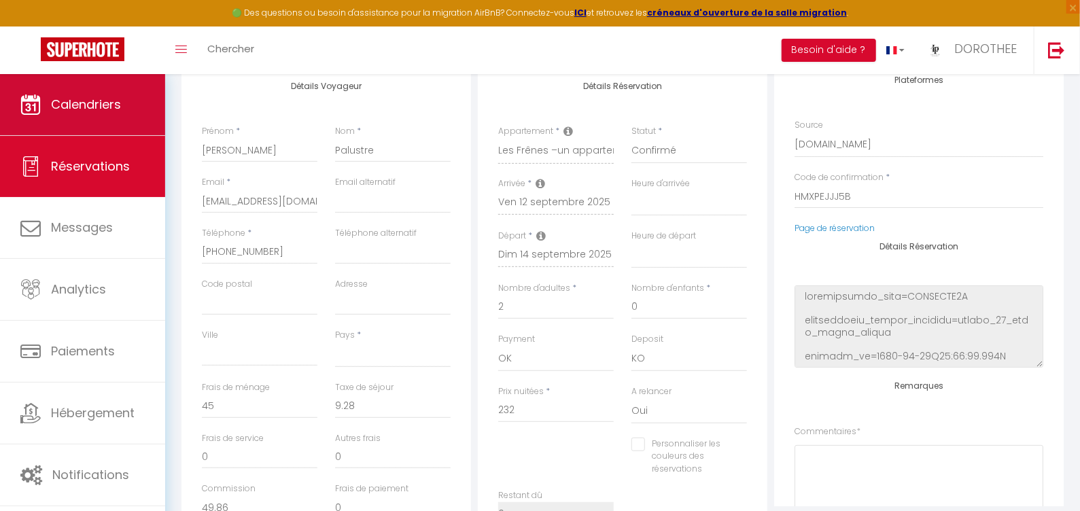
click at [111, 120] on link "Calendriers" at bounding box center [82, 104] width 165 height 61
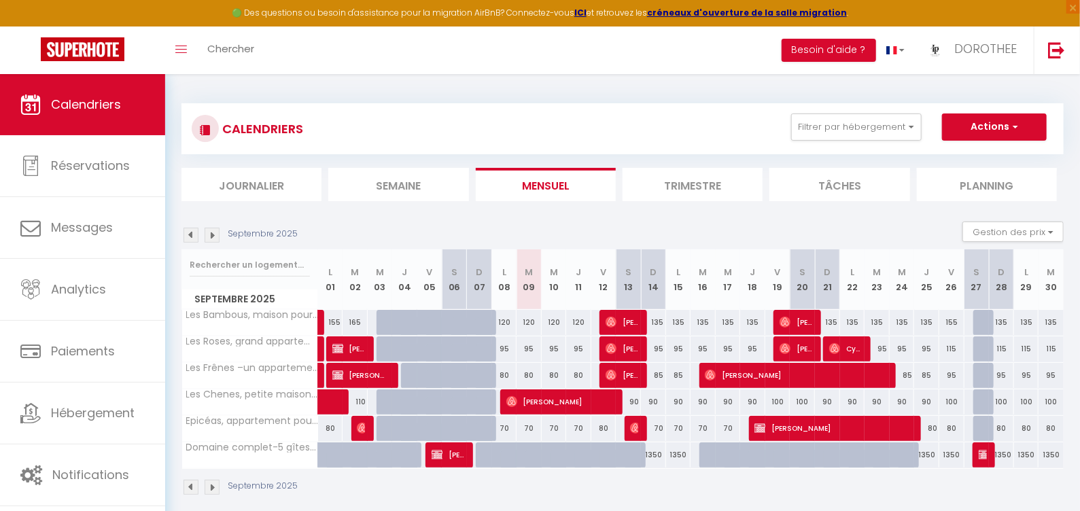
click at [611, 373] on img at bounding box center [611, 375] width 11 height 11
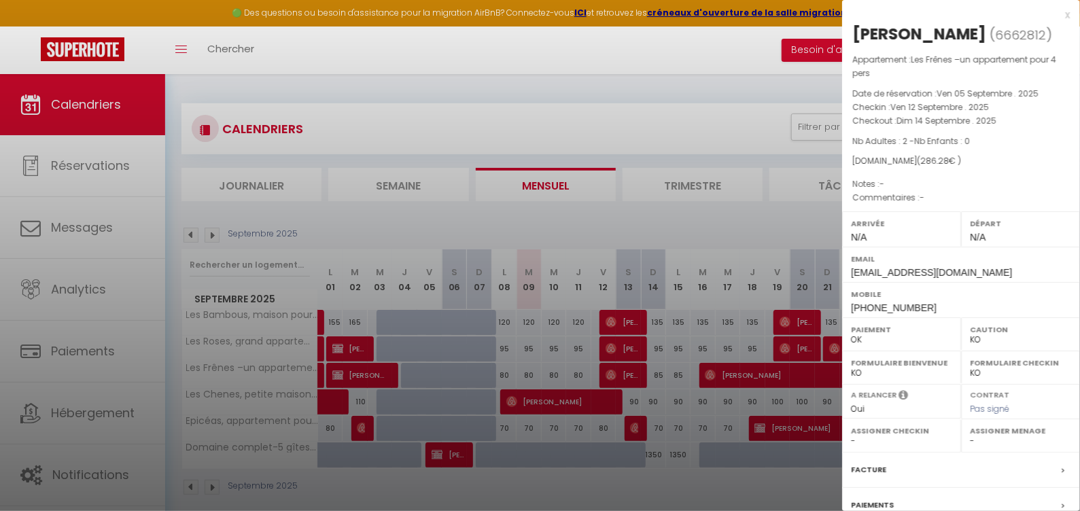
scroll to position [74, 0]
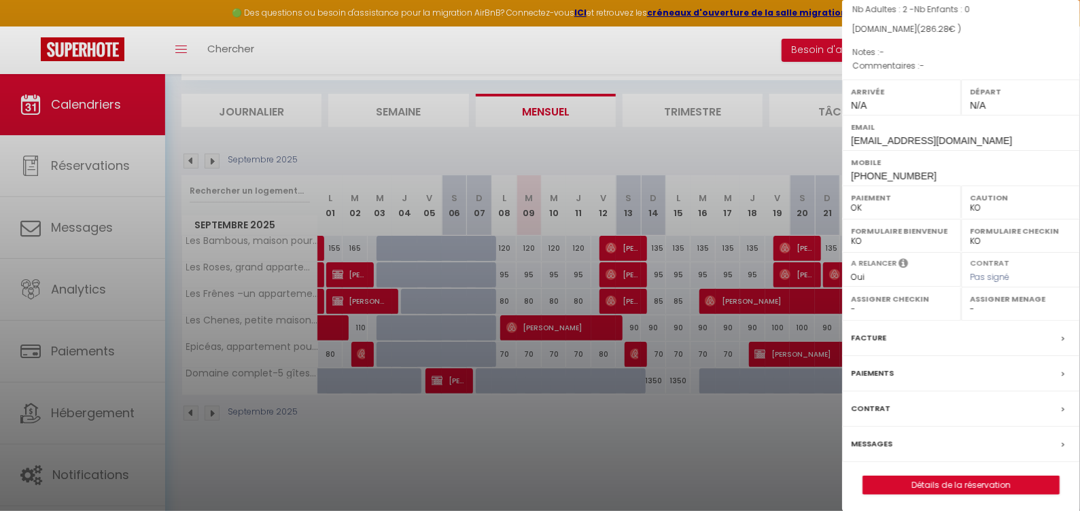
click at [917, 476] on link "Détails de la réservation" at bounding box center [961, 485] width 196 height 18
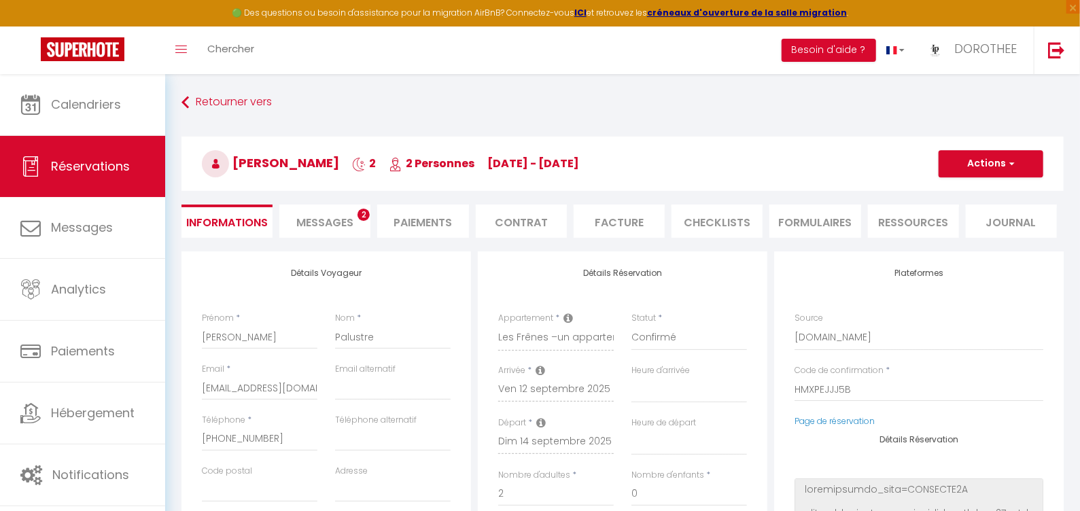
click at [314, 225] on span "Messages" at bounding box center [324, 223] width 57 height 16
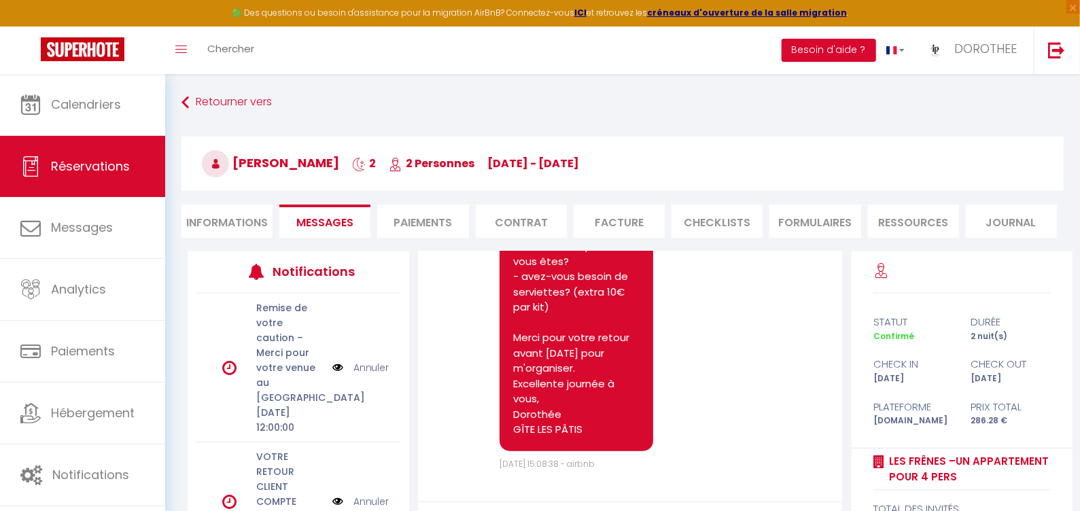
scroll to position [127, 0]
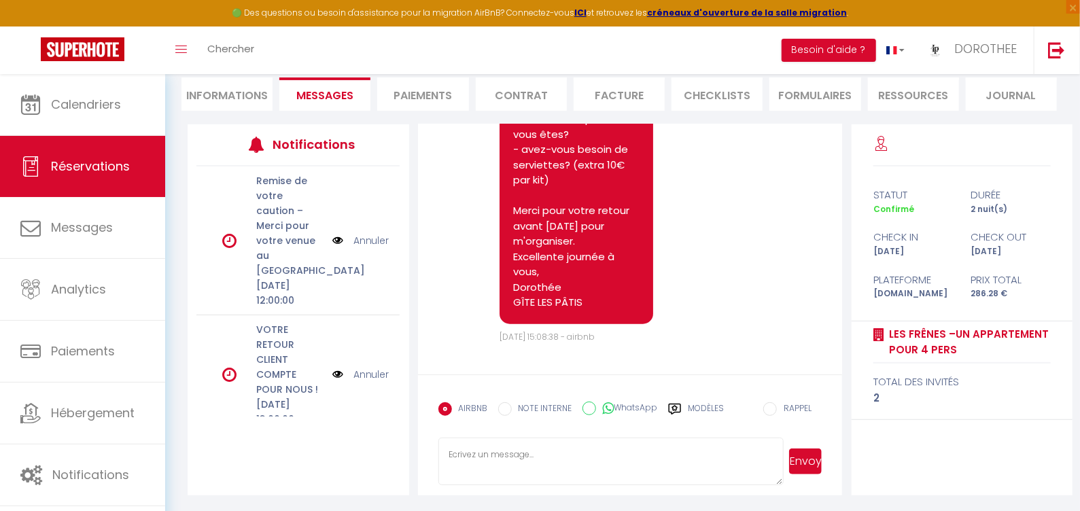
drag, startPoint x: 613, startPoint y: 402, endPoint x: 614, endPoint y: 410, distance: 8.3
click at [613, 402] on label "WhatsApp" at bounding box center [627, 409] width 62 height 15
click at [596, 402] on input "WhatsApp" at bounding box center [589, 409] width 14 height 14
click at [626, 468] on textarea at bounding box center [610, 462] width 345 height 48
paste textarea "Bonjour, Je me permets de revenir vers vous afin d'organiser votre venue de fin…"
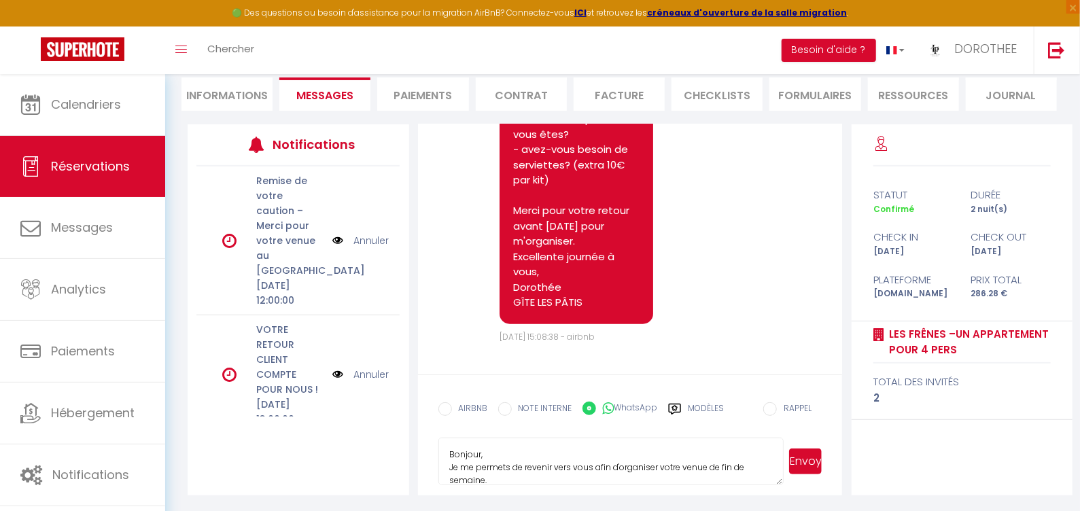
scroll to position [166, 0]
click at [819, 467] on button "Envoyer" at bounding box center [805, 462] width 33 height 26
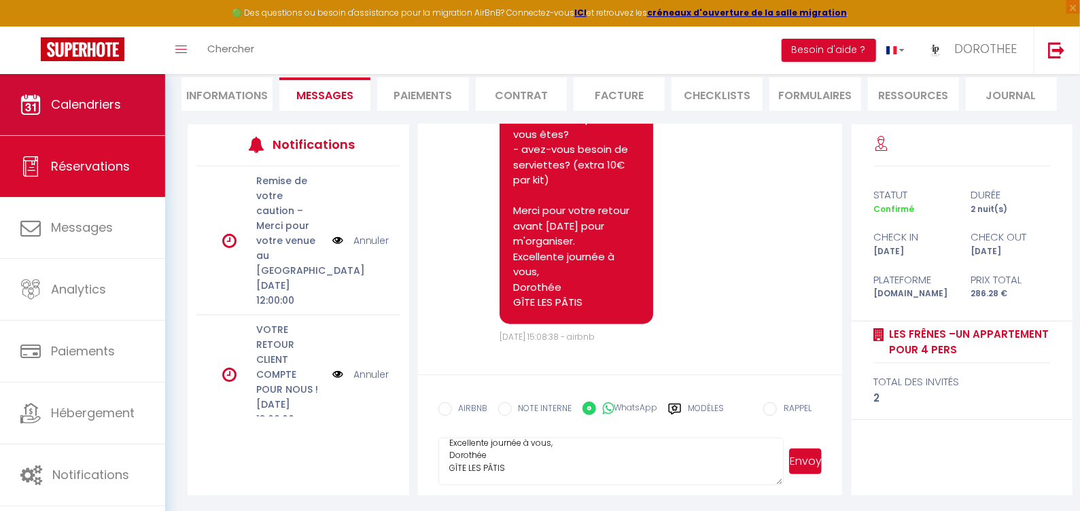
click at [93, 102] on span "Calendriers" at bounding box center [86, 104] width 70 height 17
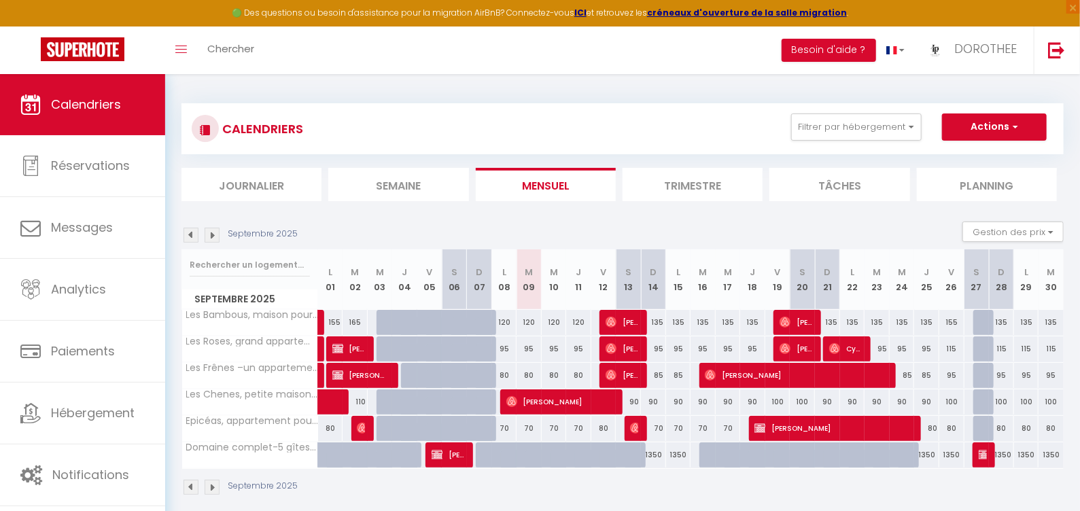
click at [609, 347] on img at bounding box center [611, 348] width 11 height 11
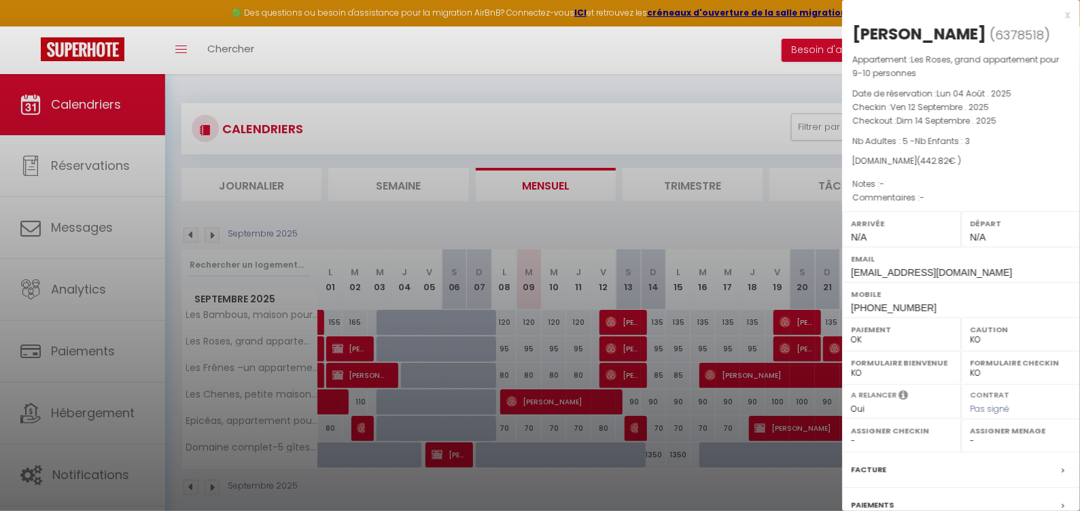
scroll to position [74, 0]
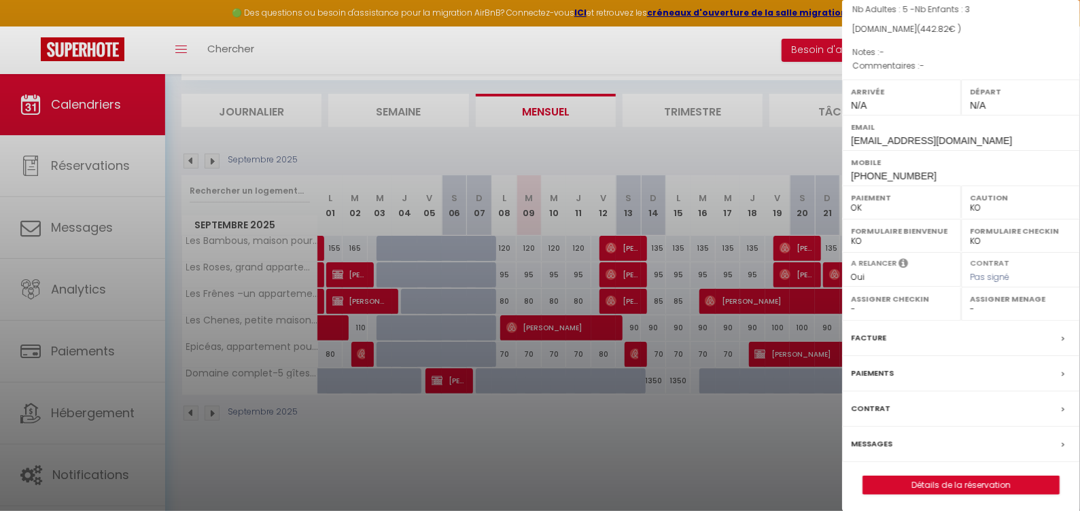
click at [920, 481] on link "Détails de la réservation" at bounding box center [961, 485] width 196 height 18
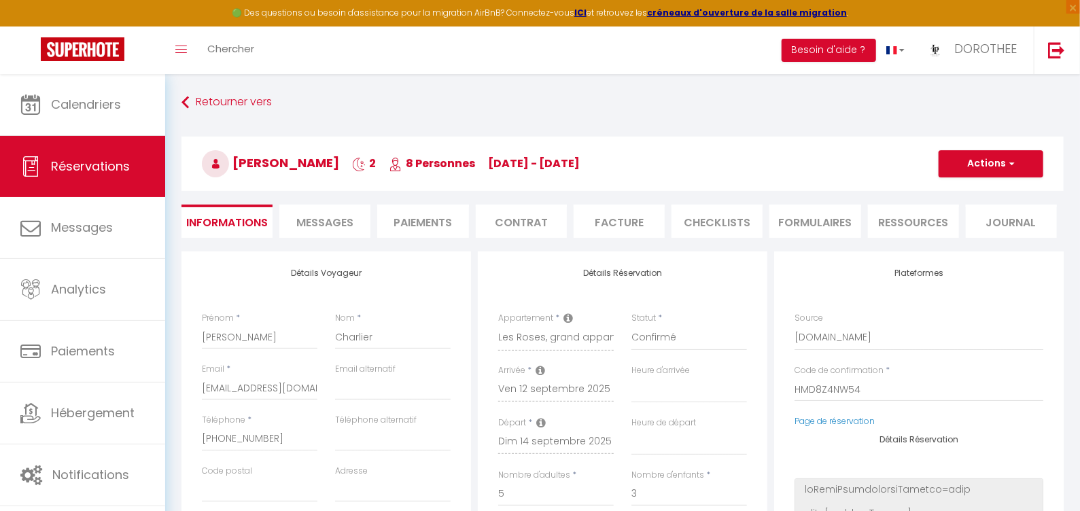
click at [352, 223] on span "Messages" at bounding box center [324, 223] width 57 height 16
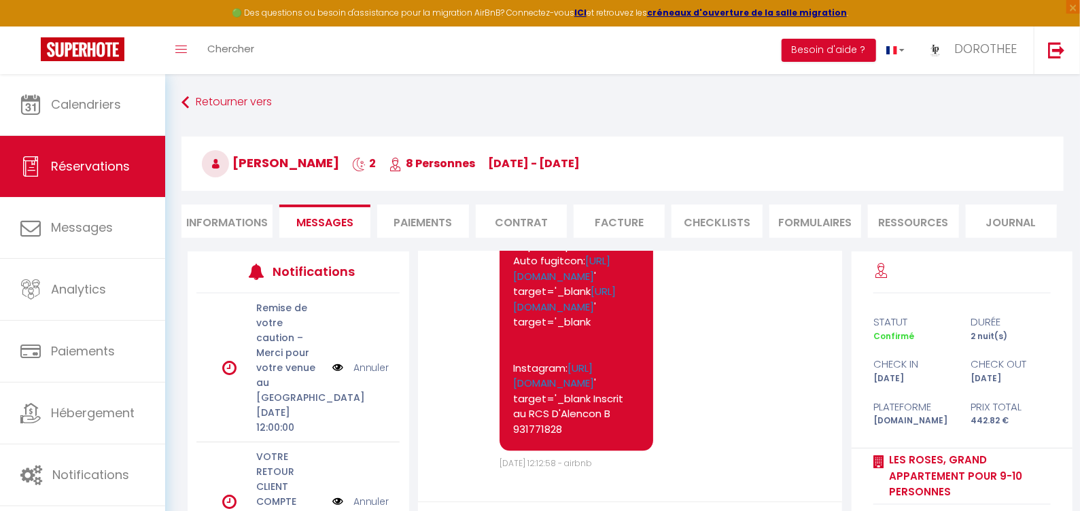
scroll to position [127, 0]
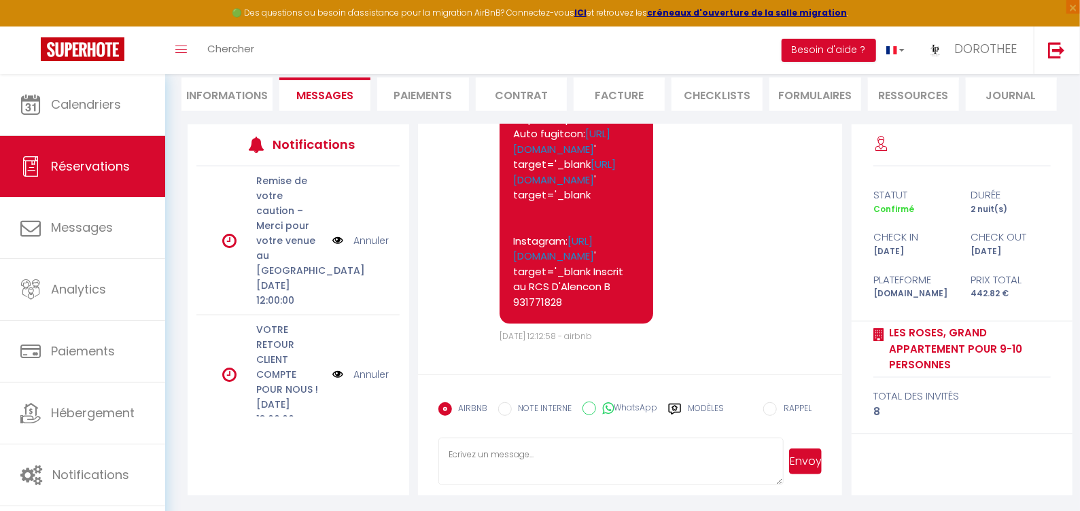
click at [624, 404] on label "WhatsApp" at bounding box center [627, 409] width 62 height 15
click at [596, 404] on input "WhatsApp" at bounding box center [589, 409] width 14 height 14
click at [600, 453] on textarea at bounding box center [610, 462] width 345 height 48
paste textarea "Bonjour, Je me permets de revenir vers vous afin d'organiser votre venue de fin…"
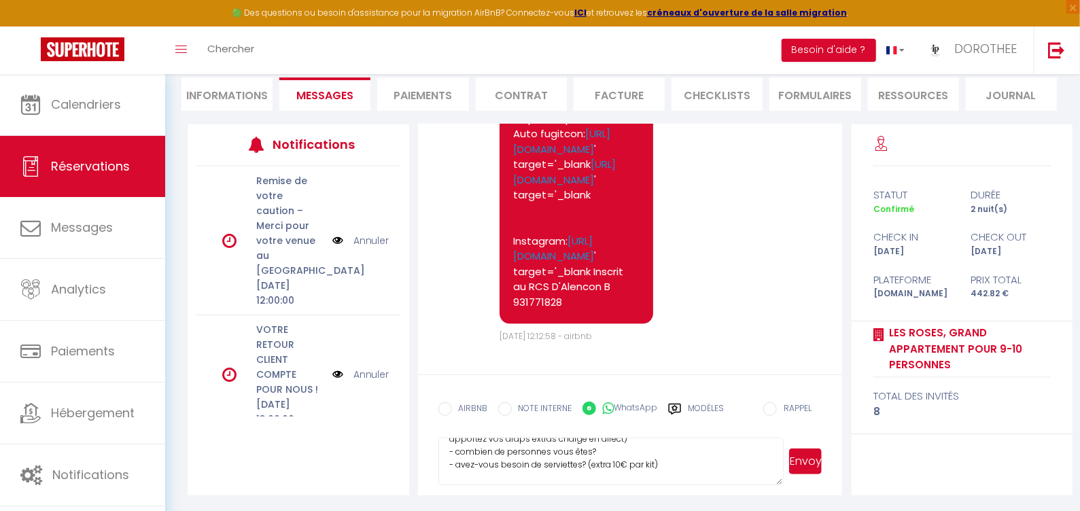
scroll to position [75, 0]
click at [796, 458] on button "Envoyer" at bounding box center [805, 462] width 33 height 26
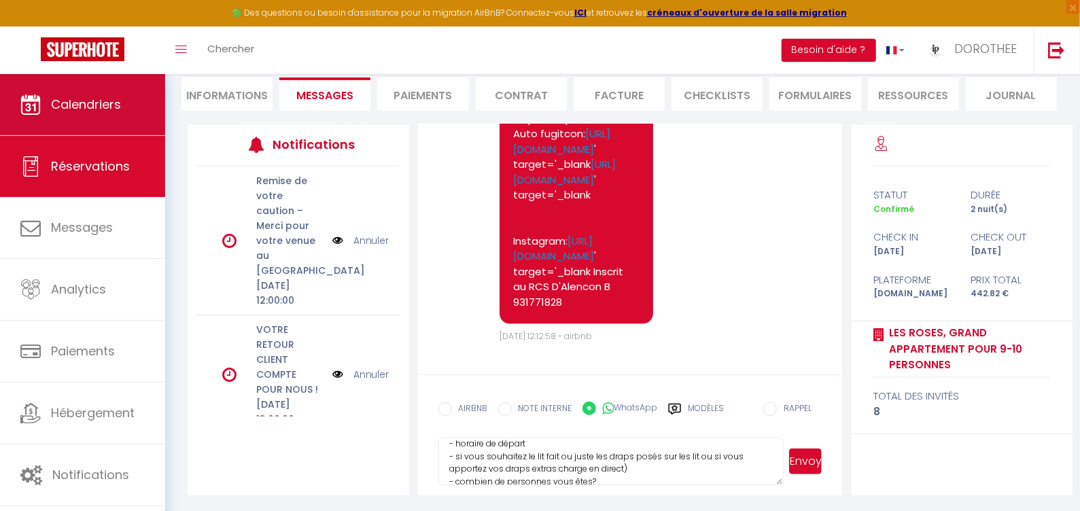
click at [94, 101] on span "Calendriers" at bounding box center [86, 104] width 70 height 17
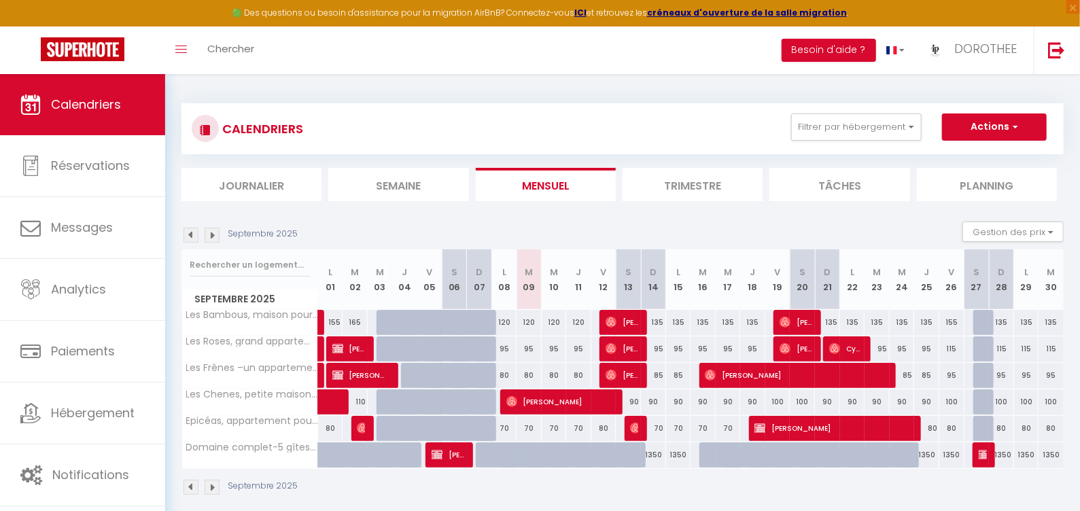
click at [788, 247] on div "Septembre 2025 Gestion des prix Nb Nuits minimum Règles Disponibilité" at bounding box center [622, 236] width 882 height 28
click at [635, 430] on img at bounding box center [635, 428] width 11 height 11
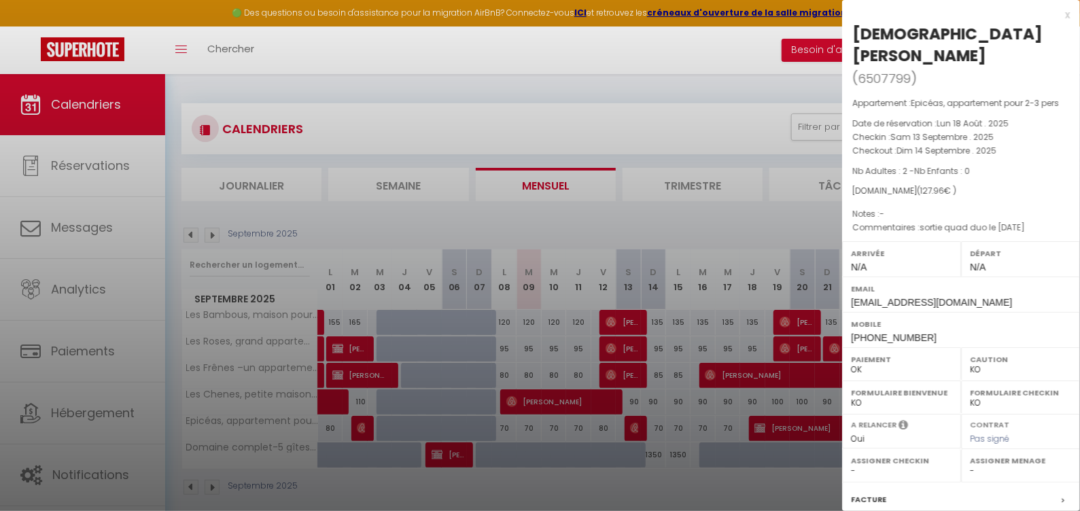
scroll to position [153, 0]
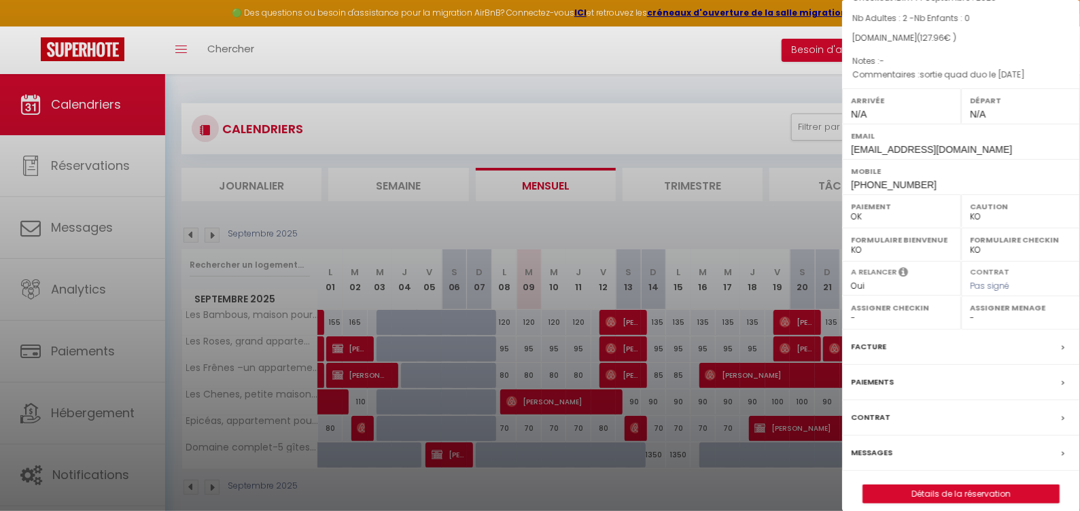
click at [1000, 485] on link "Détails de la réservation" at bounding box center [961, 494] width 196 height 18
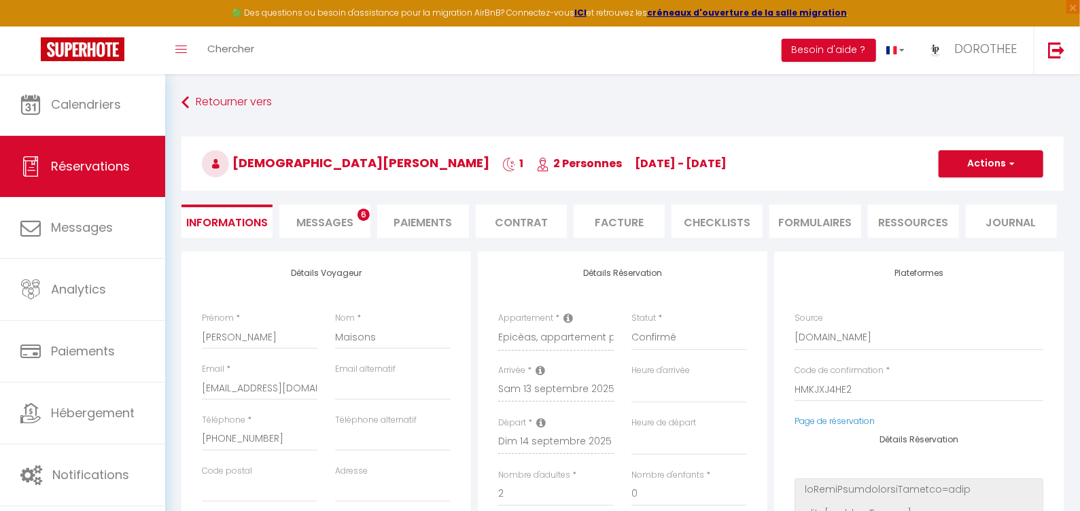
click at [328, 217] on span "Messages" at bounding box center [324, 223] width 57 height 16
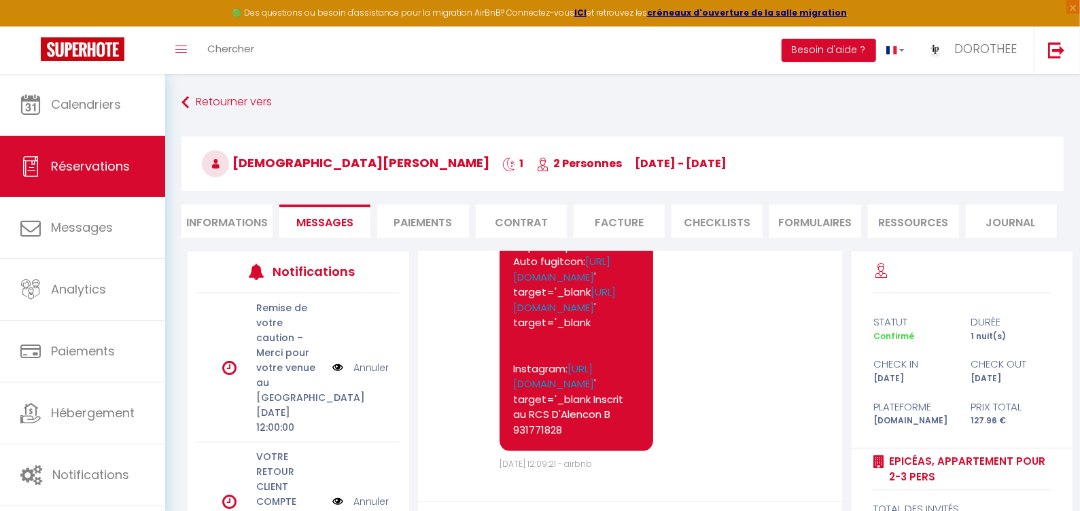
scroll to position [127, 0]
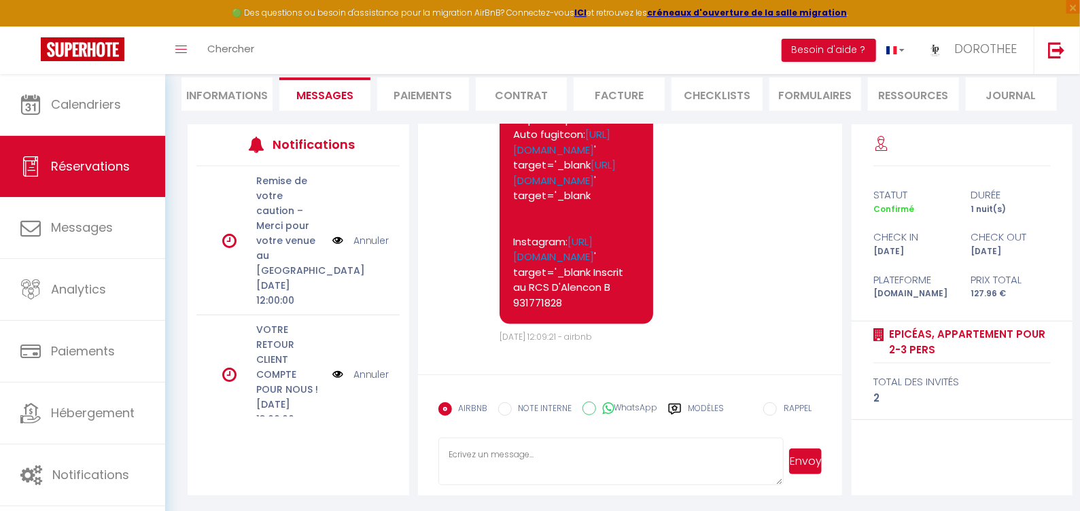
click at [625, 446] on textarea at bounding box center [610, 462] width 345 height 48
paste textarea "Bonjour, Je me permets de revenir vers vous afin d'organiser votre venue de fin…"
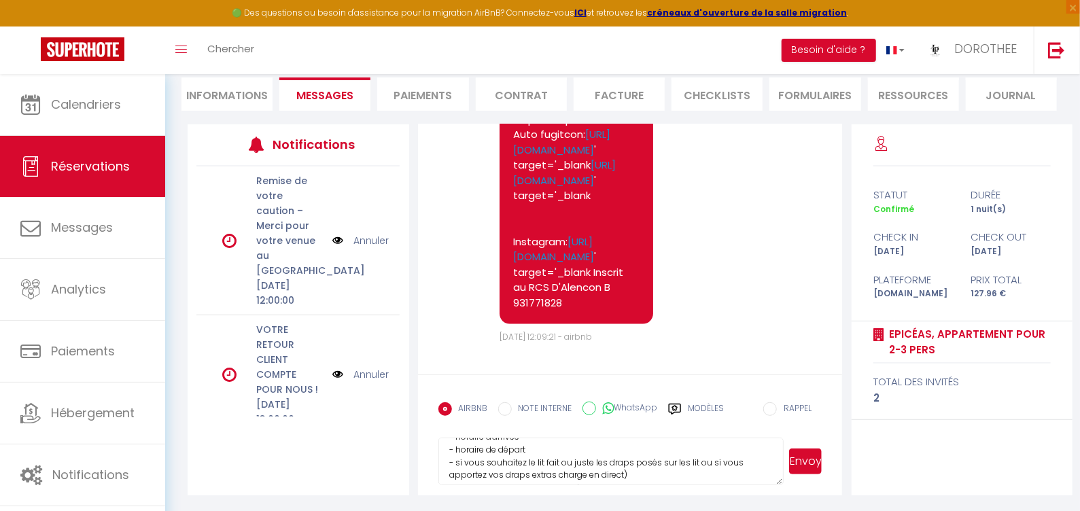
scroll to position [91, 0]
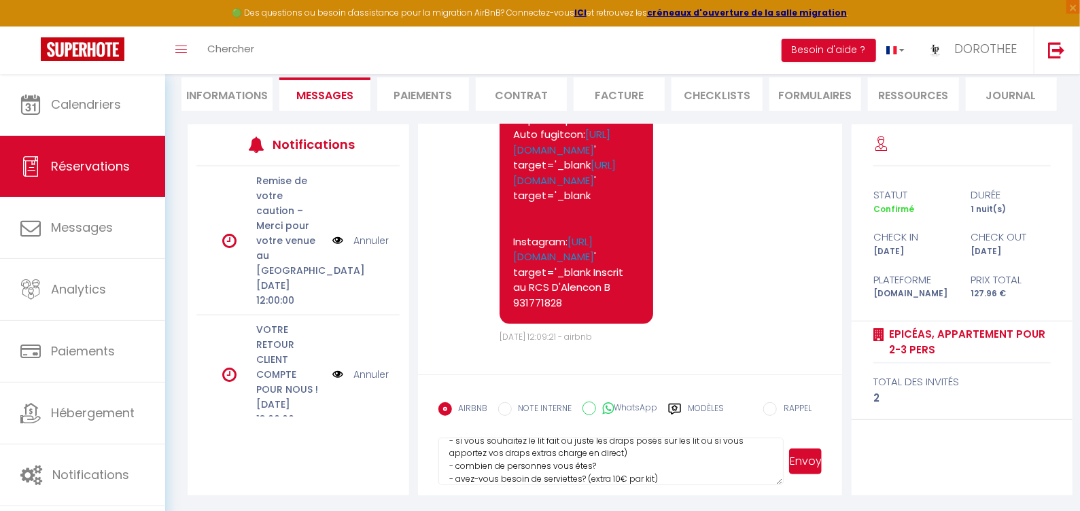
drag, startPoint x: 599, startPoint y: 468, endPoint x: 421, endPoint y: 467, distance: 178.1
click at [421, 467] on form "AIRBNB NOTE INTERNE WhatsApp Modèles 9 « ‹ » › [DATE] [PHONE_NUMBER] Dim Lun Ma…" at bounding box center [630, 434] width 425 height 121
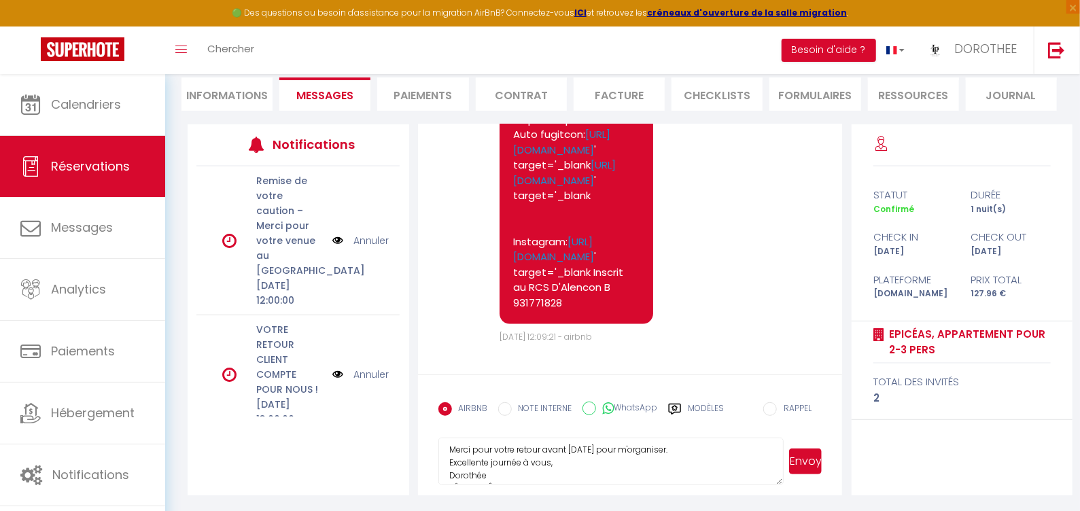
scroll to position [153, 0]
click at [629, 409] on label "WhatsApp" at bounding box center [627, 409] width 62 height 15
click at [596, 409] on input "WhatsApp" at bounding box center [589, 409] width 14 height 14
click at [798, 459] on button "Envoyer" at bounding box center [805, 462] width 33 height 26
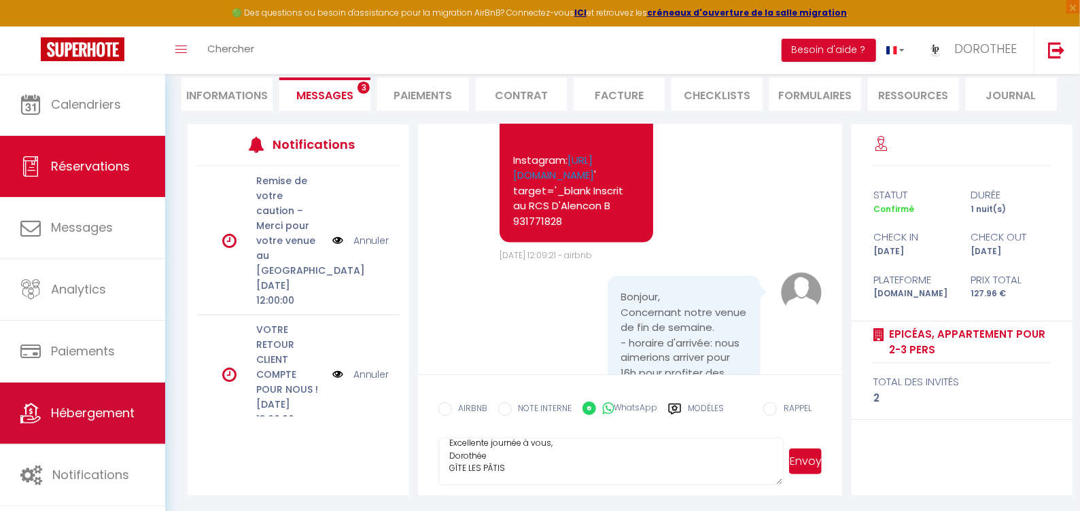
scroll to position [9428, 0]
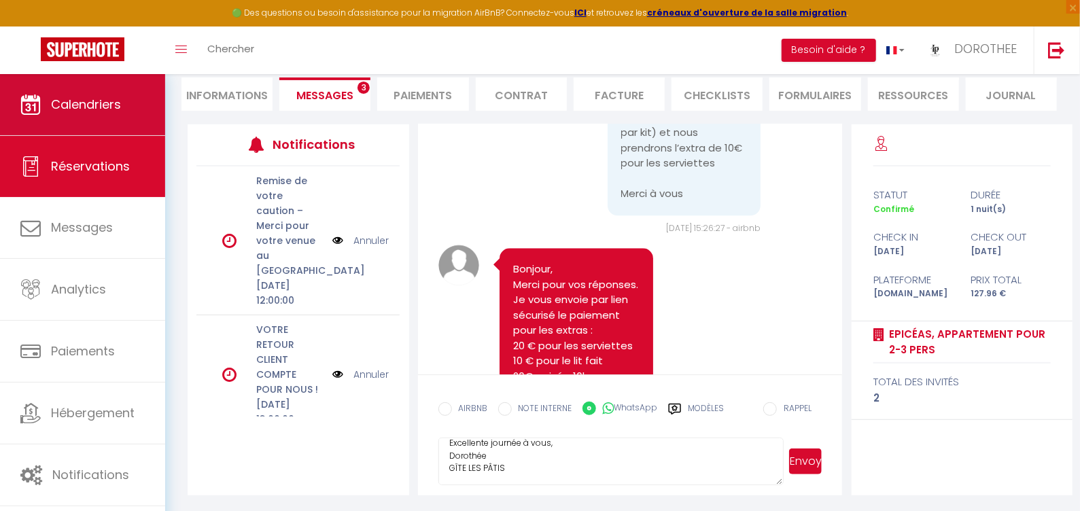
click at [134, 126] on link "Calendriers" at bounding box center [82, 104] width 165 height 61
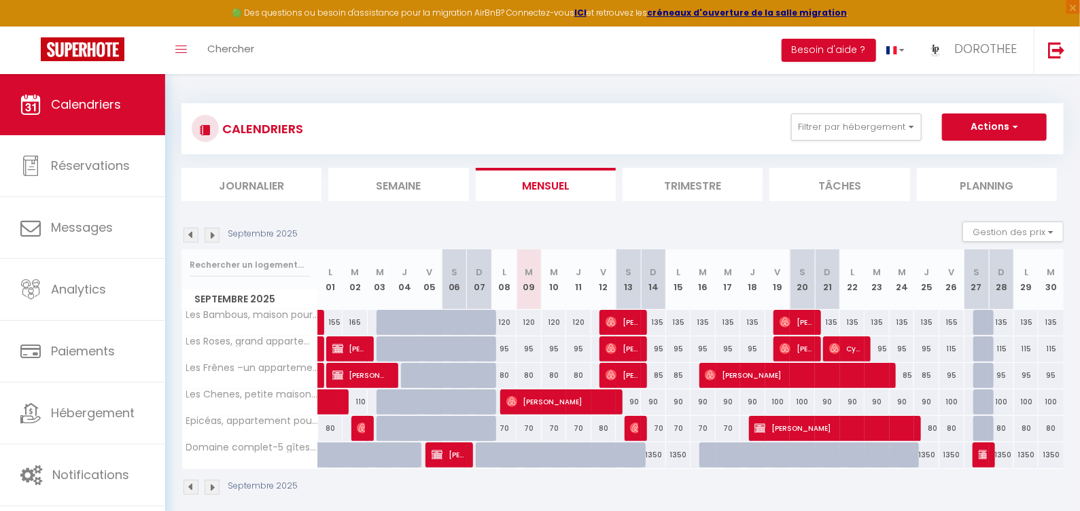
click at [710, 366] on span "[PERSON_NAME]" at bounding box center [794, 375] width 179 height 26
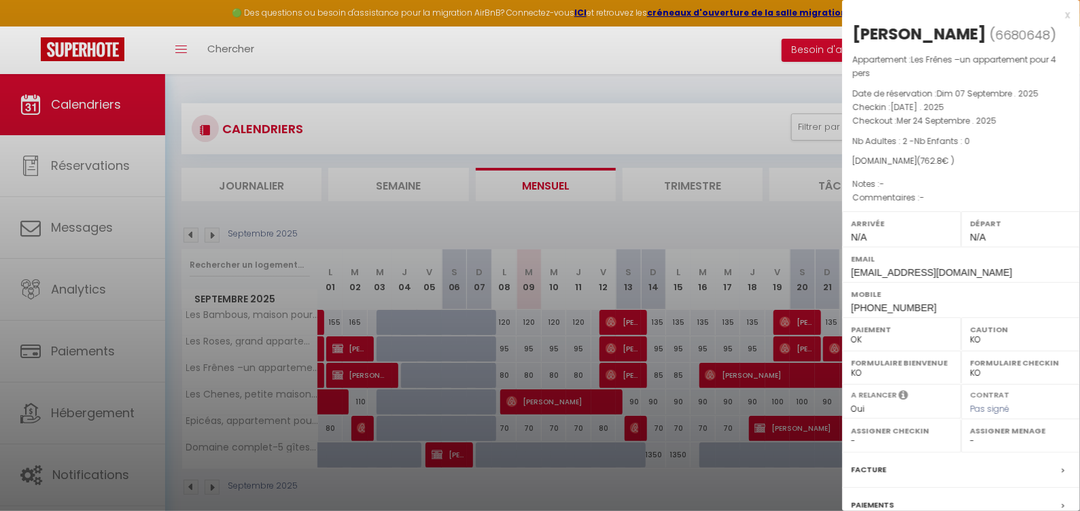
scroll to position [132, 0]
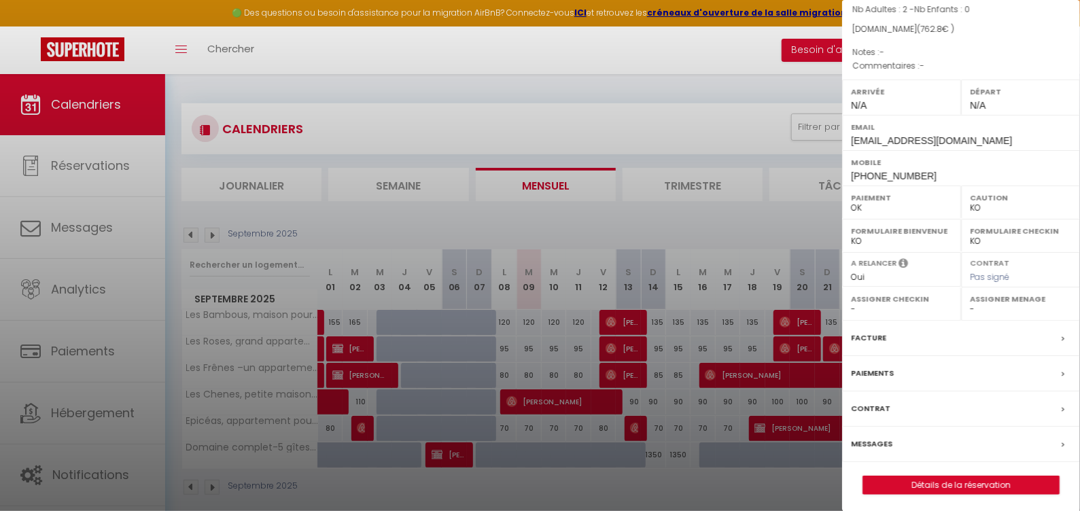
click at [972, 481] on link "Détails de la réservation" at bounding box center [961, 485] width 196 height 18
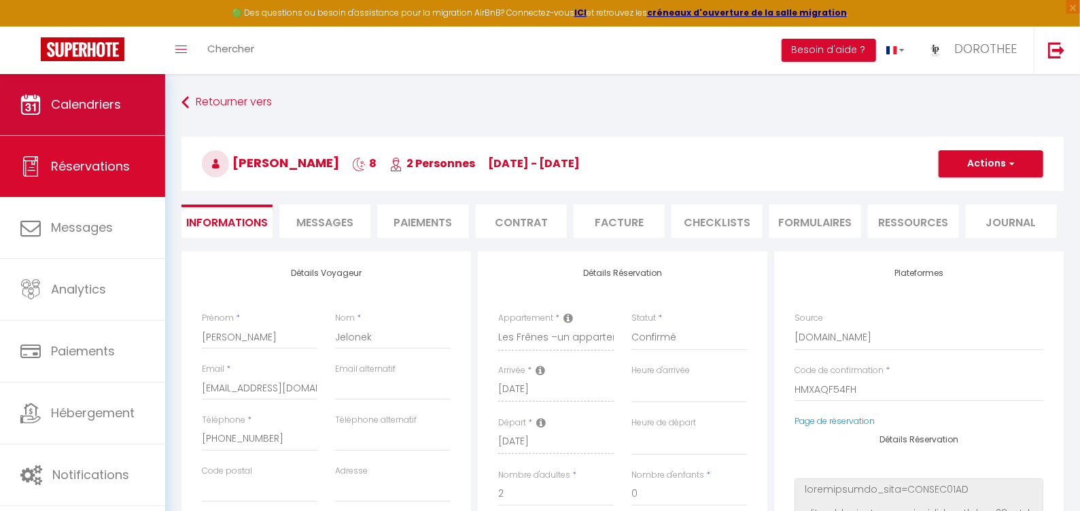
click at [108, 96] on span "Calendriers" at bounding box center [86, 104] width 70 height 17
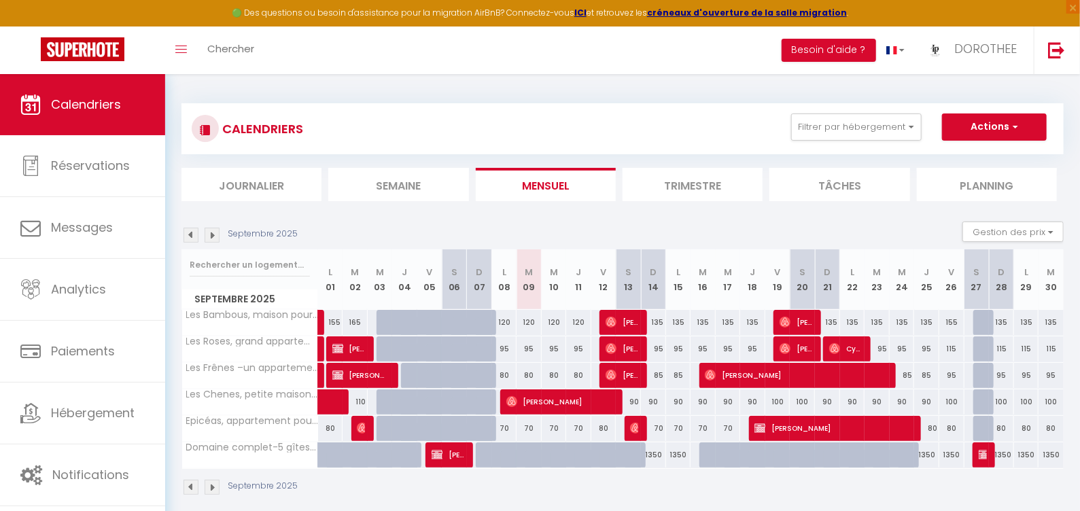
click at [759, 429] on img at bounding box center [759, 428] width 11 height 11
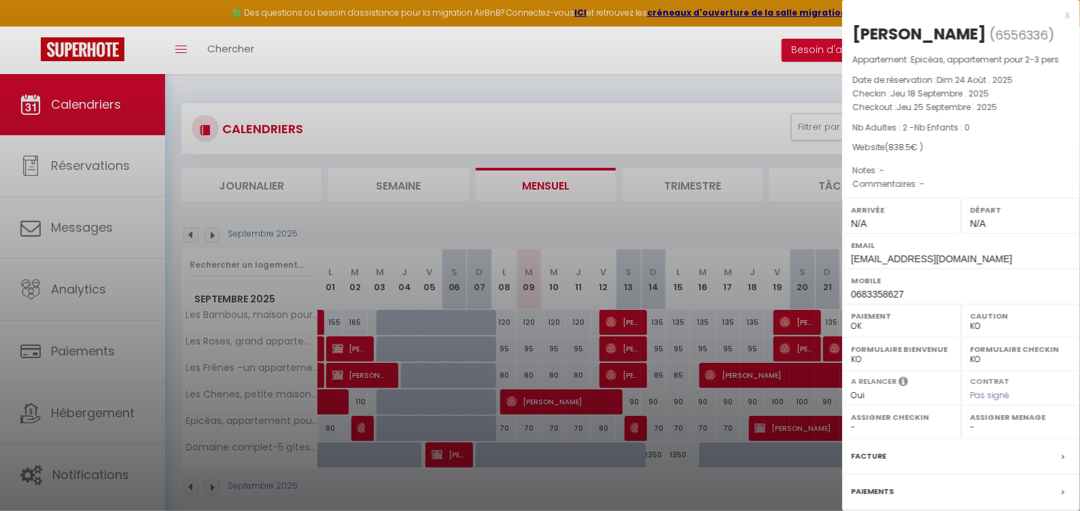
scroll to position [74, 0]
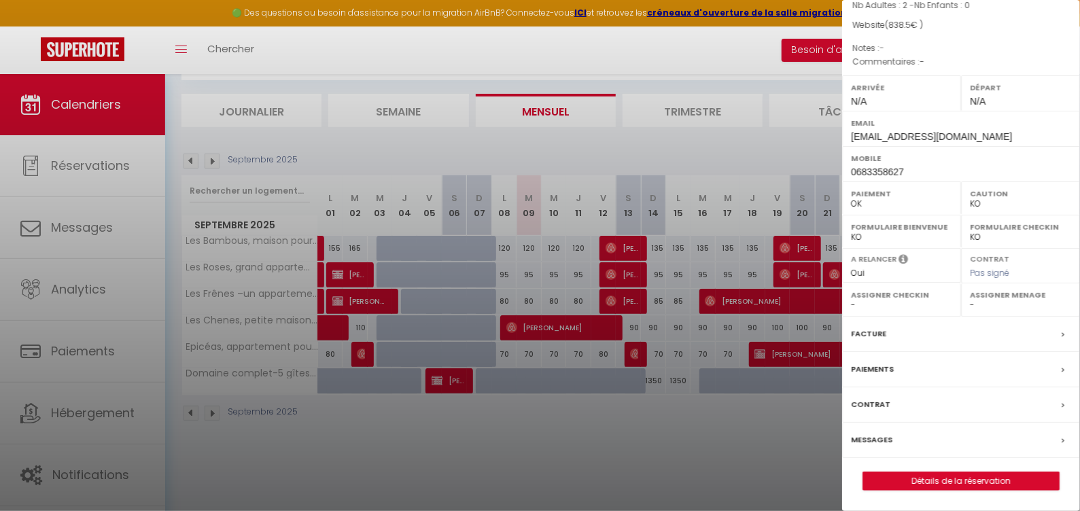
click at [913, 478] on link "Détails de la réservation" at bounding box center [961, 481] width 196 height 18
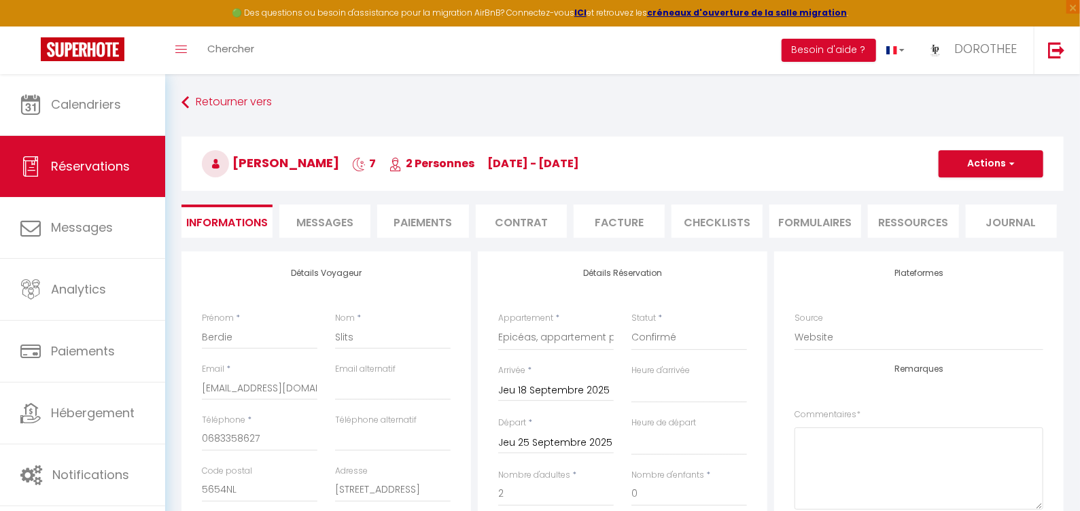
click at [596, 217] on li "Facture" at bounding box center [619, 221] width 91 height 33
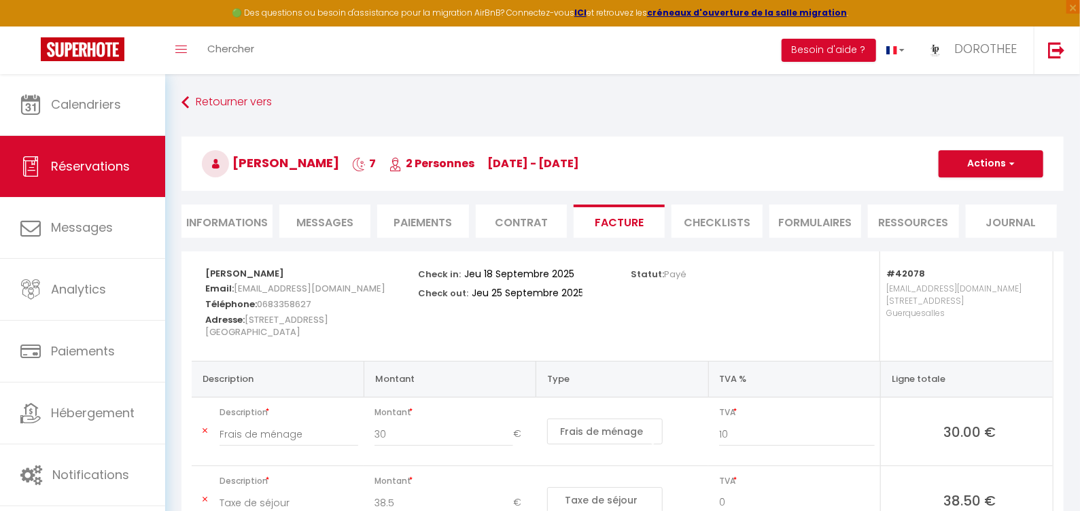
click at [977, 154] on button "Actions" at bounding box center [991, 163] width 105 height 27
click at [968, 205] on link "Aperçu et éditer" at bounding box center [981, 212] width 114 height 18
click at [251, 224] on li "Informations" at bounding box center [226, 221] width 91 height 33
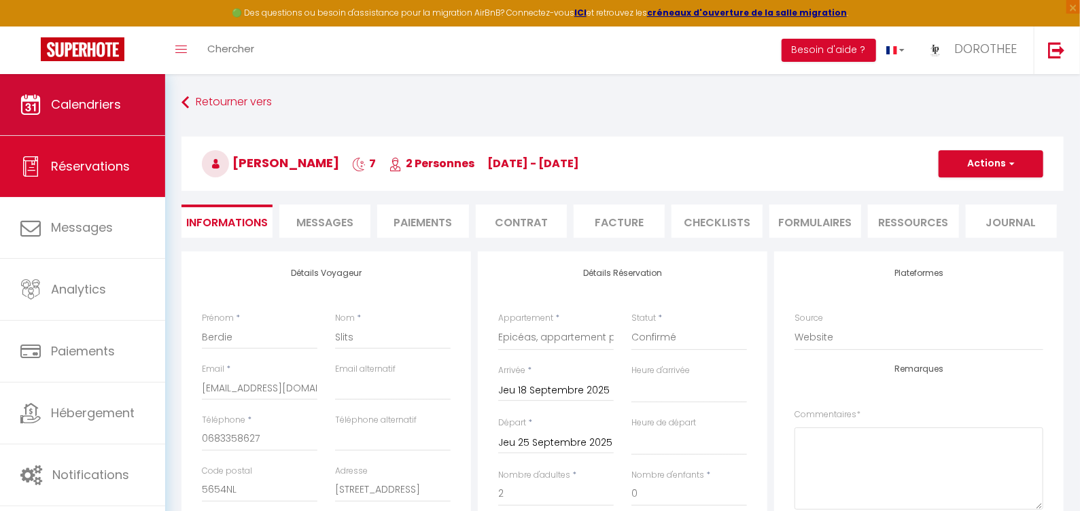
click at [98, 92] on link "Calendriers" at bounding box center [82, 104] width 165 height 61
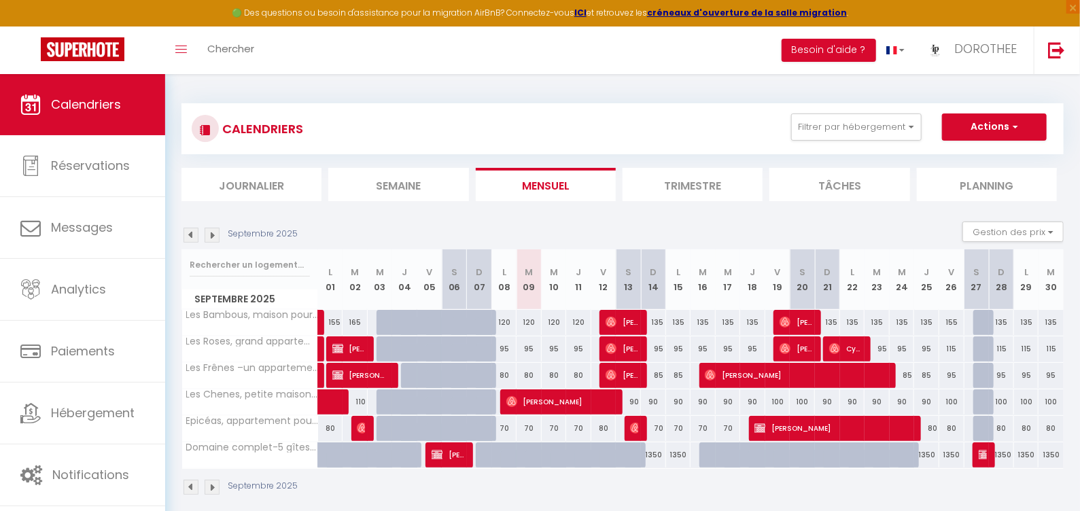
click at [783, 317] on img at bounding box center [785, 322] width 11 height 11
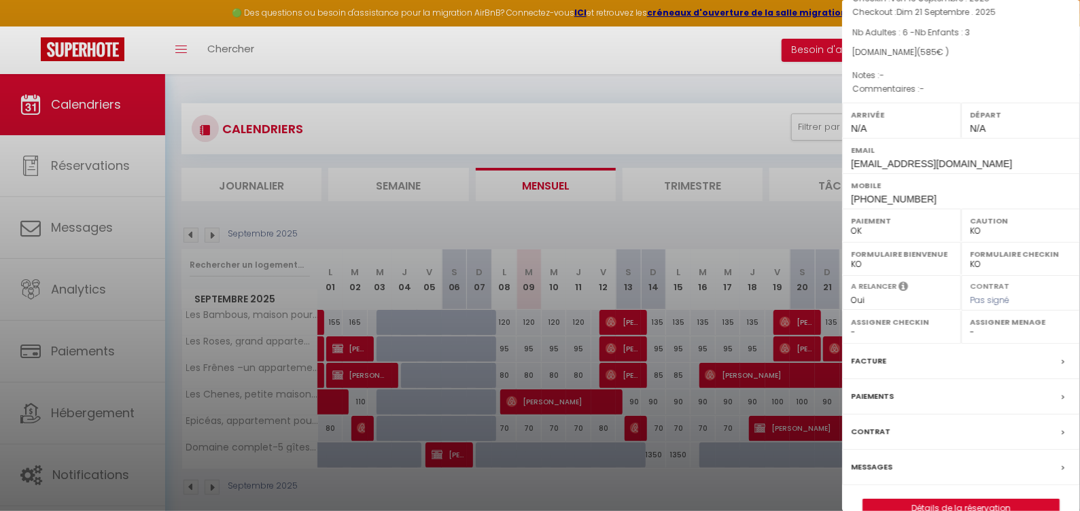
scroll to position [74, 0]
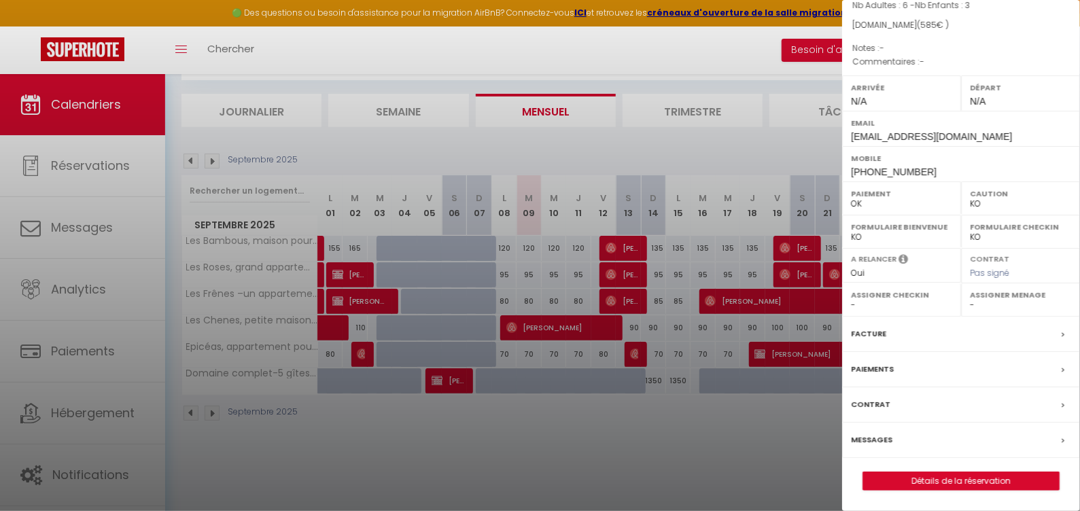
click at [935, 483] on link "Détails de la réservation" at bounding box center [961, 481] width 196 height 18
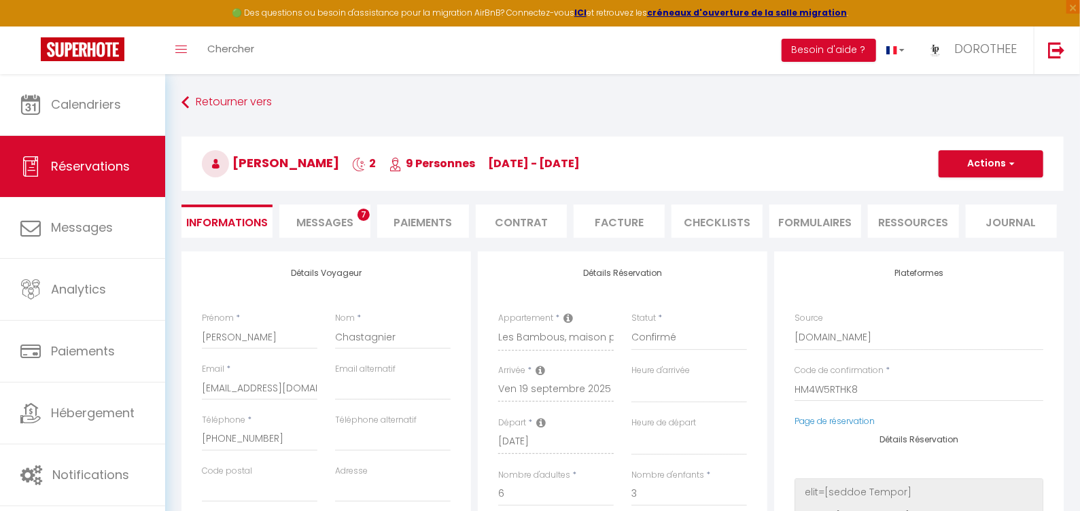
scroll to position [43, 0]
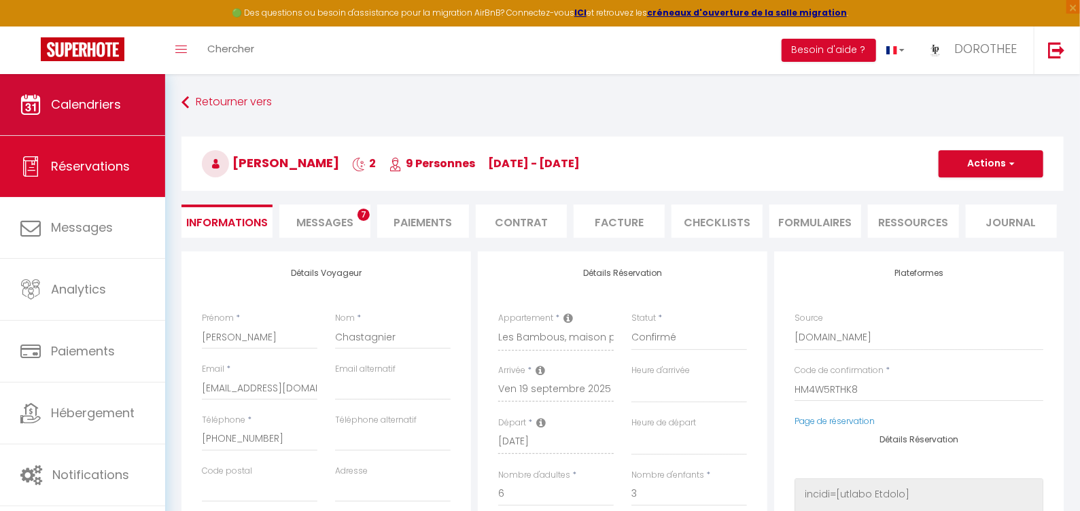
click at [118, 116] on link "Calendriers" at bounding box center [82, 104] width 165 height 61
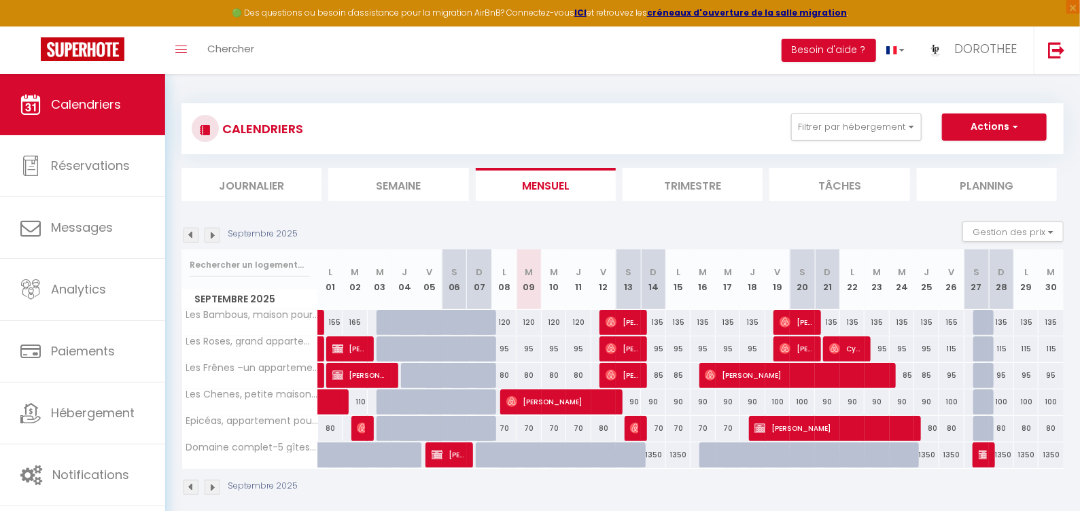
click at [788, 347] on img at bounding box center [785, 348] width 11 height 11
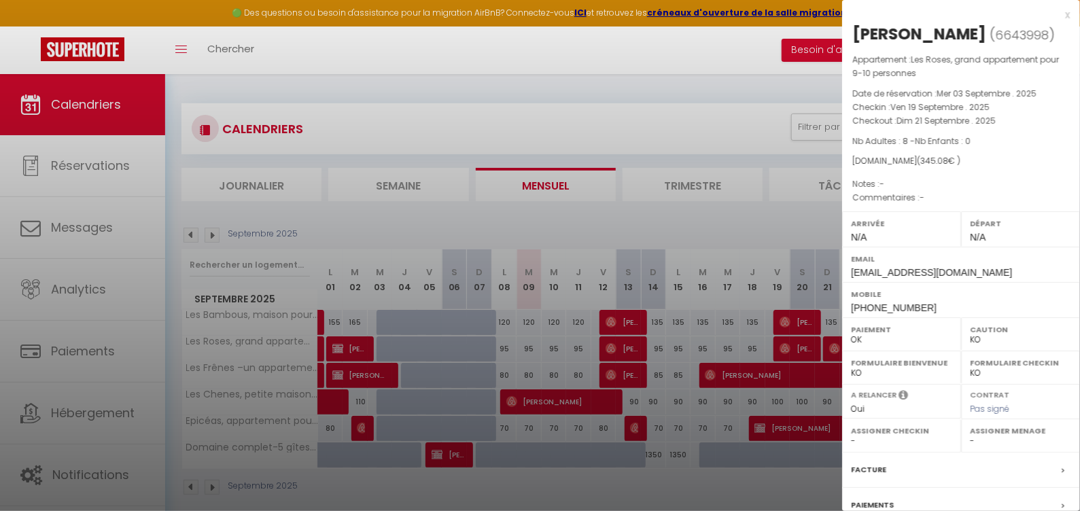
scroll to position [132, 0]
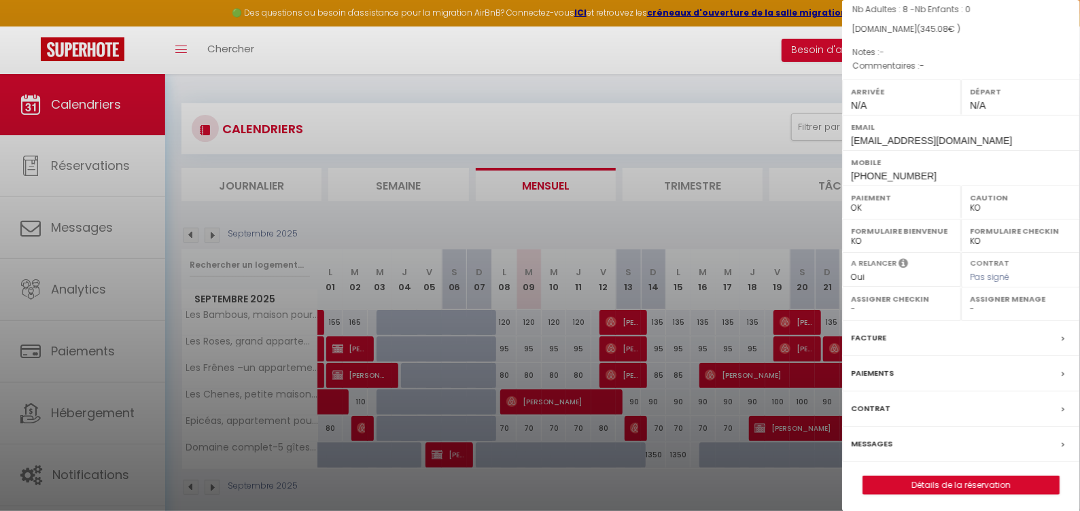
click at [907, 484] on link "Détails de la réservation" at bounding box center [961, 485] width 196 height 18
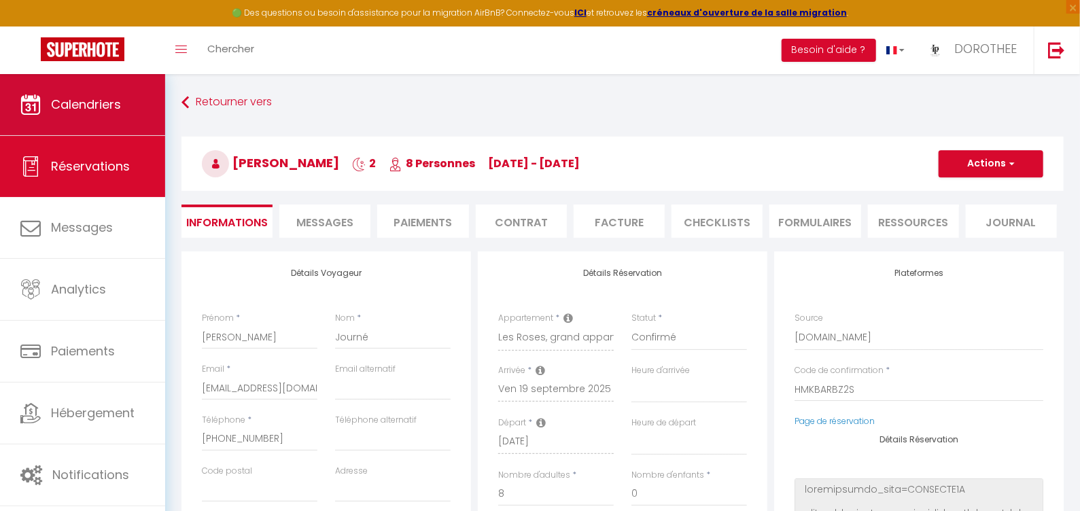
click at [73, 106] on span "Calendriers" at bounding box center [86, 104] width 70 height 17
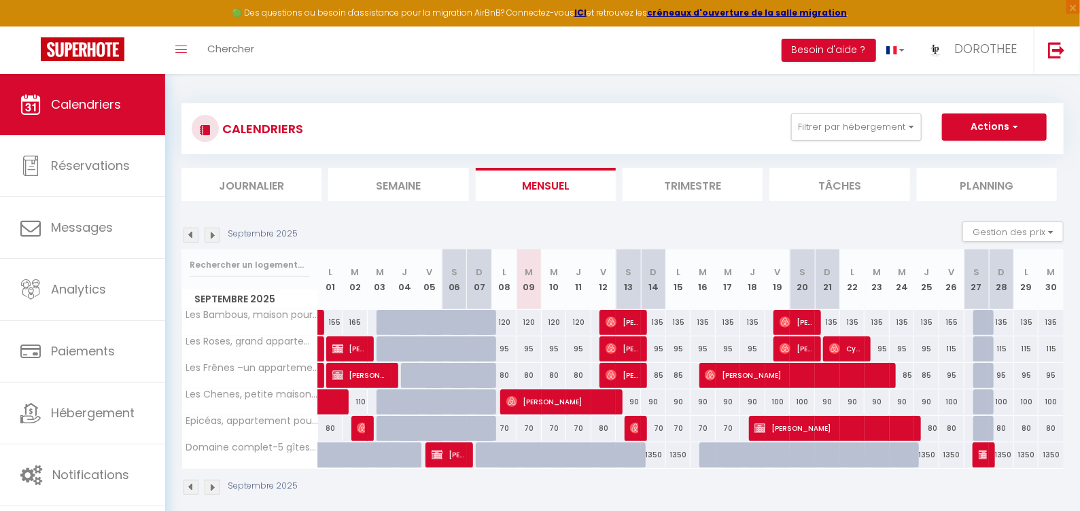
click at [835, 346] on img at bounding box center [834, 348] width 11 height 11
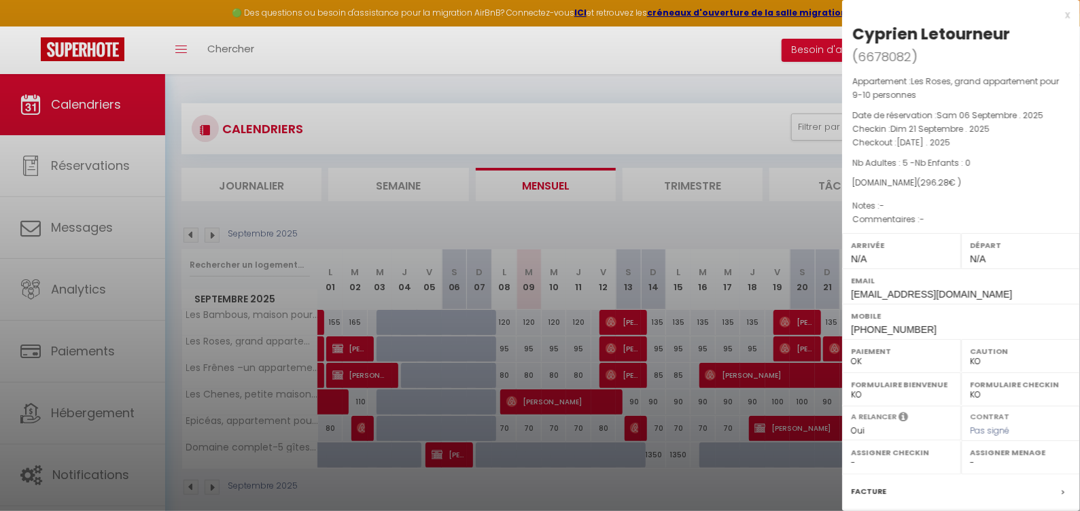
scroll to position [74, 0]
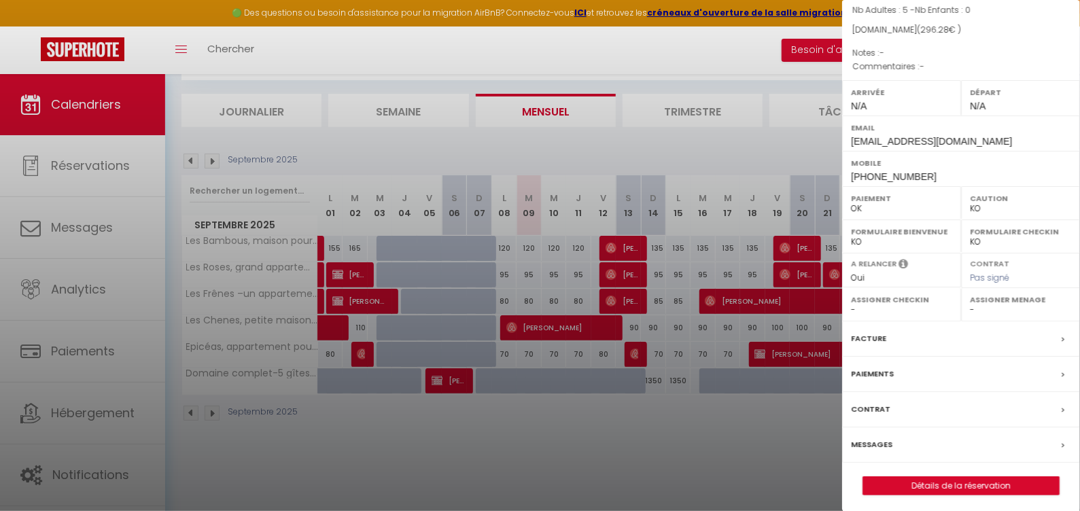
click at [926, 483] on link "Détails de la réservation" at bounding box center [961, 486] width 196 height 18
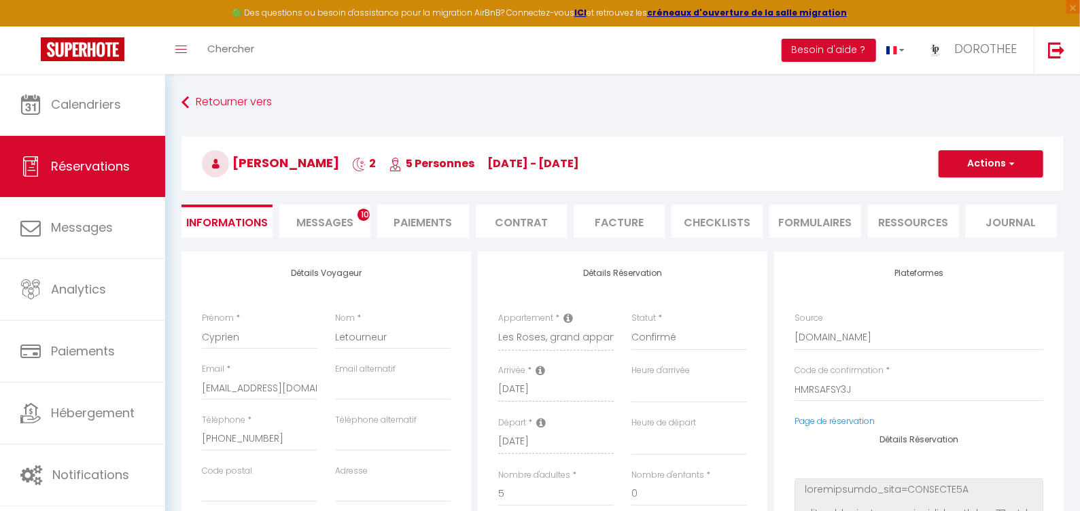
click at [334, 215] on span "Messages" at bounding box center [324, 223] width 57 height 16
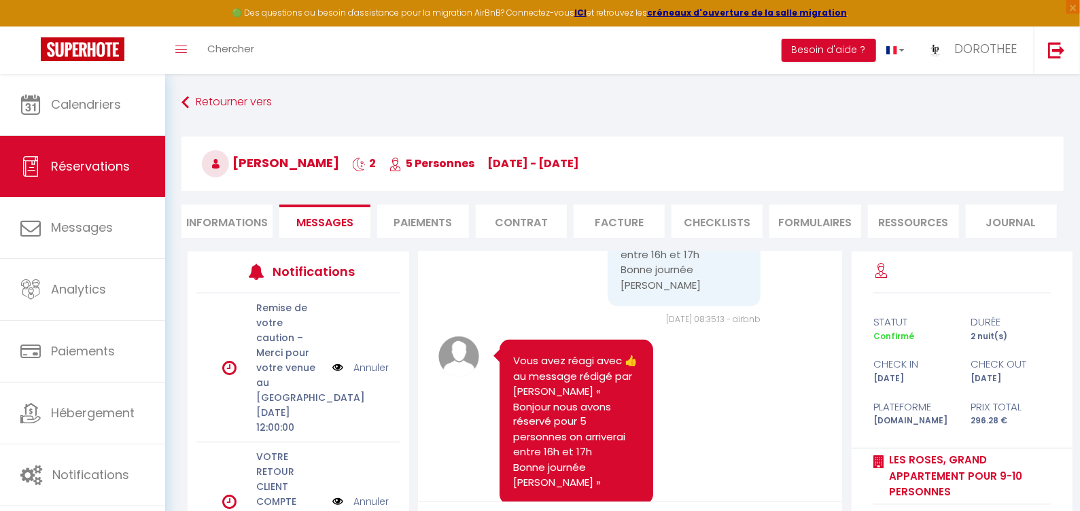
scroll to position [127, 0]
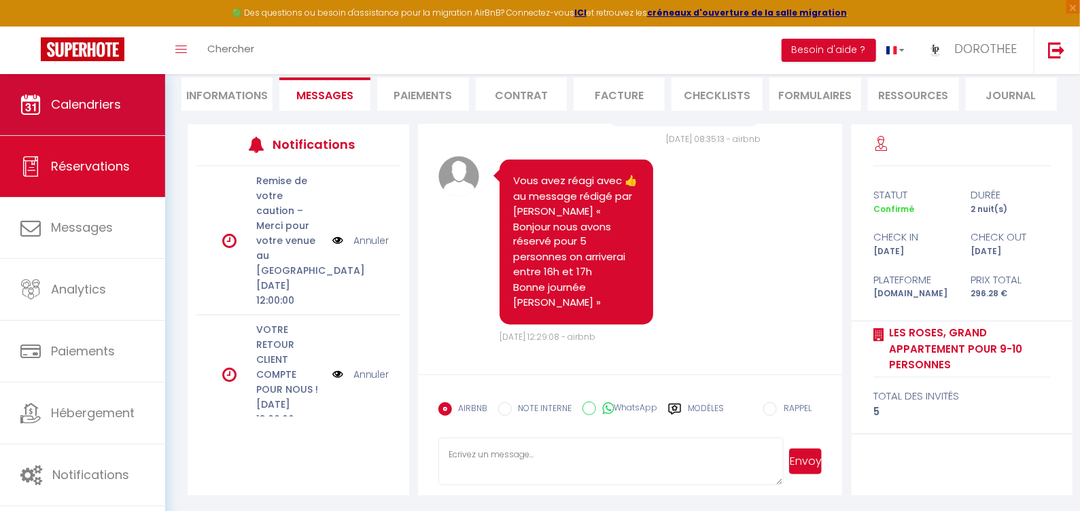
click at [56, 91] on link "Calendriers" at bounding box center [82, 104] width 165 height 61
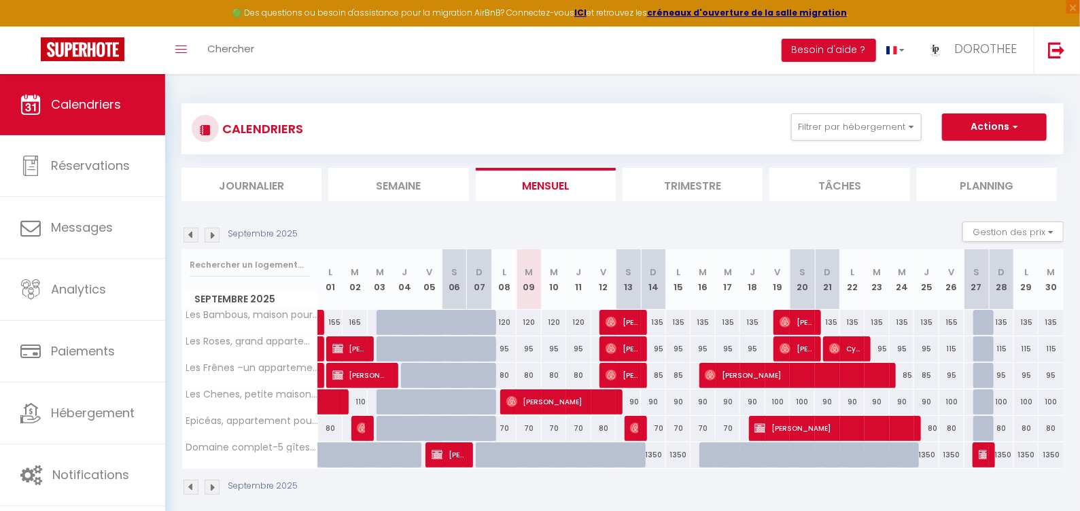
click at [980, 455] on img at bounding box center [984, 454] width 11 height 11
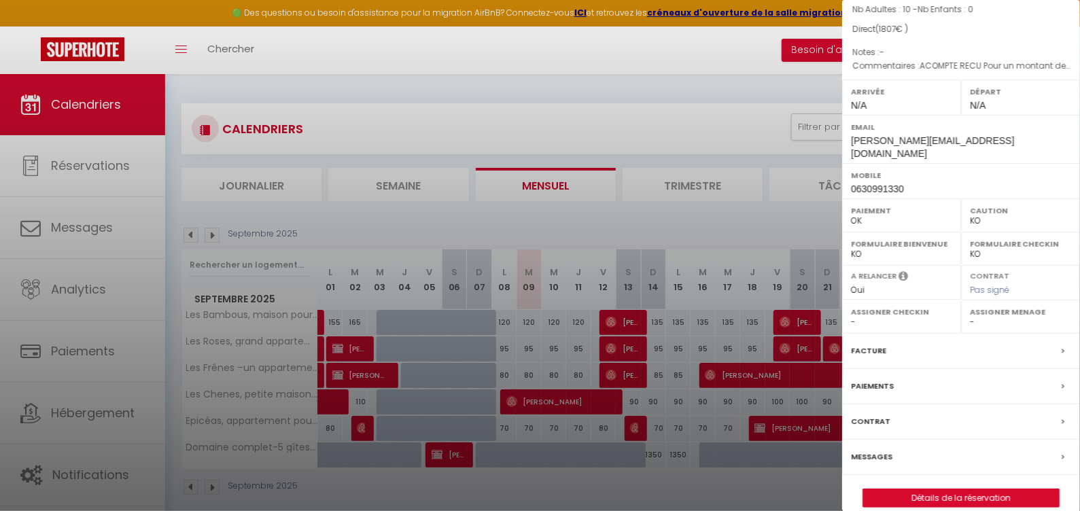
scroll to position [74, 0]
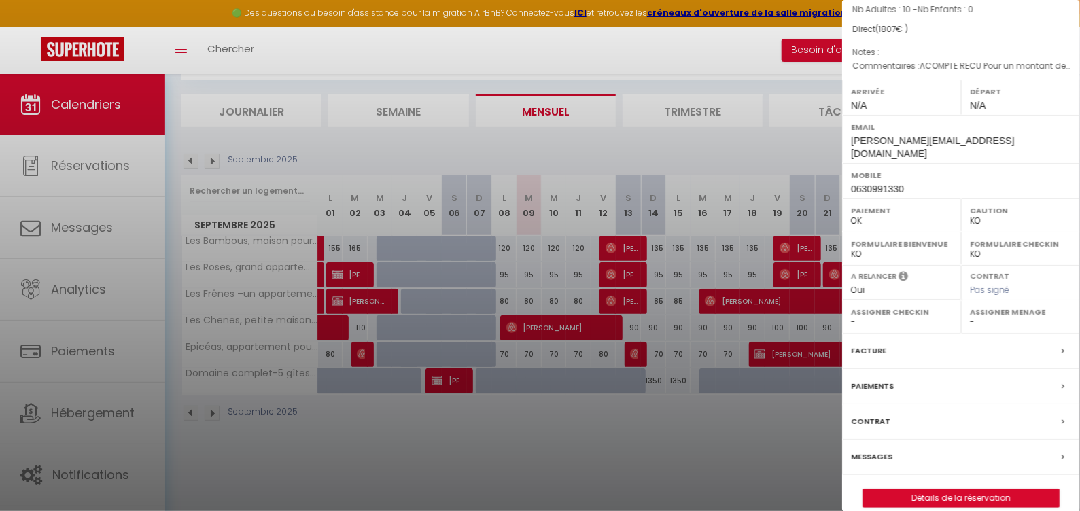
click at [937, 489] on link "Détails de la réservation" at bounding box center [961, 498] width 196 height 18
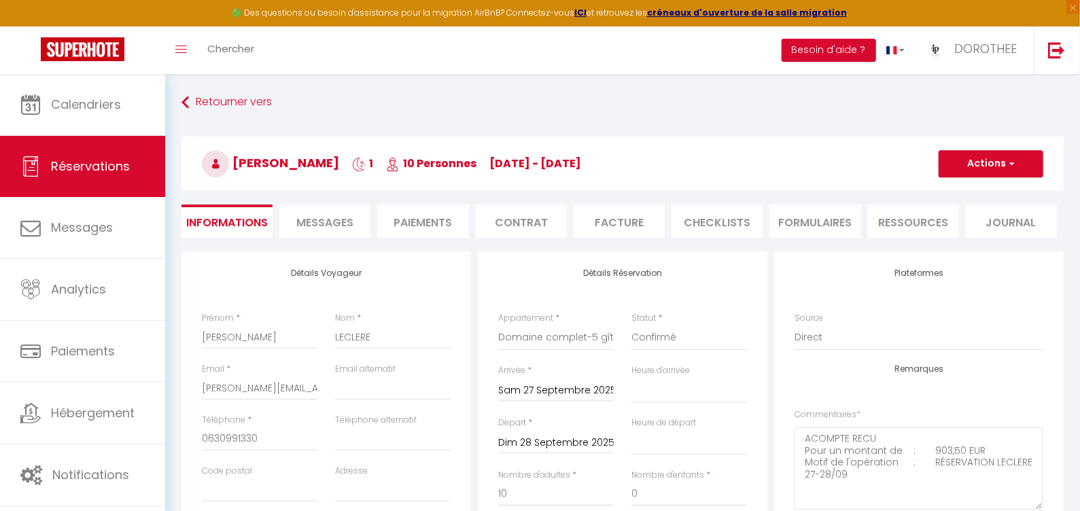
click at [632, 228] on li "Facture" at bounding box center [619, 221] width 91 height 33
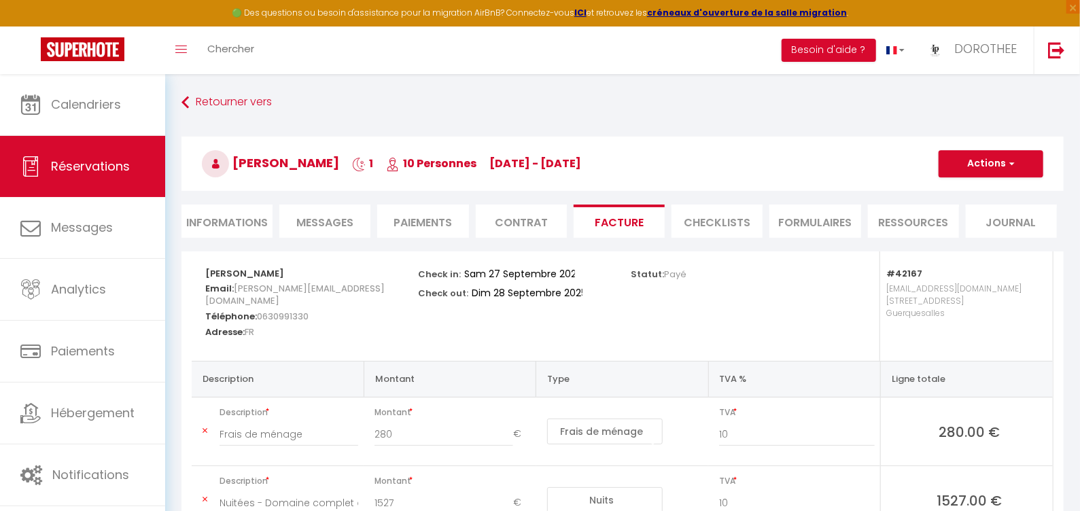
click at [972, 160] on button "Actions" at bounding box center [991, 163] width 105 height 27
click at [964, 205] on link "Aperçu et éditer" at bounding box center [981, 212] width 114 height 18
click at [242, 211] on li "Informations" at bounding box center [226, 221] width 91 height 33
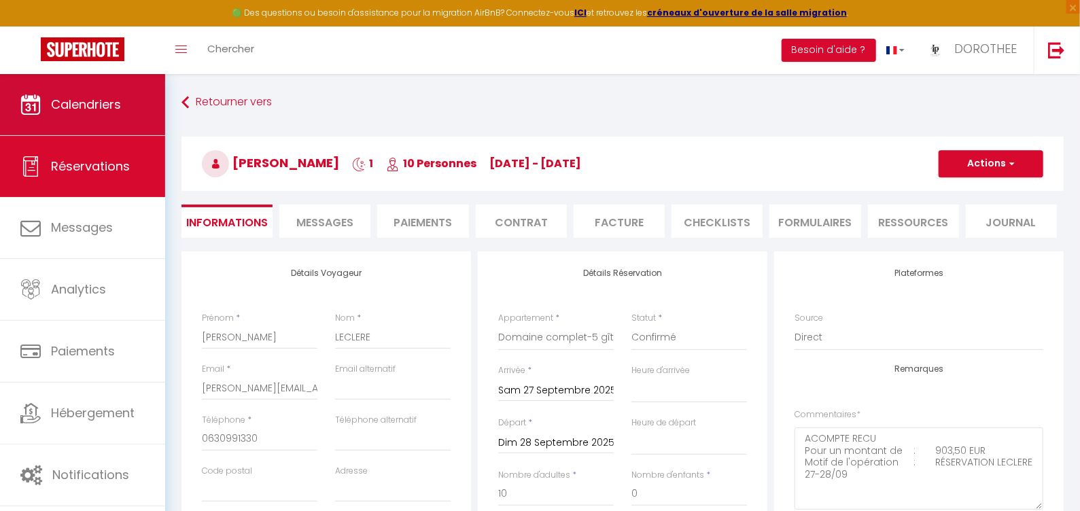
click at [56, 117] on link "Calendriers" at bounding box center [82, 104] width 165 height 61
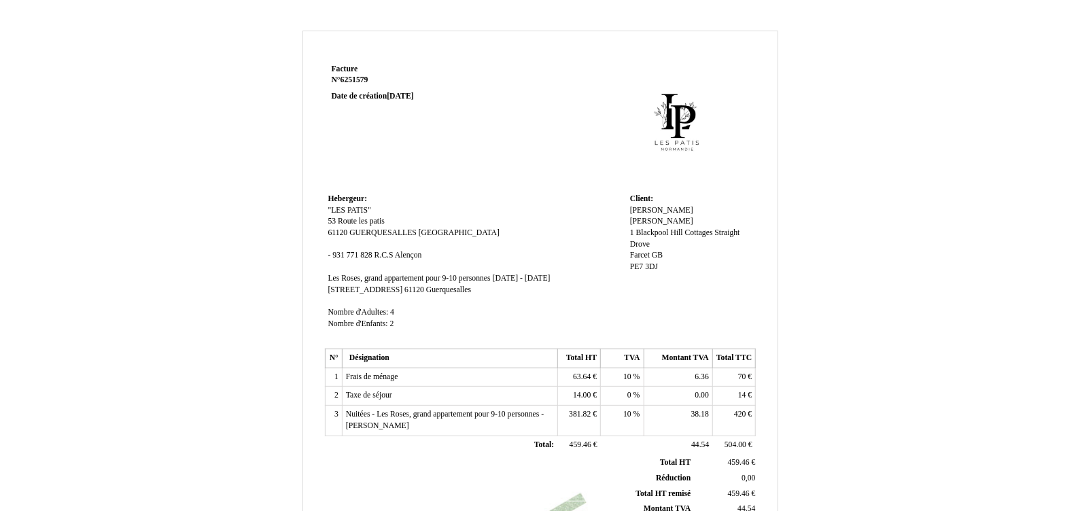
scroll to position [309, 0]
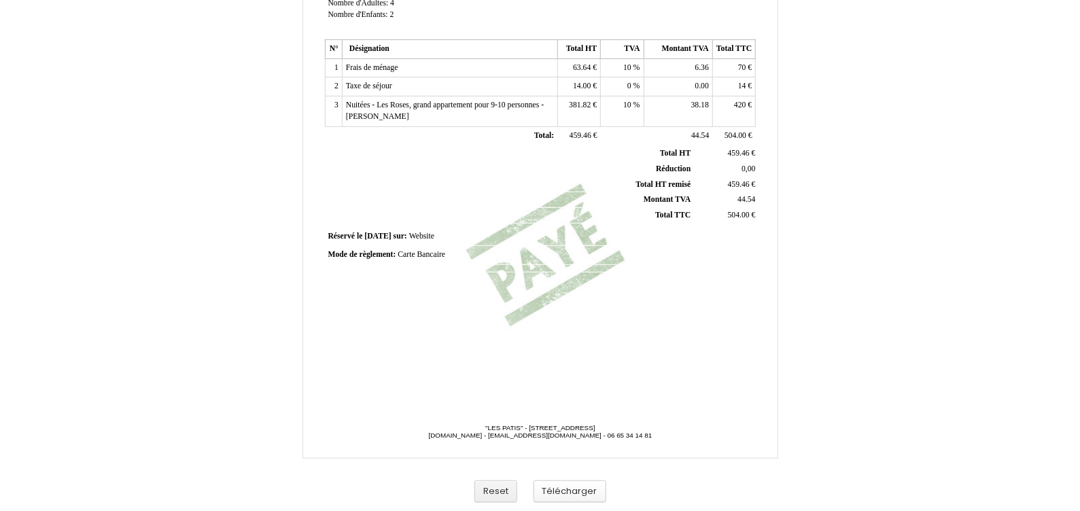
click at [557, 485] on button "Télécharger" at bounding box center [570, 492] width 73 height 22
click at [565, 487] on button "Télécharger" at bounding box center [570, 492] width 73 height 22
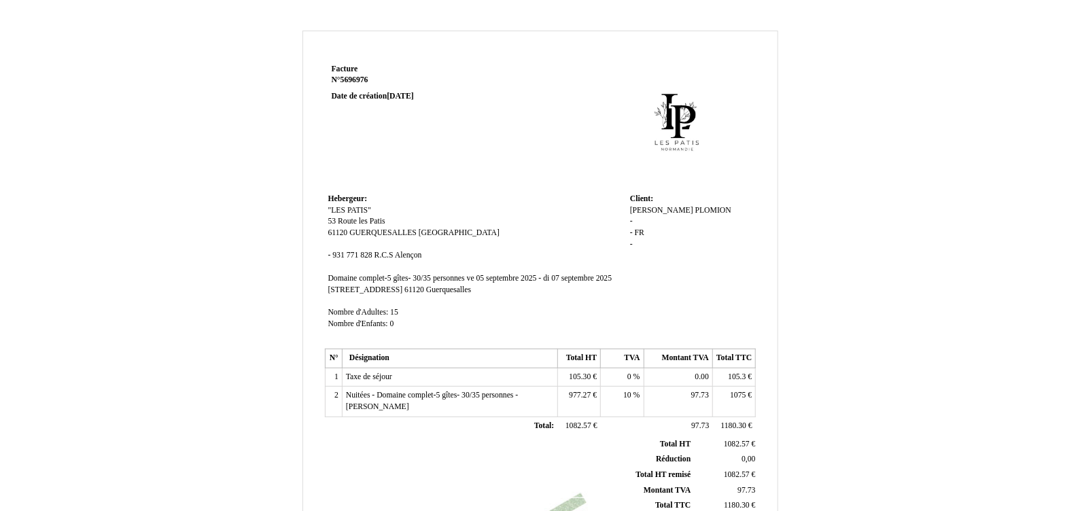
scroll to position [309, 0]
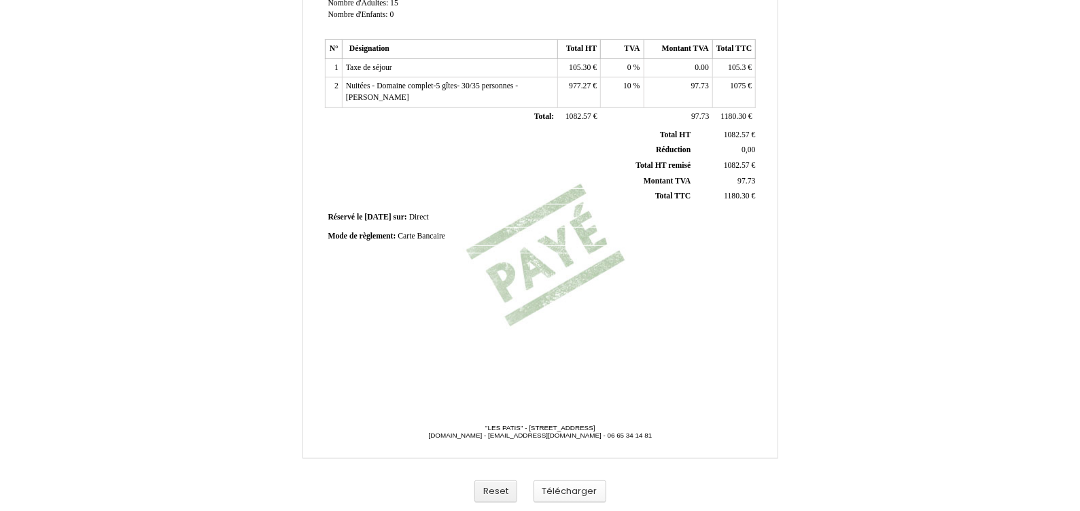
click at [549, 495] on button "Télécharger" at bounding box center [570, 492] width 73 height 22
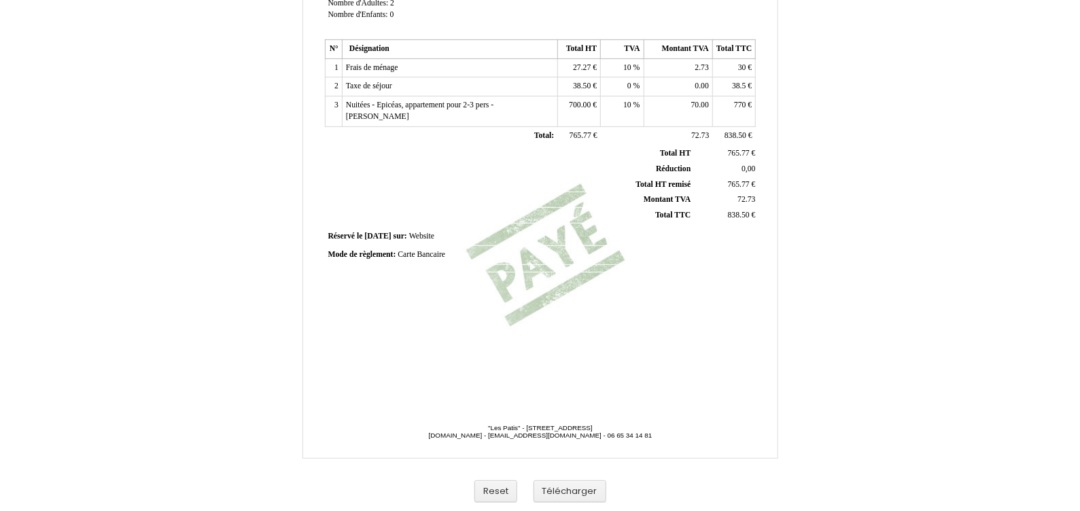
scroll to position [309, 0]
click at [583, 487] on button "Télécharger" at bounding box center [570, 492] width 73 height 22
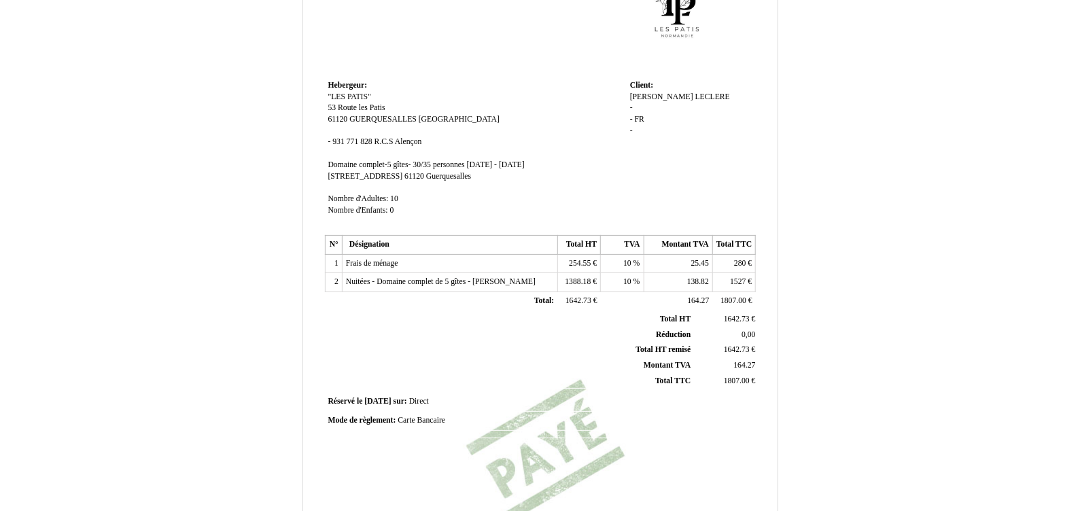
scroll to position [309, 0]
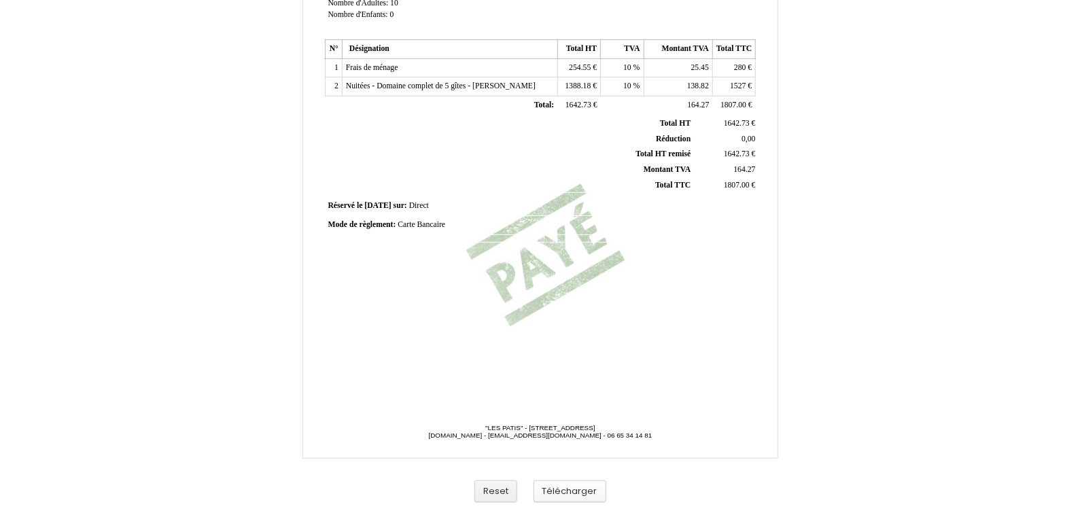
click at [576, 487] on button "Télécharger" at bounding box center [570, 492] width 73 height 22
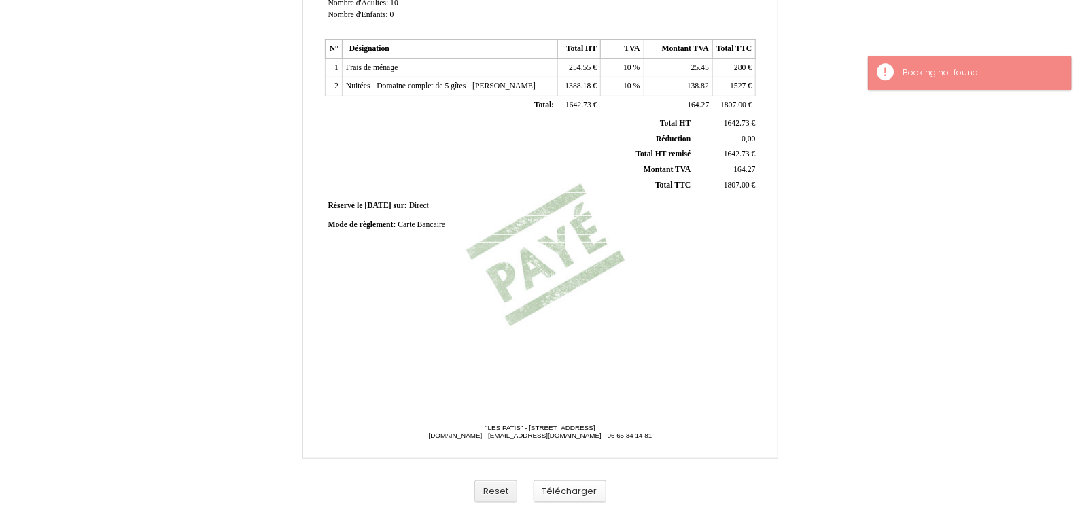
click at [564, 492] on button "Télécharger" at bounding box center [570, 492] width 73 height 22
